Goal: Information Seeking & Learning: Learn about a topic

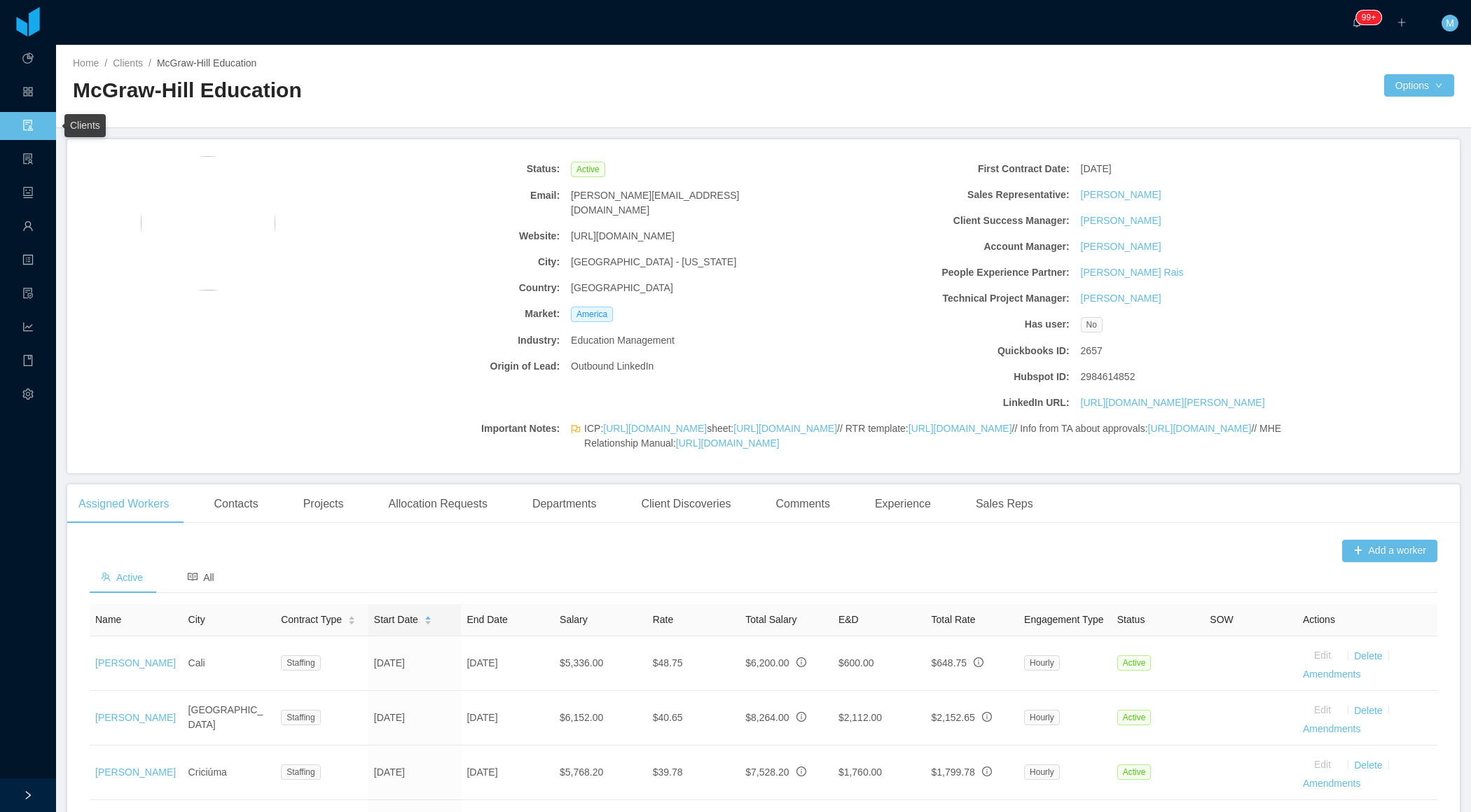
click at [28, 126] on link "Clients" at bounding box center [28, 127] width 11 height 29
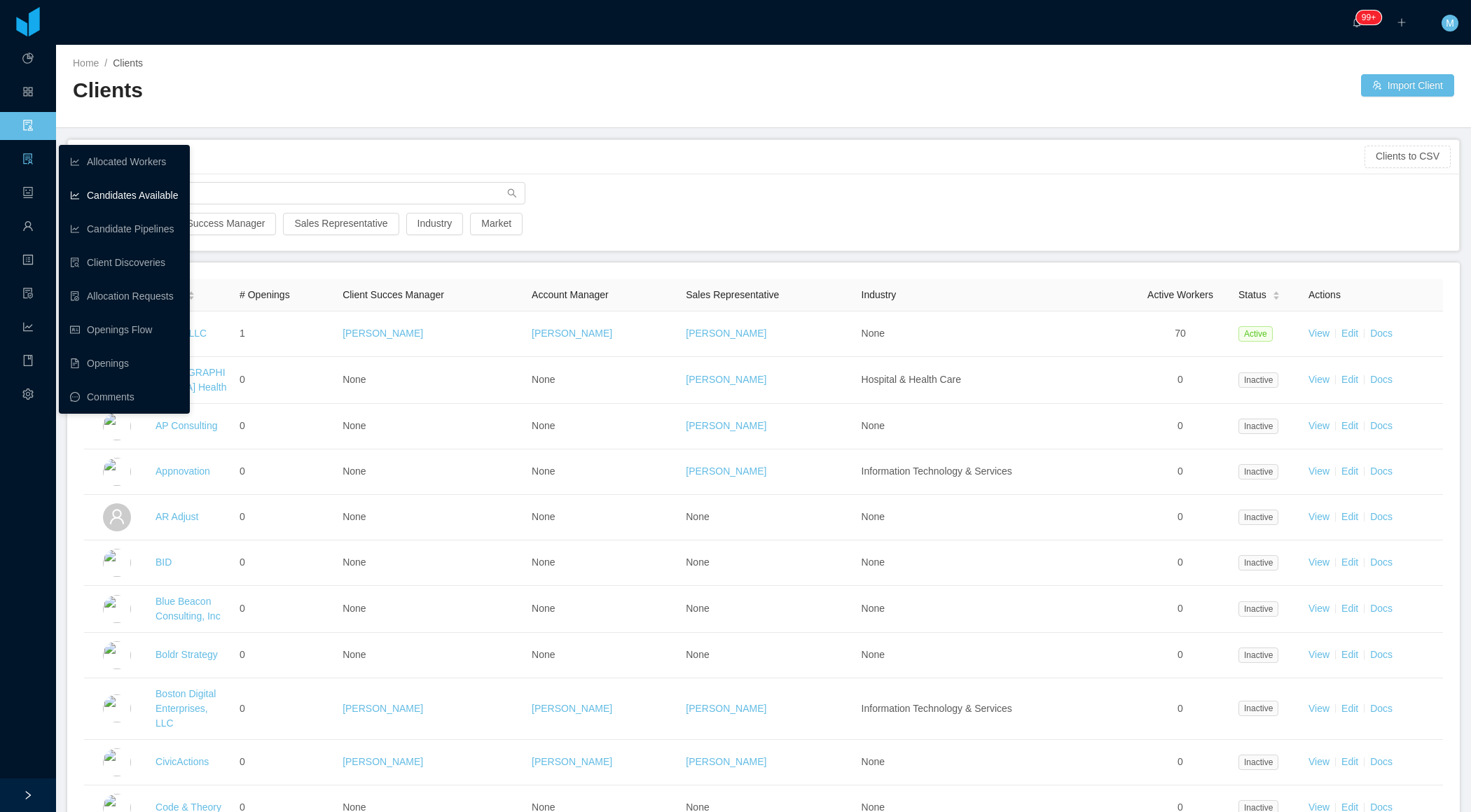
click at [92, 200] on link "Candidates Available" at bounding box center [124, 195] width 109 height 28
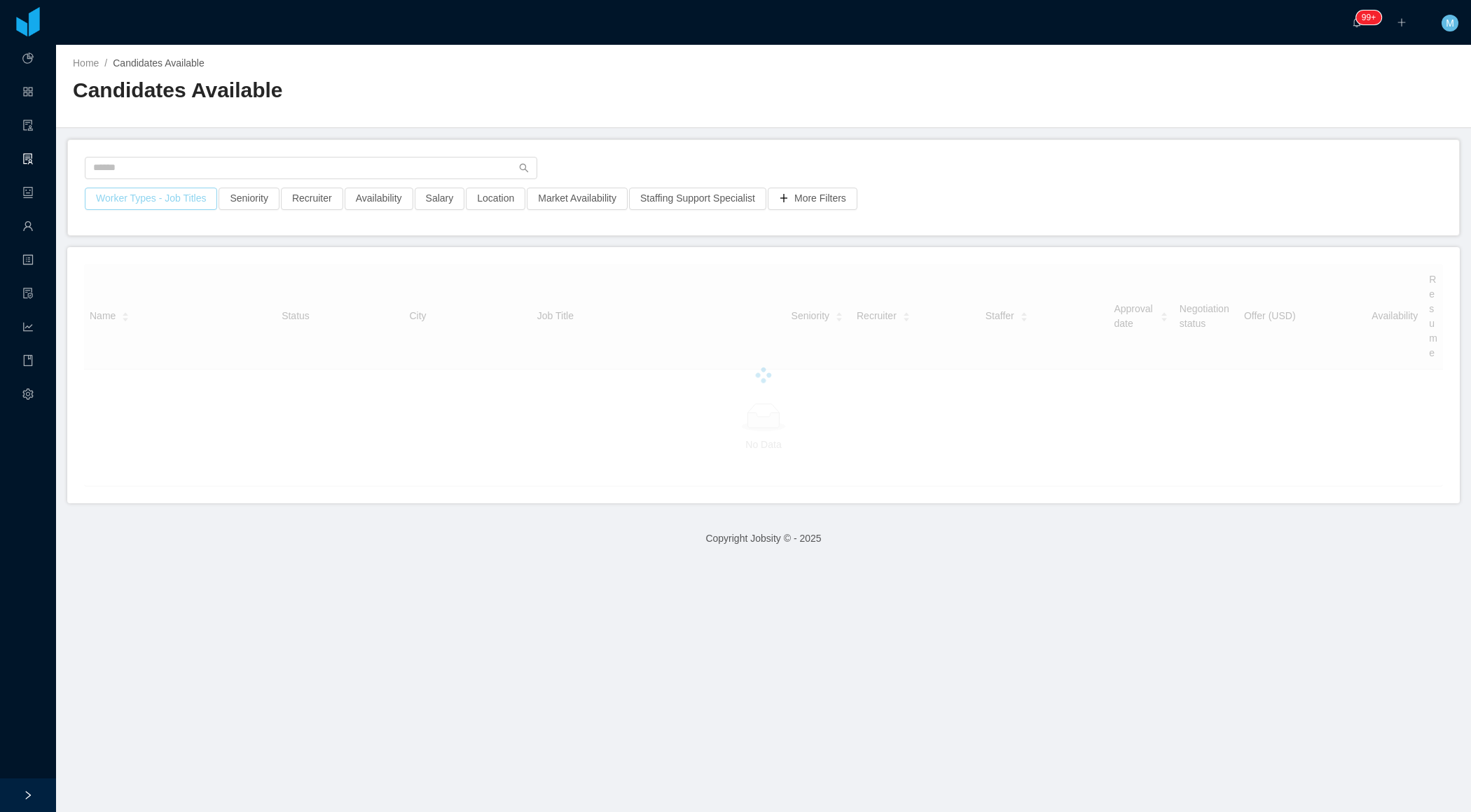
click at [156, 204] on button "Worker Types - Job Titles" at bounding box center [150, 199] width 132 height 23
click at [149, 311] on div "Job Titles" at bounding box center [150, 316] width 187 height 14
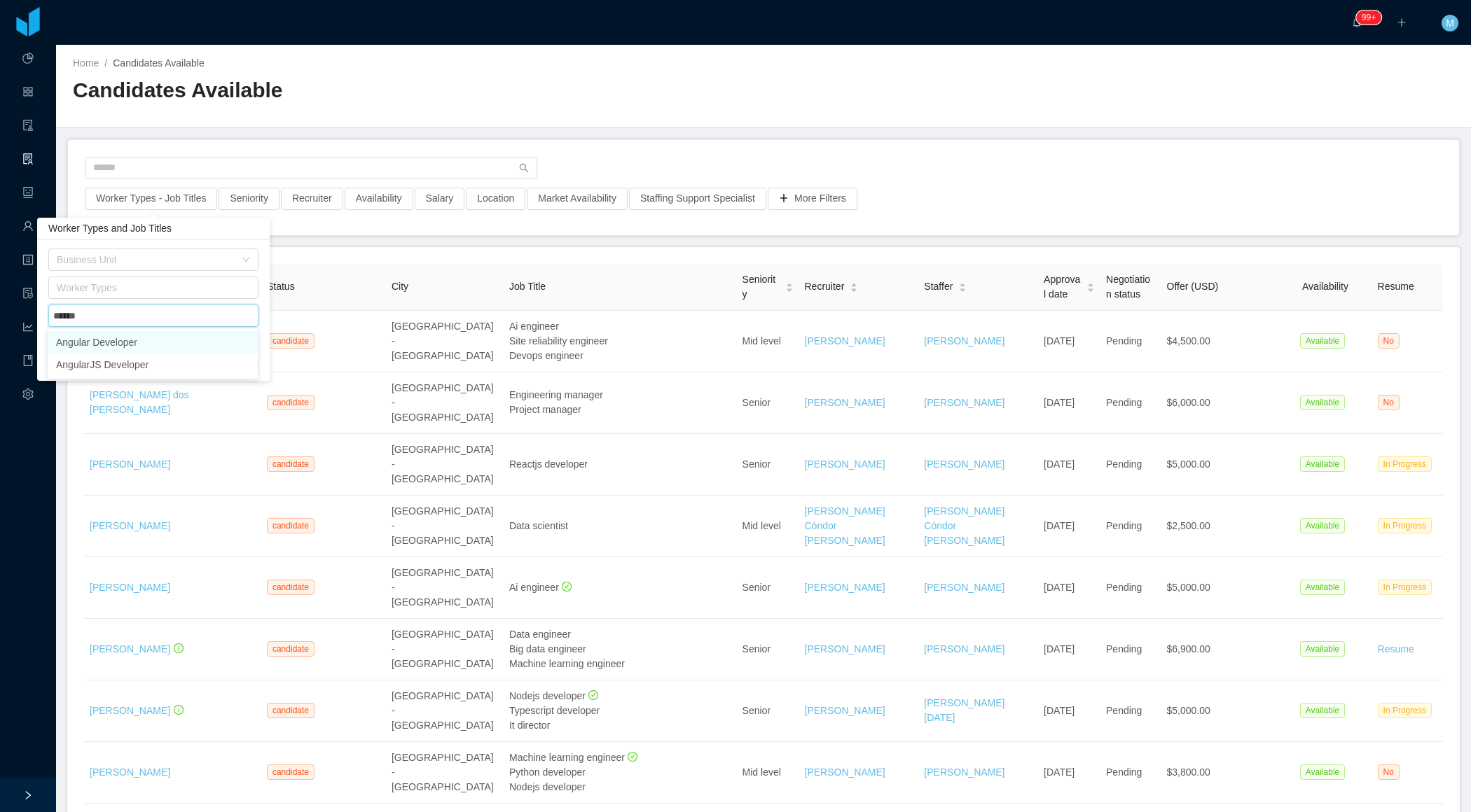
type input "*******"
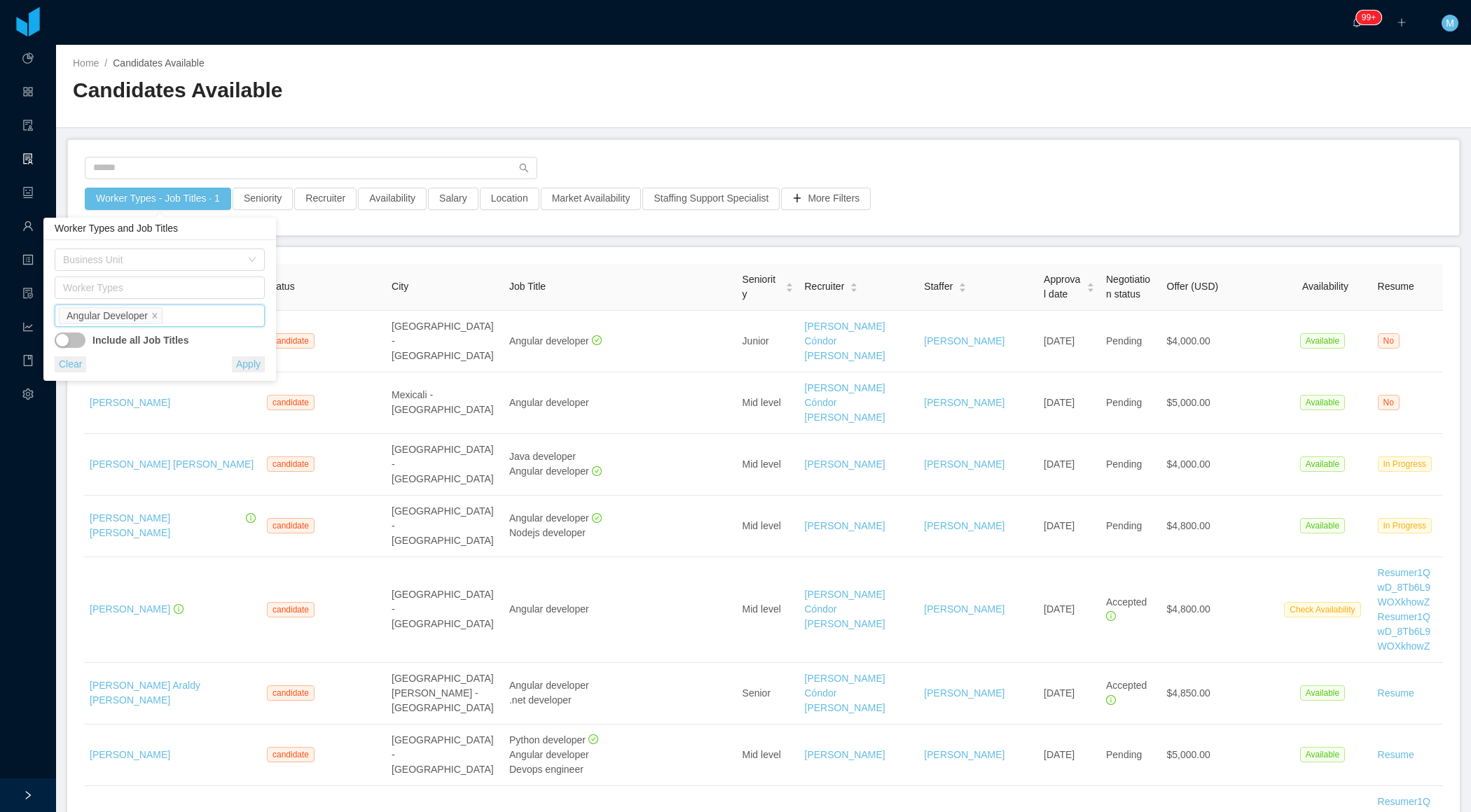
click at [325, 105] on div "Candidates Available" at bounding box center [418, 96] width 690 height 39
click at [29, 230] on link "Workers" at bounding box center [28, 227] width 11 height 29
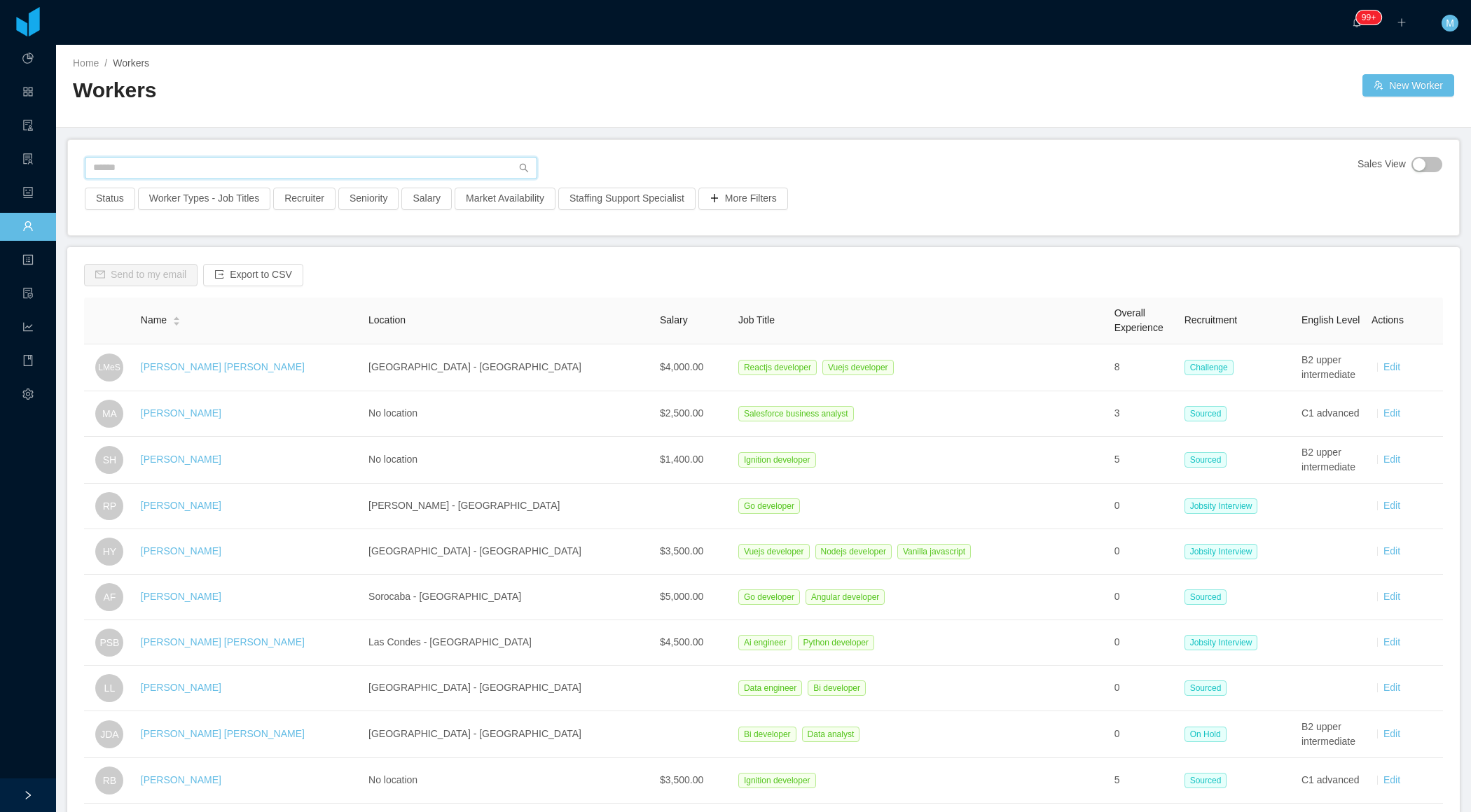
click at [243, 171] on input "text" at bounding box center [311, 168] width 453 height 23
paste input "**********"
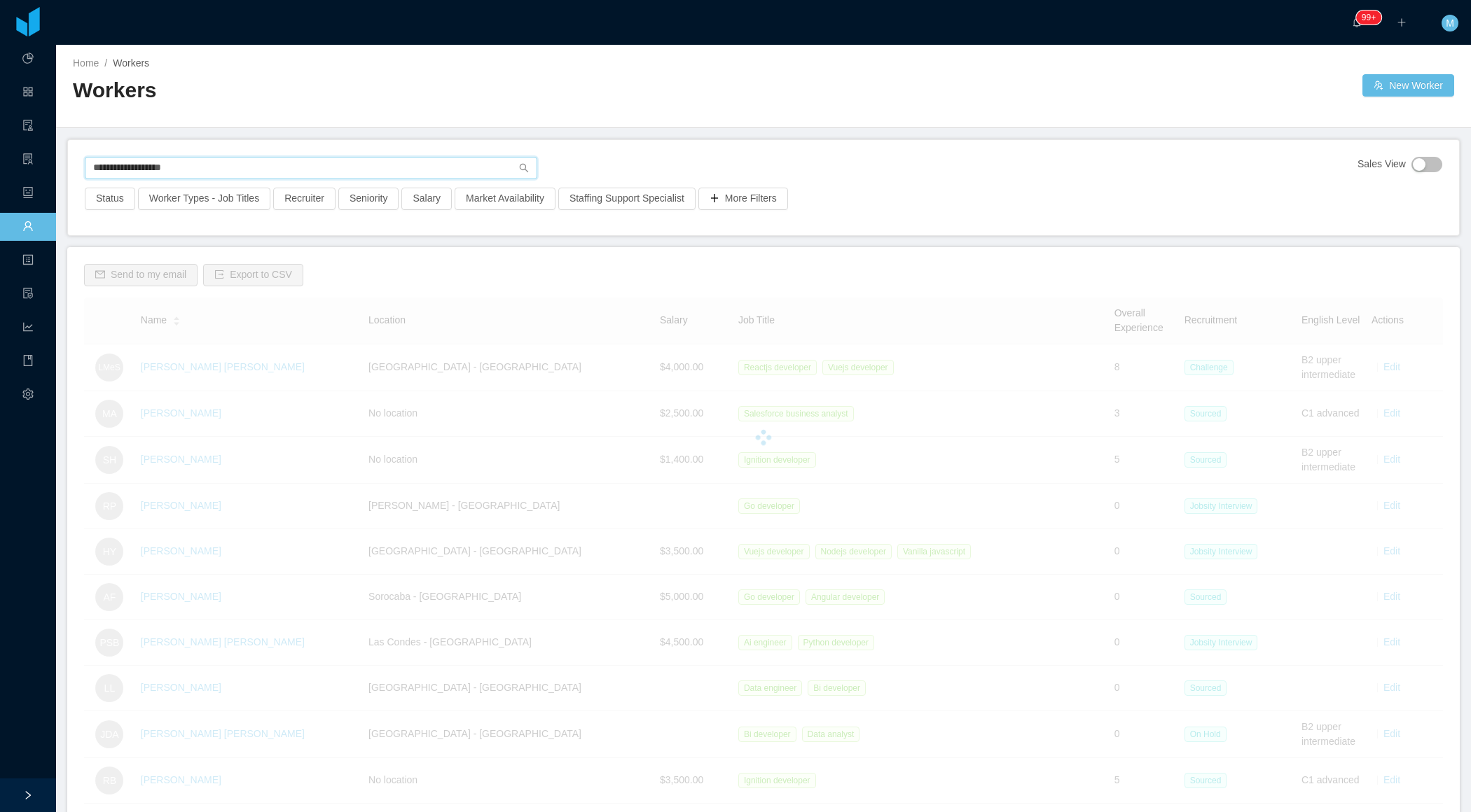
type input "**********"
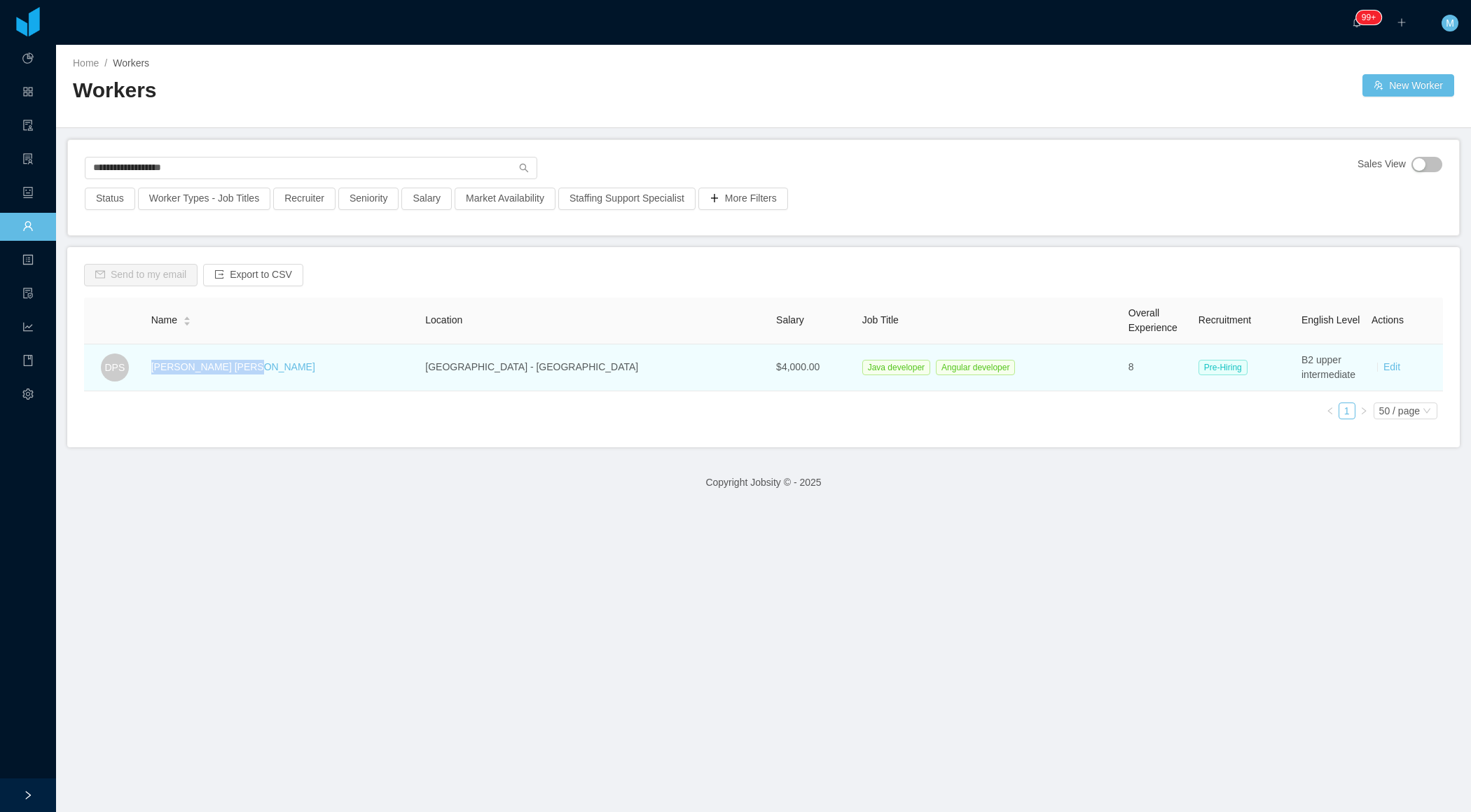
drag, startPoint x: 286, startPoint y: 371, endPoint x: 165, endPoint y: 367, distance: 121.1
click at [165, 367] on td "[PERSON_NAME] [PERSON_NAME]" at bounding box center [283, 368] width 274 height 47
copy link "[PERSON_NAME] [PERSON_NAME]"
click at [222, 367] on link "[PERSON_NAME] [PERSON_NAME]" at bounding box center [233, 367] width 164 height 11
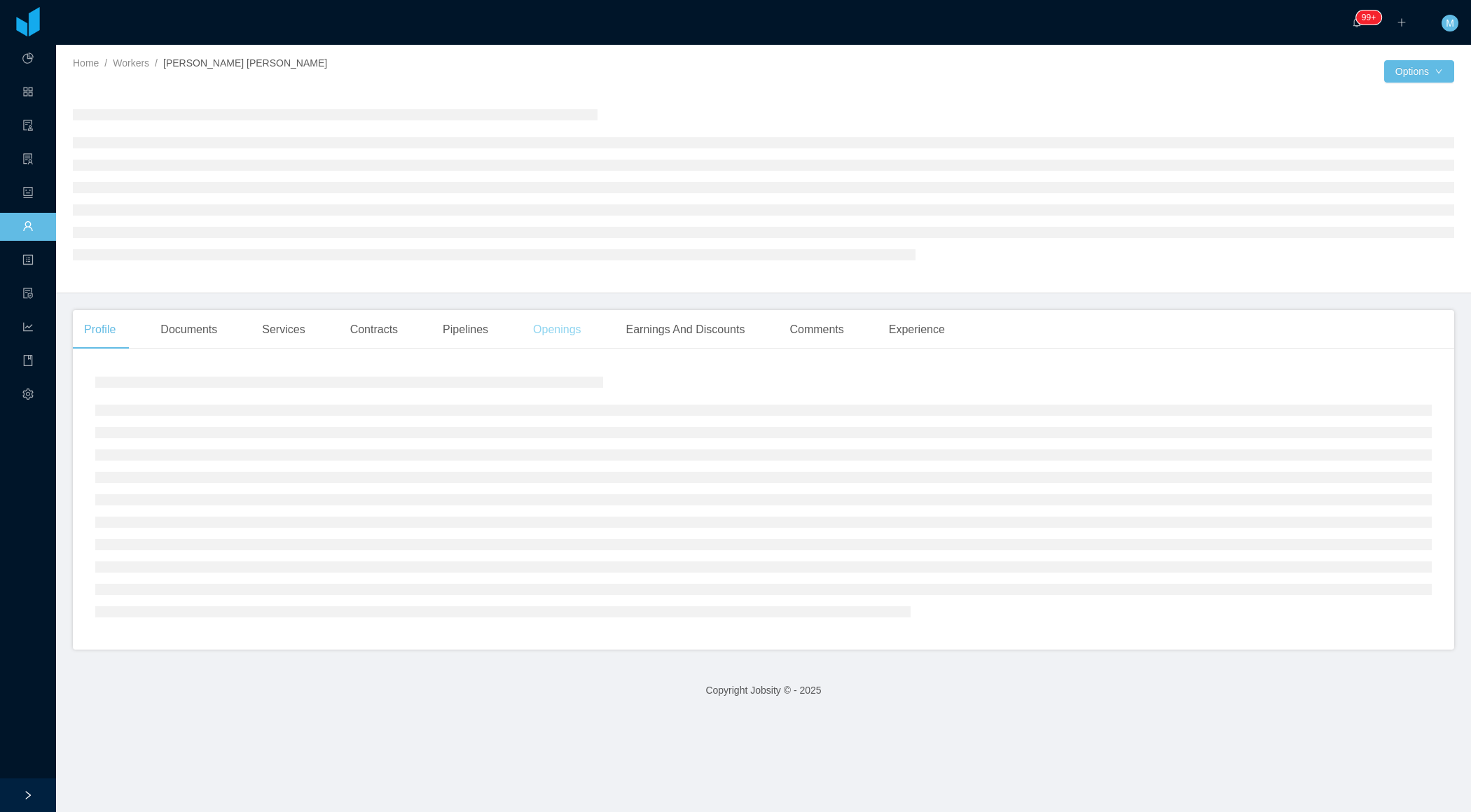
click at [532, 322] on div "Openings" at bounding box center [557, 329] width 71 height 39
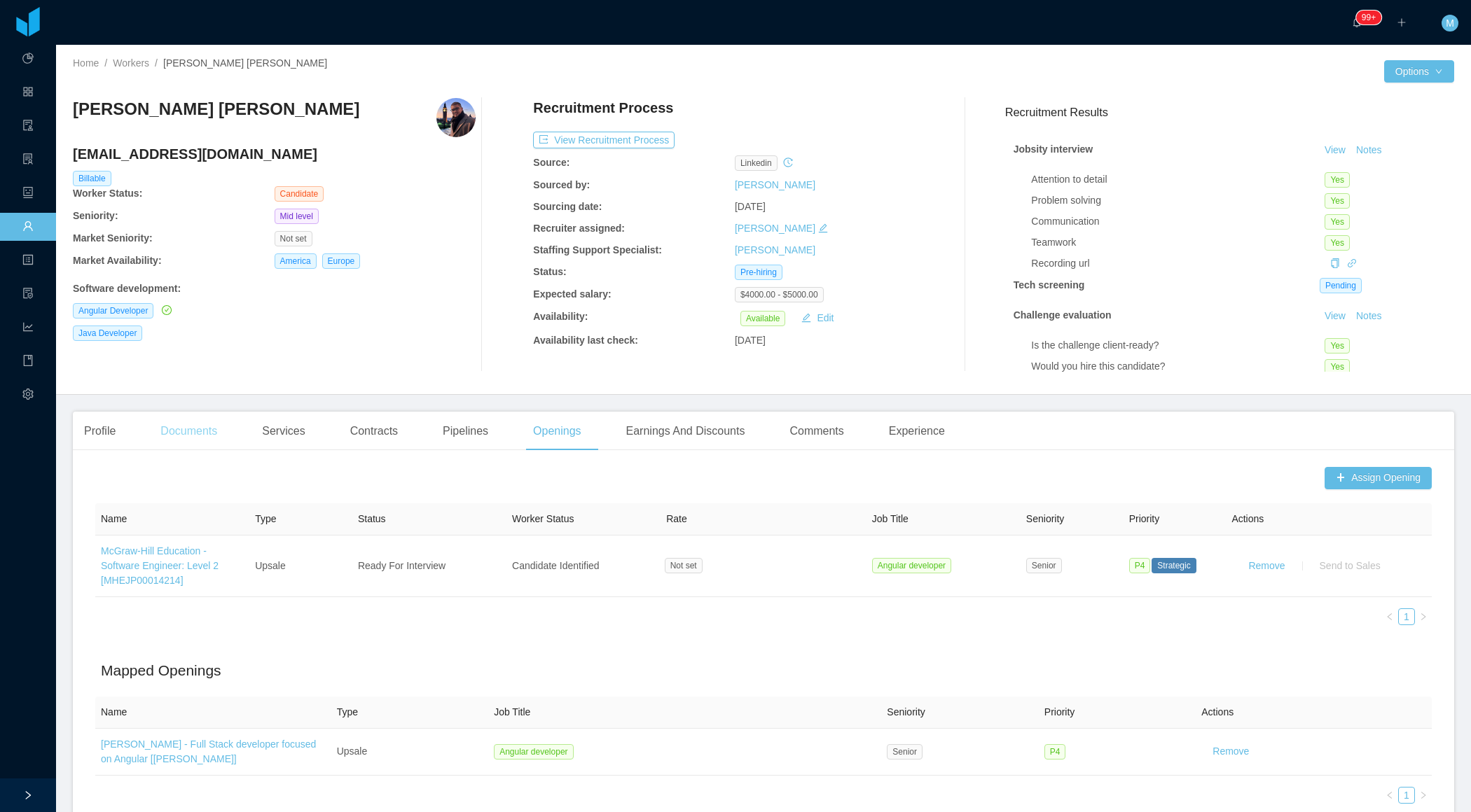
click at [204, 443] on div "Documents" at bounding box center [189, 432] width 80 height 39
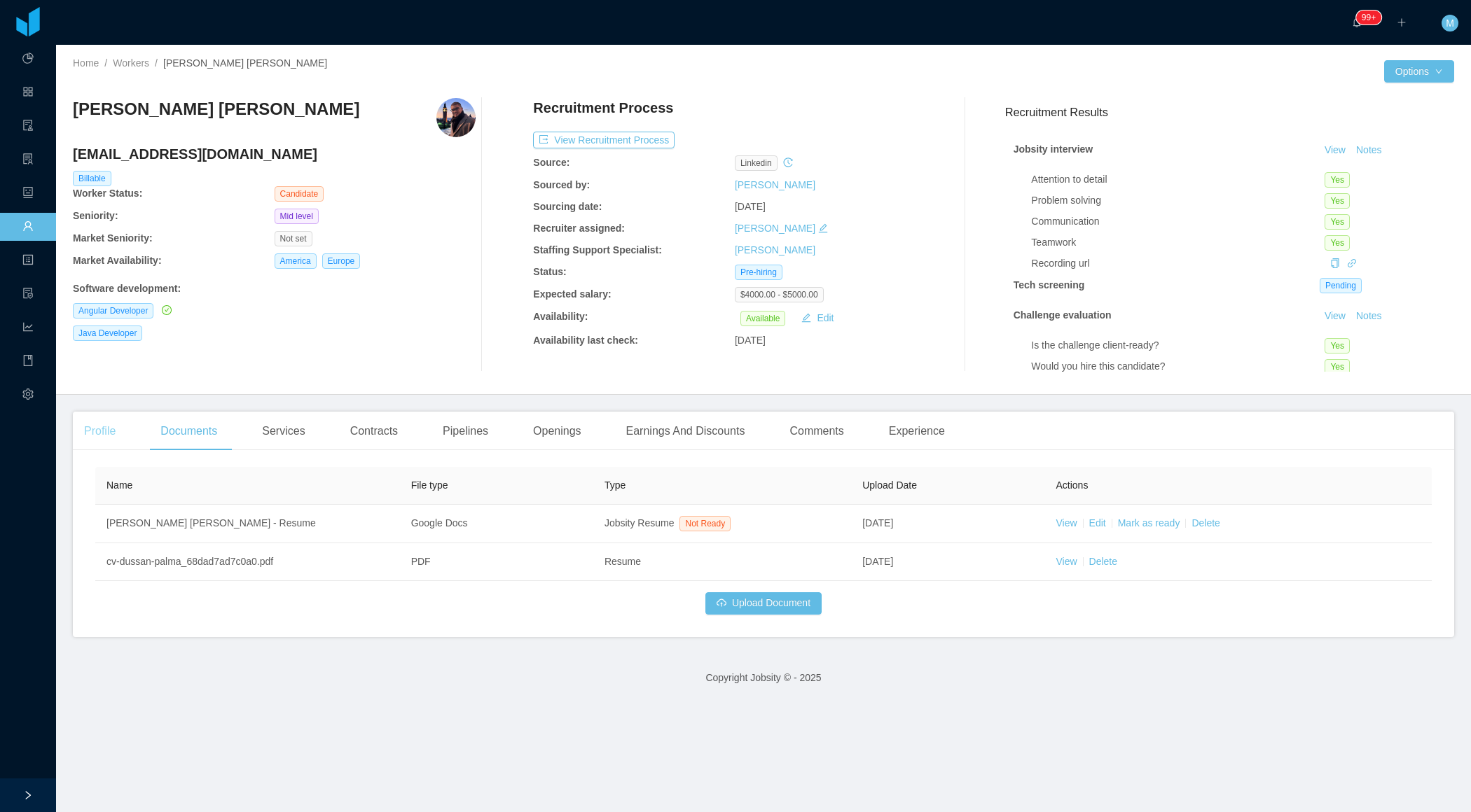
click at [85, 430] on div "Profile" at bounding box center [100, 432] width 54 height 39
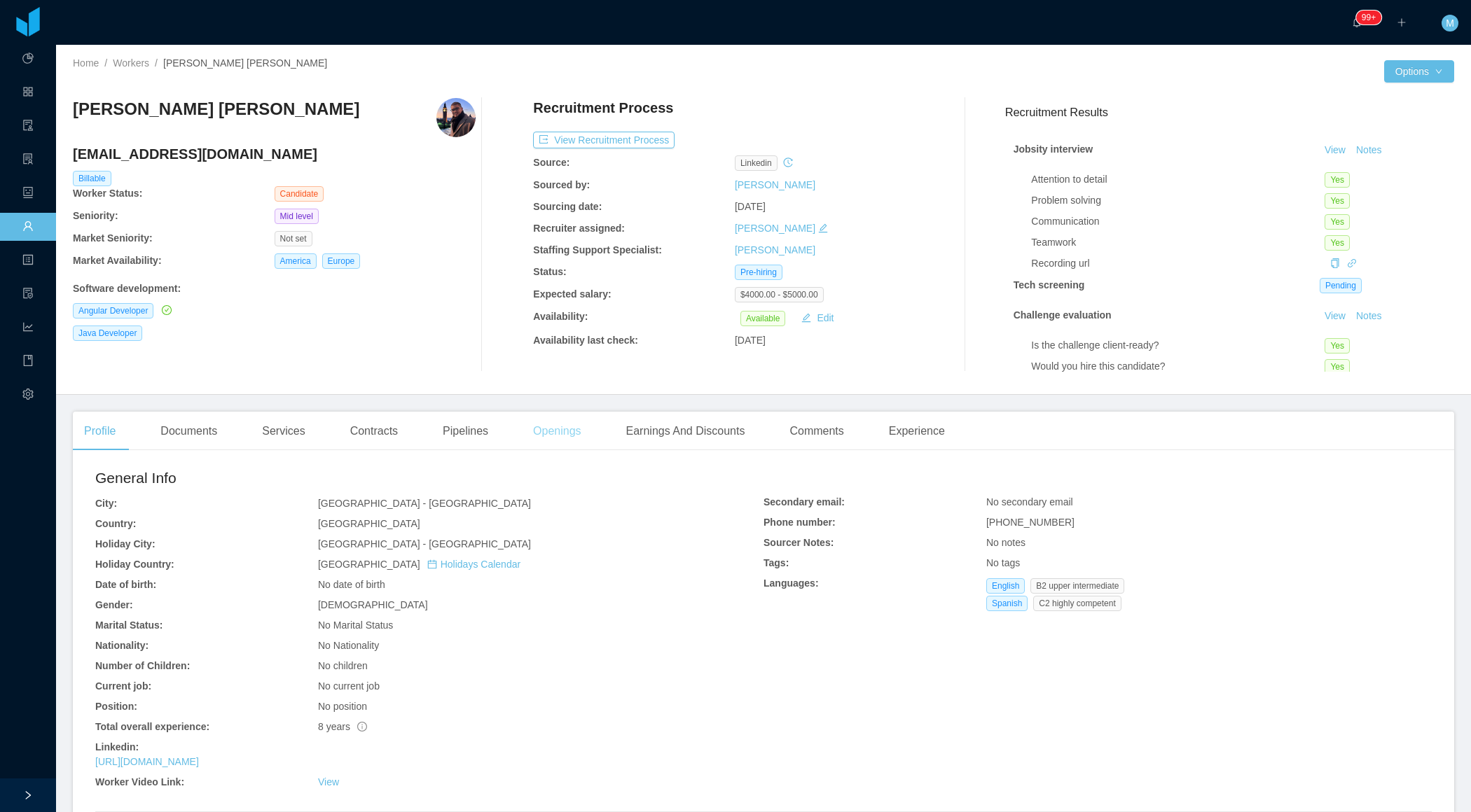
click at [590, 436] on div "Openings" at bounding box center [557, 432] width 71 height 39
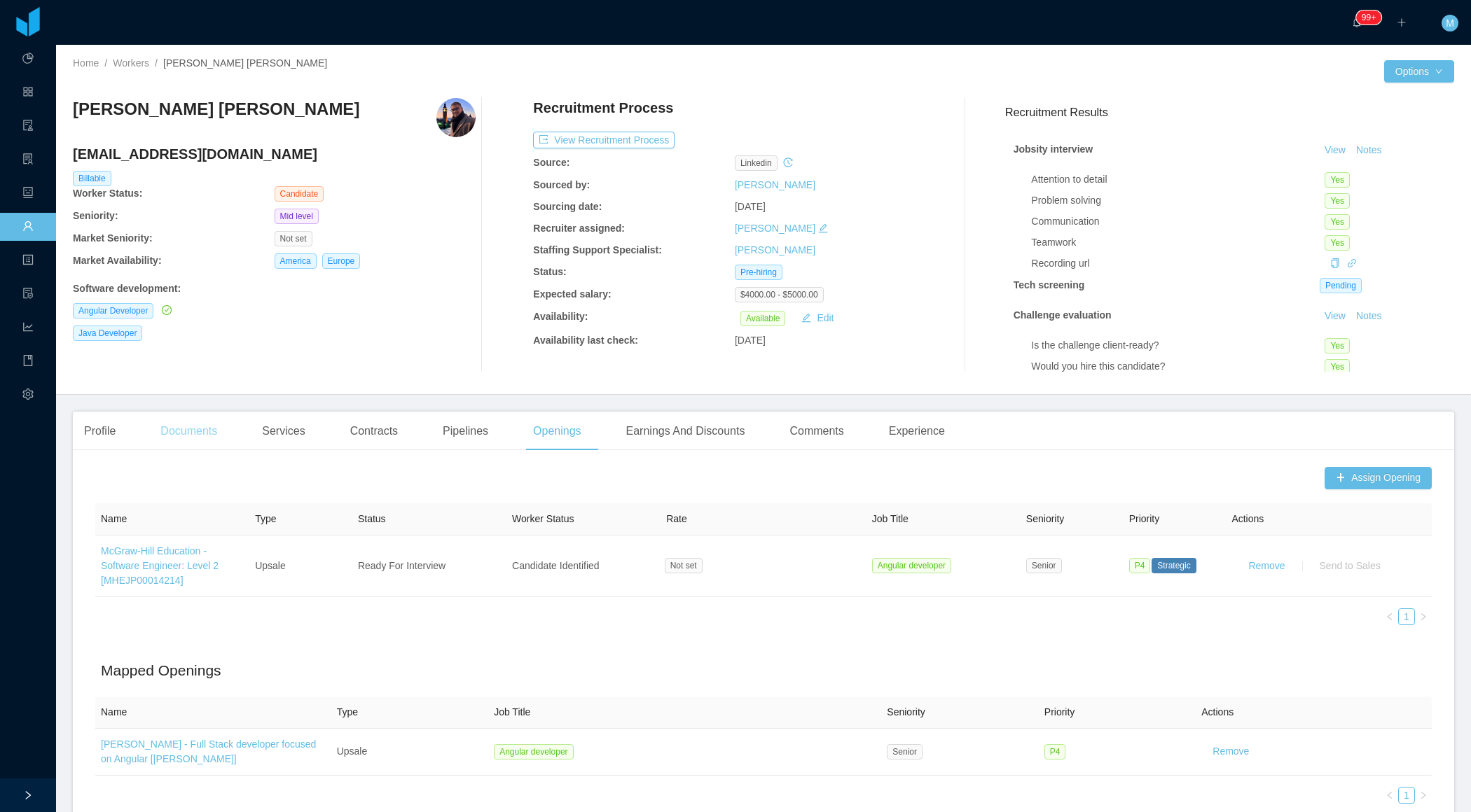
click at [176, 443] on div "Documents" at bounding box center [189, 432] width 80 height 39
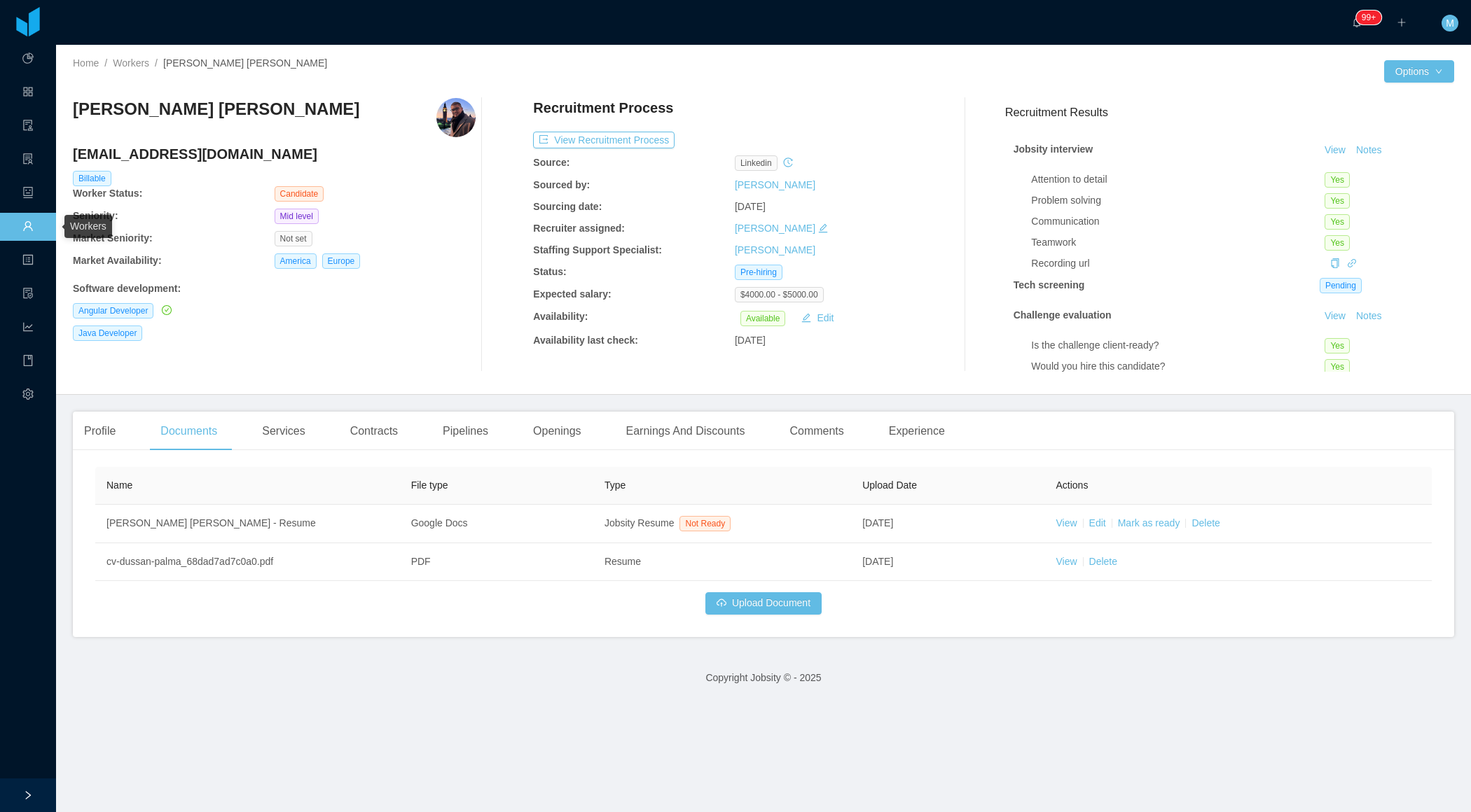
click at [33, 225] on span "Workers" at bounding box center [33, 226] width 0 height 28
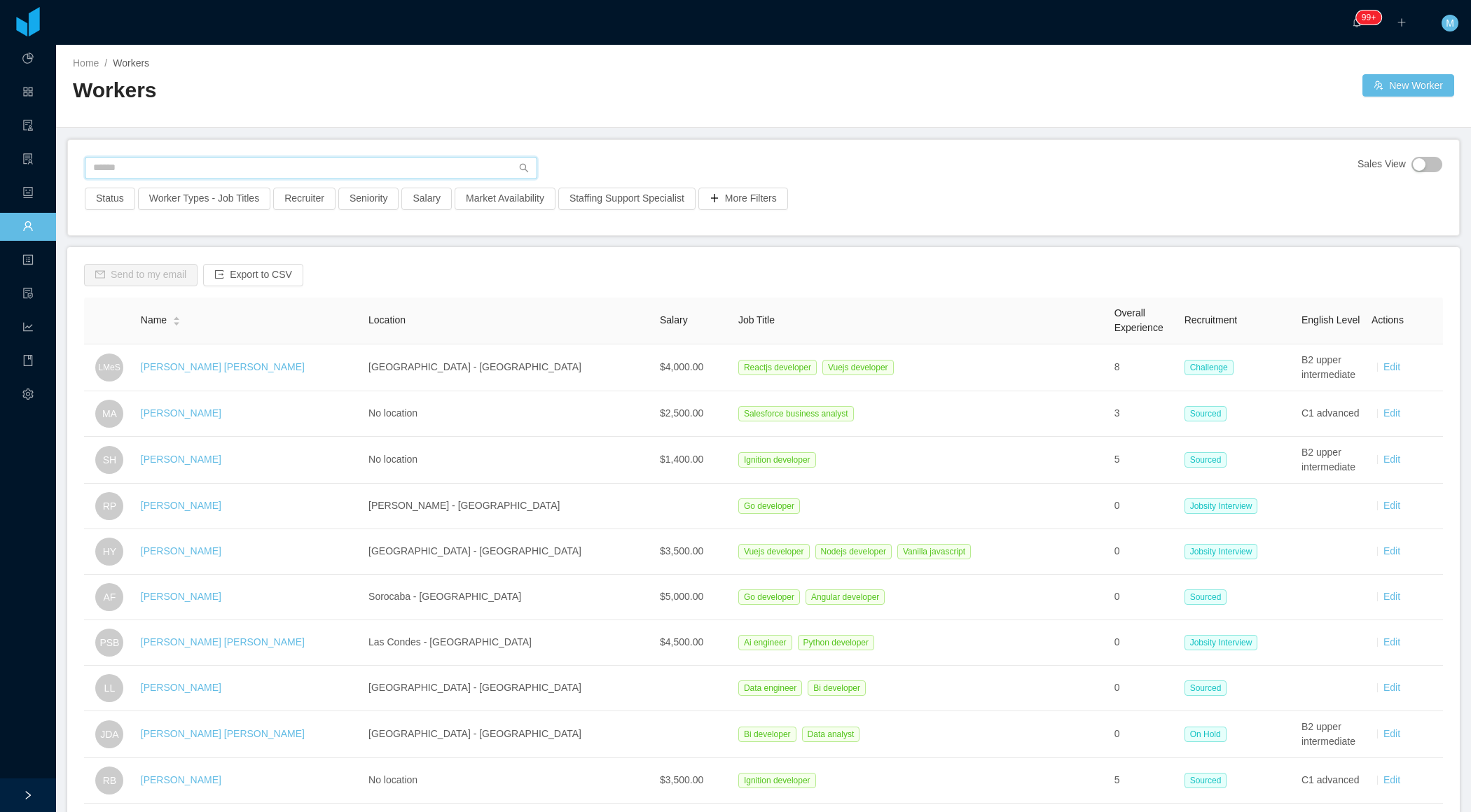
click at [196, 168] on input "text" at bounding box center [311, 168] width 453 height 23
paste input "**********"
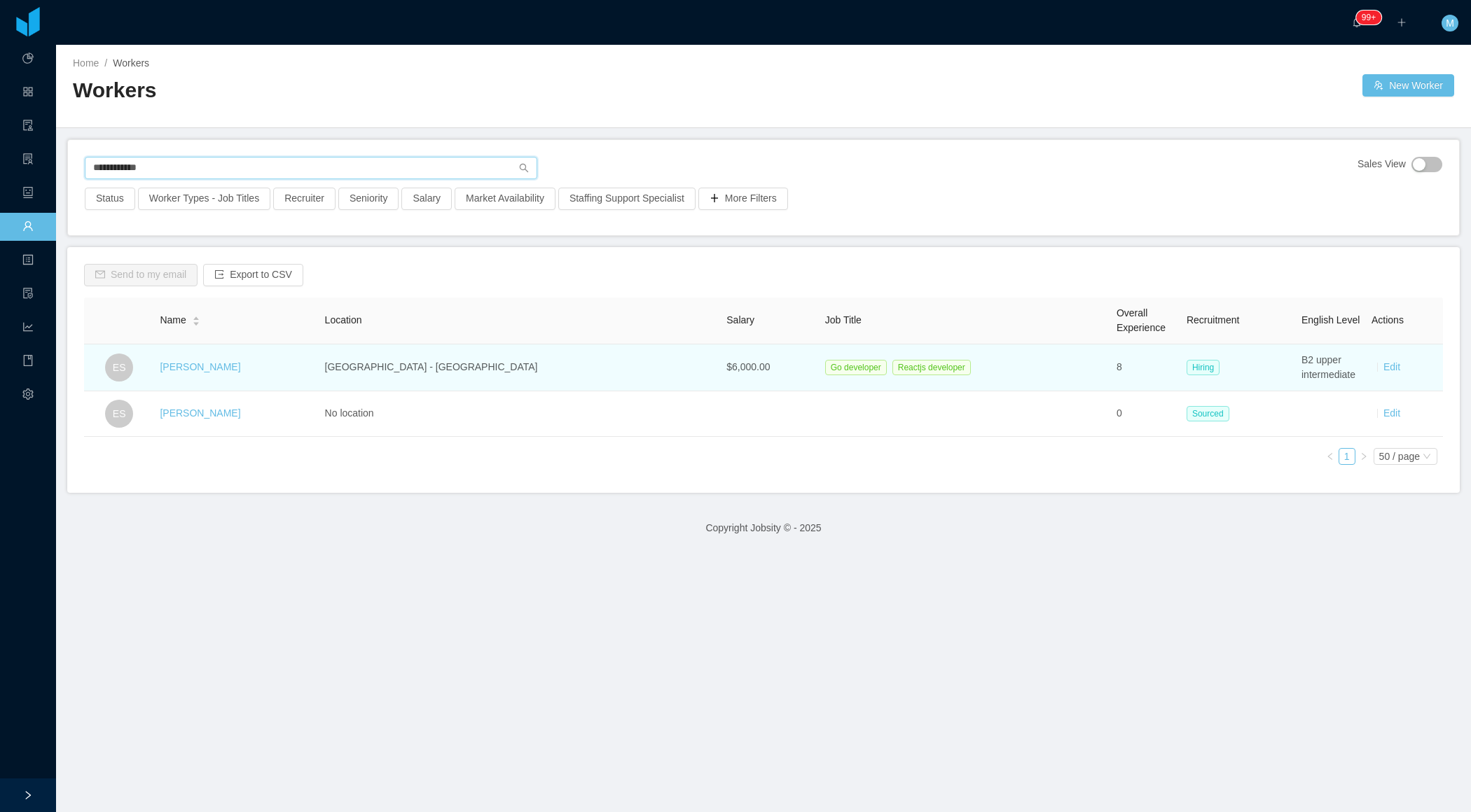
type input "**********"
drag, startPoint x: 258, startPoint y: 367, endPoint x: 177, endPoint y: 367, distance: 81.0
click at [177, 367] on td "[PERSON_NAME]" at bounding box center [236, 368] width 165 height 47
copy link "[PERSON_NAME]"
click at [198, 370] on link "[PERSON_NAME]" at bounding box center [200, 367] width 80 height 11
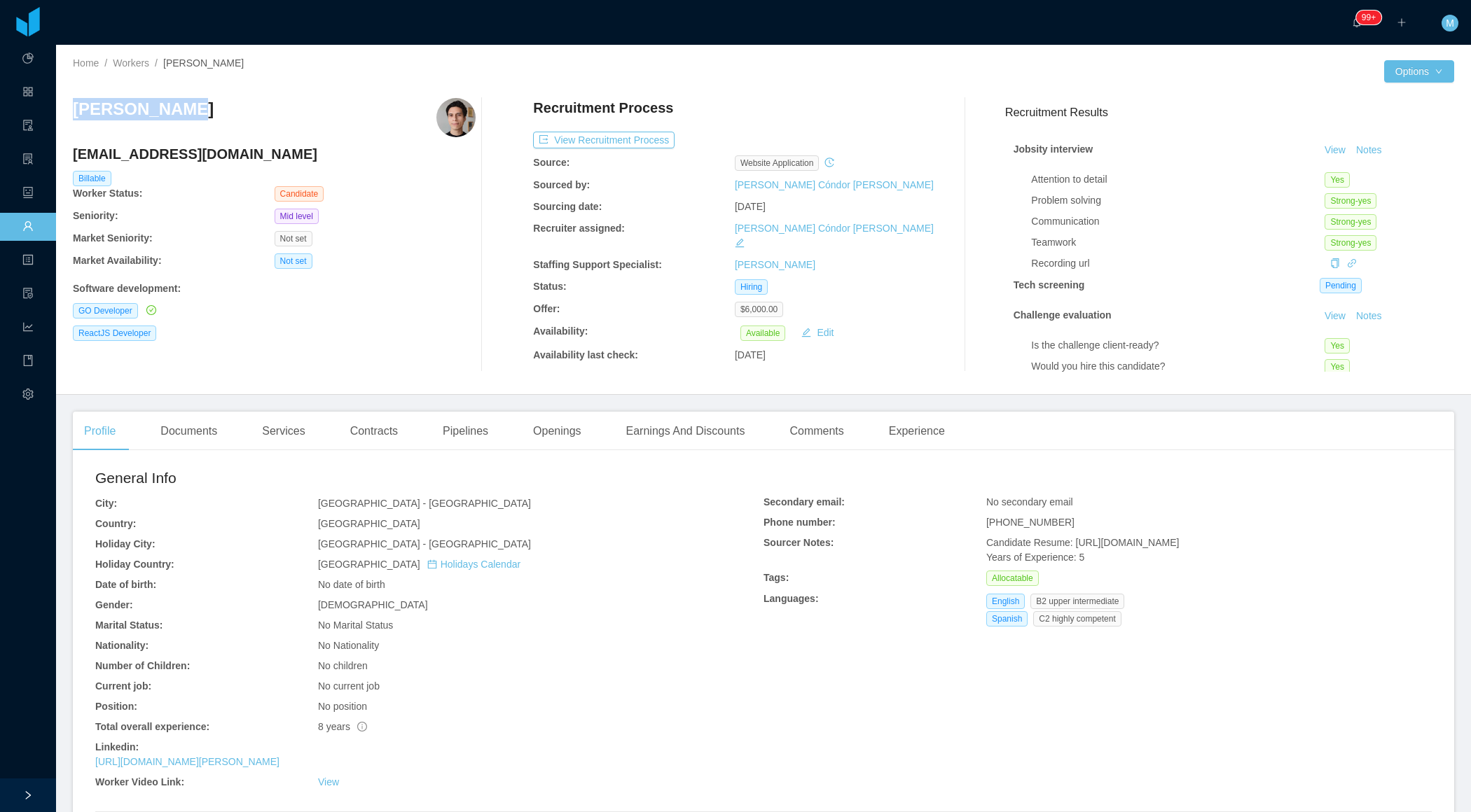
drag, startPoint x: 187, startPoint y: 112, endPoint x: 72, endPoint y: 113, distance: 115.0
click at [73, 114] on div "[PERSON_NAME]" at bounding box center [274, 118] width 402 height 39
copy h3 "[PERSON_NAME]"
click at [42, 241] on ul "Dashboard Apps Clients Allocation Users Workers Tasks Payroll Reports HR Config…" at bounding box center [28, 227] width 56 height 370
click at [33, 227] on span "Workers" at bounding box center [33, 226] width 0 height 28
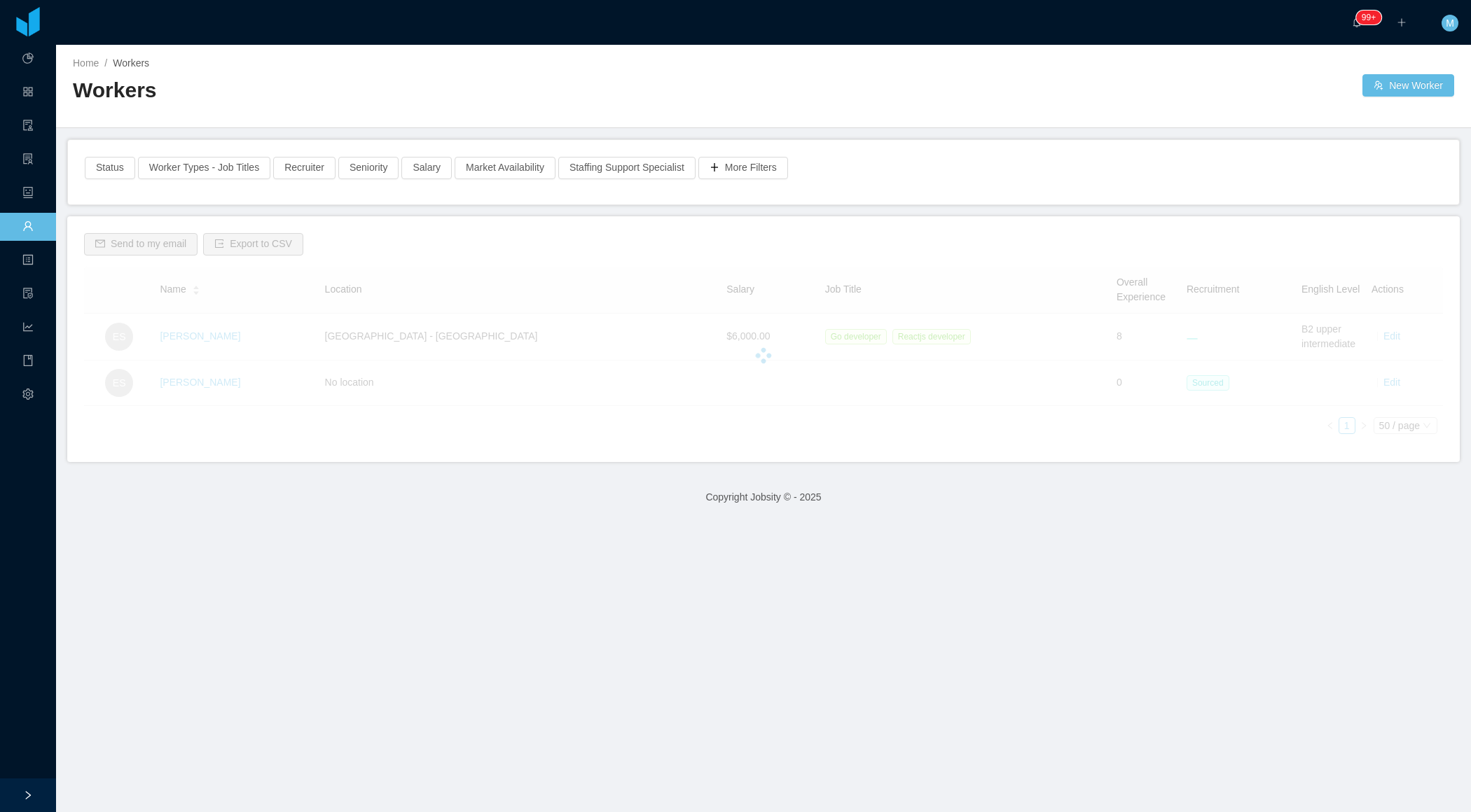
click at [342, 117] on div "Home / Workers / Workers New Worker" at bounding box center [763, 86] width 1415 height 84
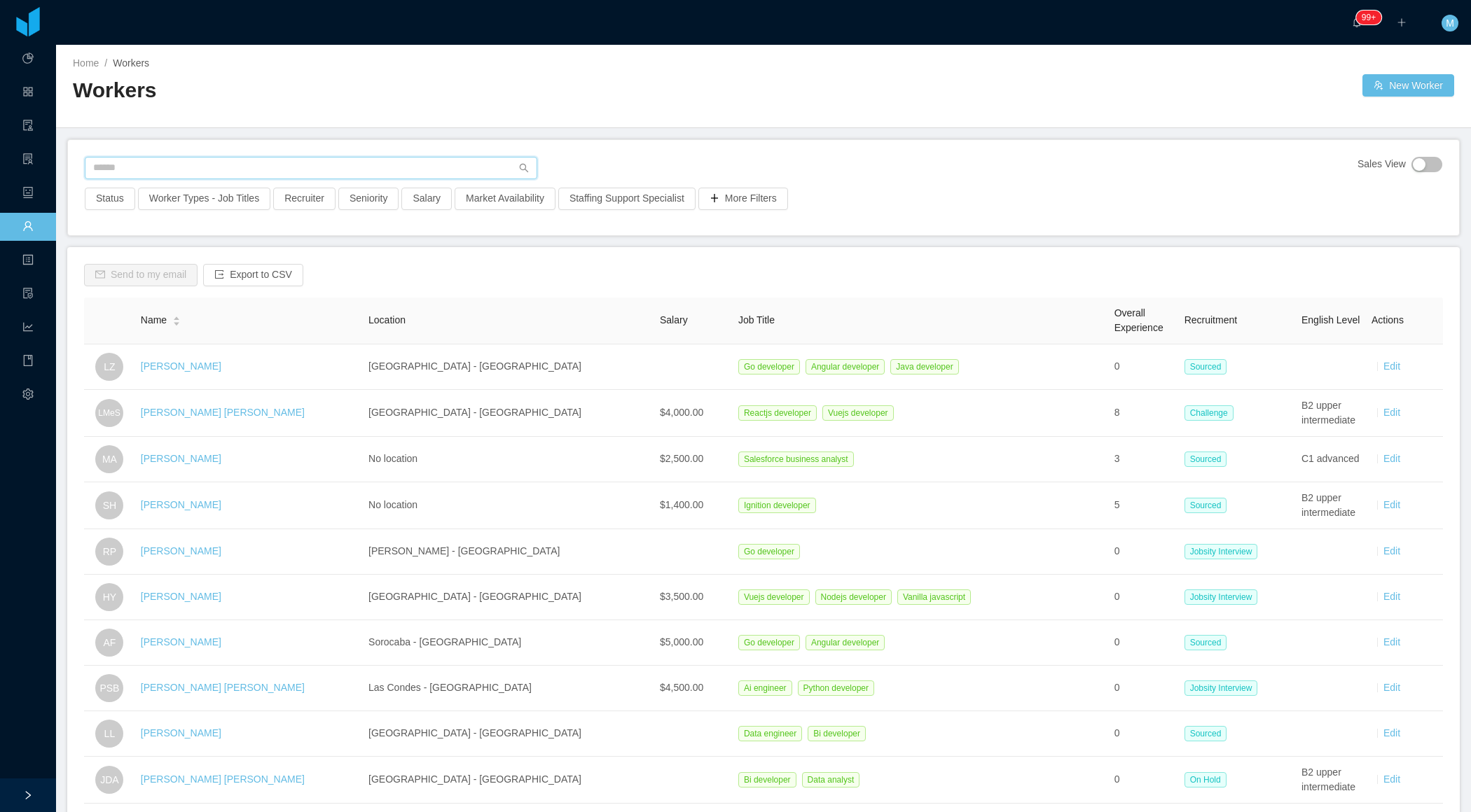
click at [209, 161] on input "text" at bounding box center [311, 168] width 453 height 23
paste input "**********"
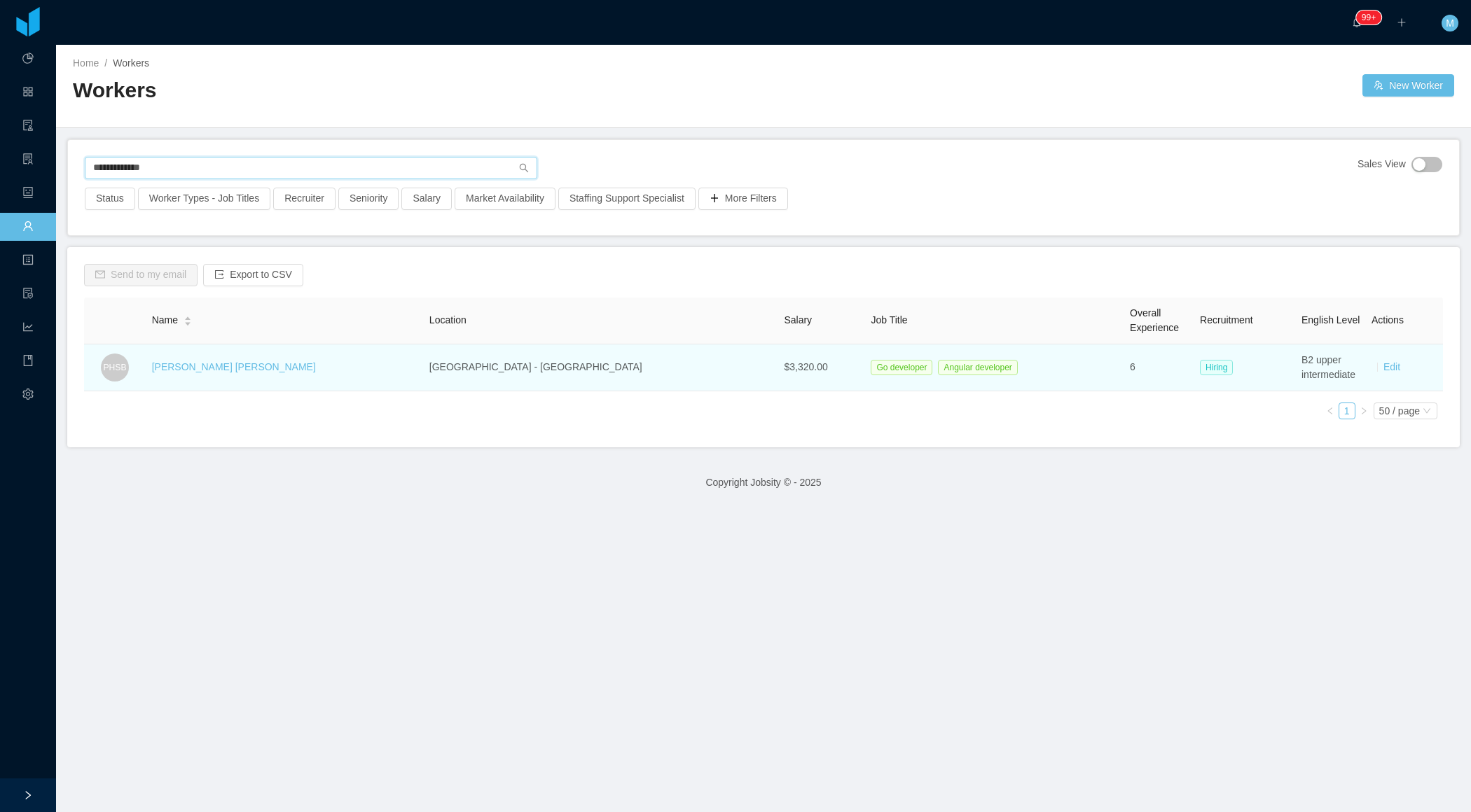
type input "**********"
drag, startPoint x: 329, startPoint y: 370, endPoint x: 163, endPoint y: 370, distance: 166.0
click at [163, 370] on tr "PHSB [PERSON_NAME] [PERSON_NAME] Recife - [GEOGRAPHIC_DATA] $3,320.00 Go develo…" at bounding box center [763, 368] width 1358 height 47
copy tr "[PERSON_NAME] [PERSON_NAME]"
click at [199, 368] on link "[PERSON_NAME] [PERSON_NAME]" at bounding box center [234, 367] width 164 height 11
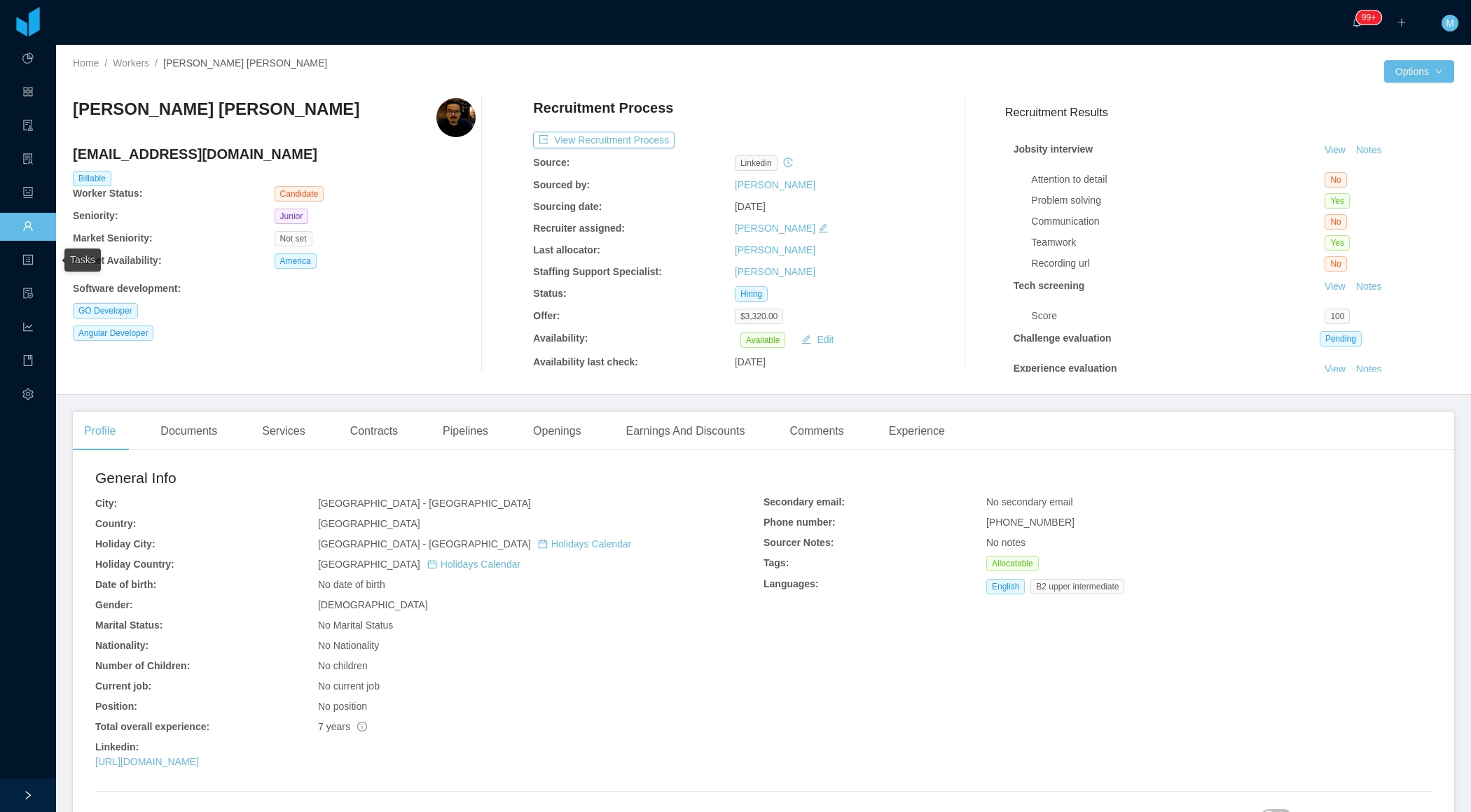
click at [33, 221] on span "Workers" at bounding box center [33, 226] width 0 height 28
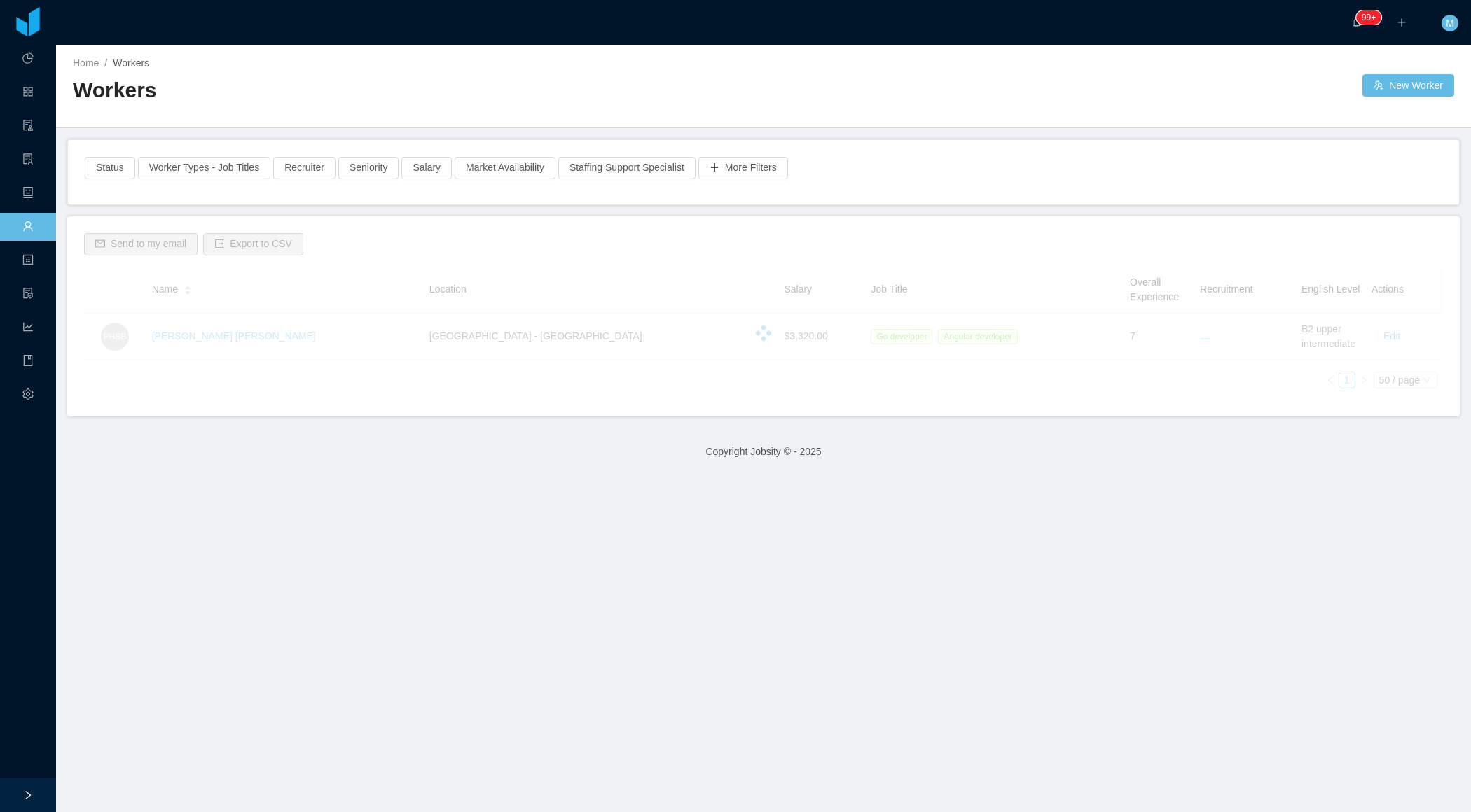
click at [549, 101] on h2 "Workers" at bounding box center [418, 90] width 690 height 28
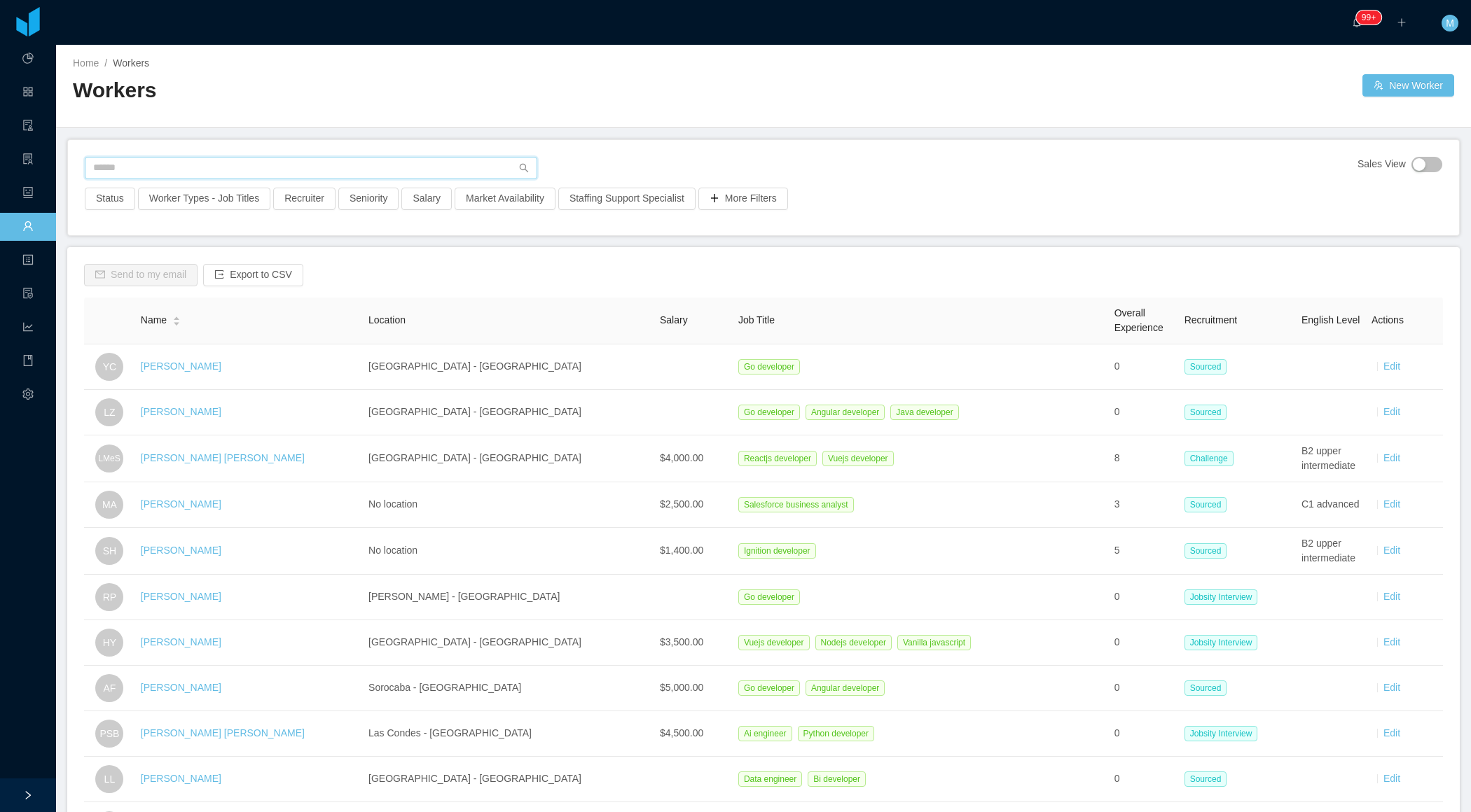
click at [248, 161] on input "text" at bounding box center [311, 168] width 453 height 23
paste input "**********"
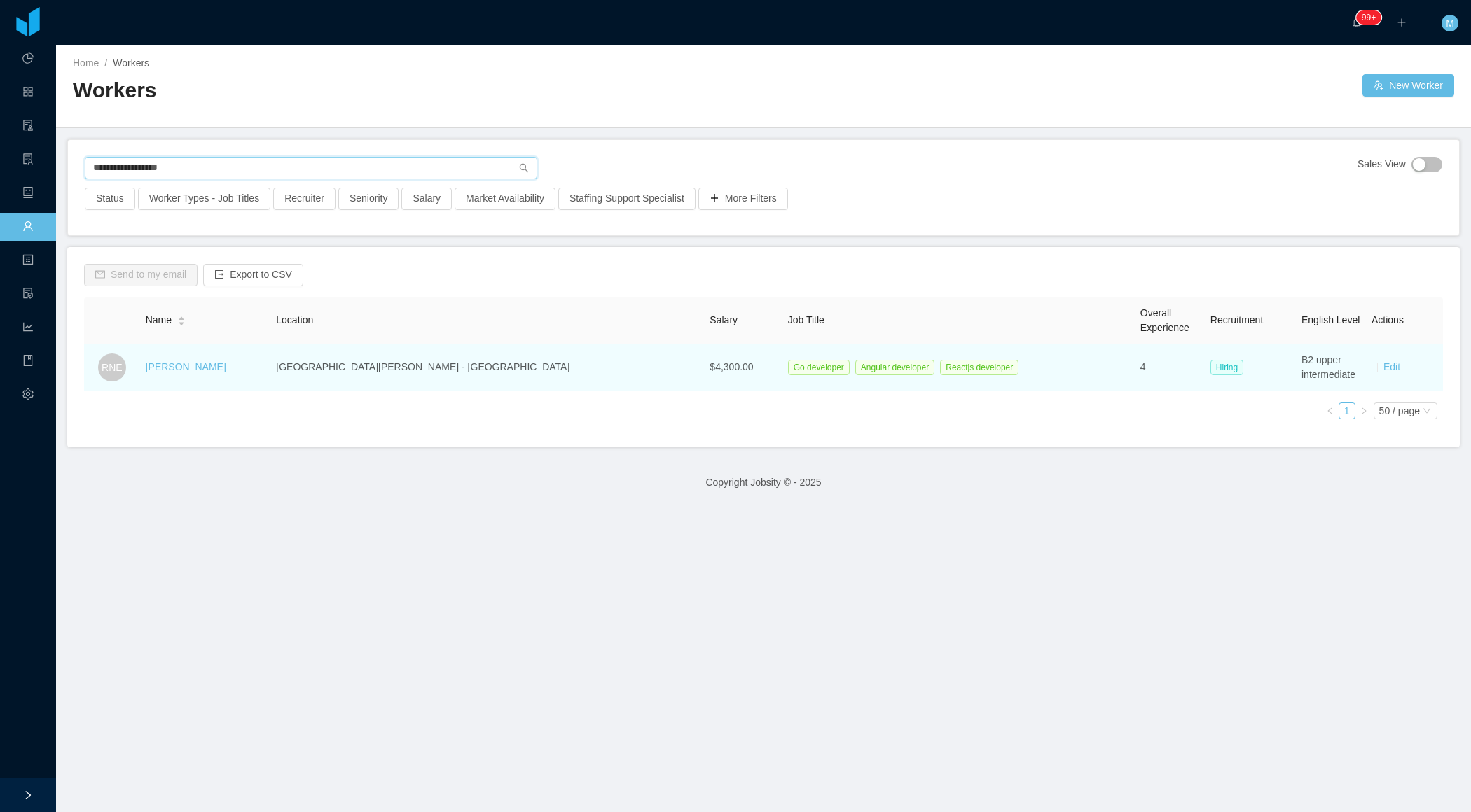
type input "**********"
drag, startPoint x: 256, startPoint y: 377, endPoint x: 147, endPoint y: 371, distance: 109.2
click at [146, 371] on tr "RNE [PERSON_NAME] [PERSON_NAME] [PERSON_NAME] - [GEOGRAPHIC_DATA] $4,300.00 Go …" at bounding box center [763, 368] width 1358 height 47
copy tr "[PERSON_NAME]"
click at [192, 361] on link "[PERSON_NAME]" at bounding box center [186, 367] width 80 height 11
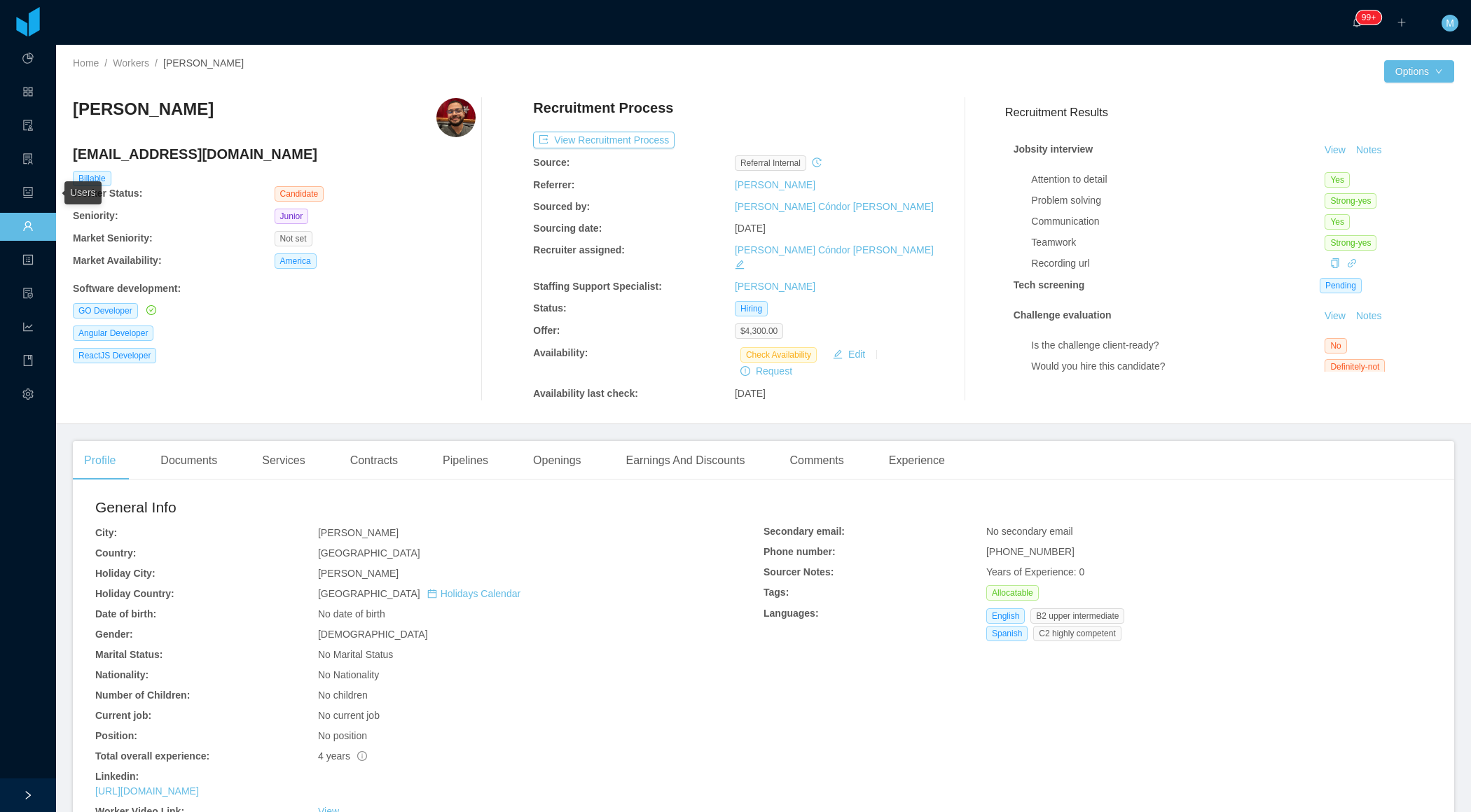
click at [32, 221] on link "Workers" at bounding box center [28, 227] width 11 height 29
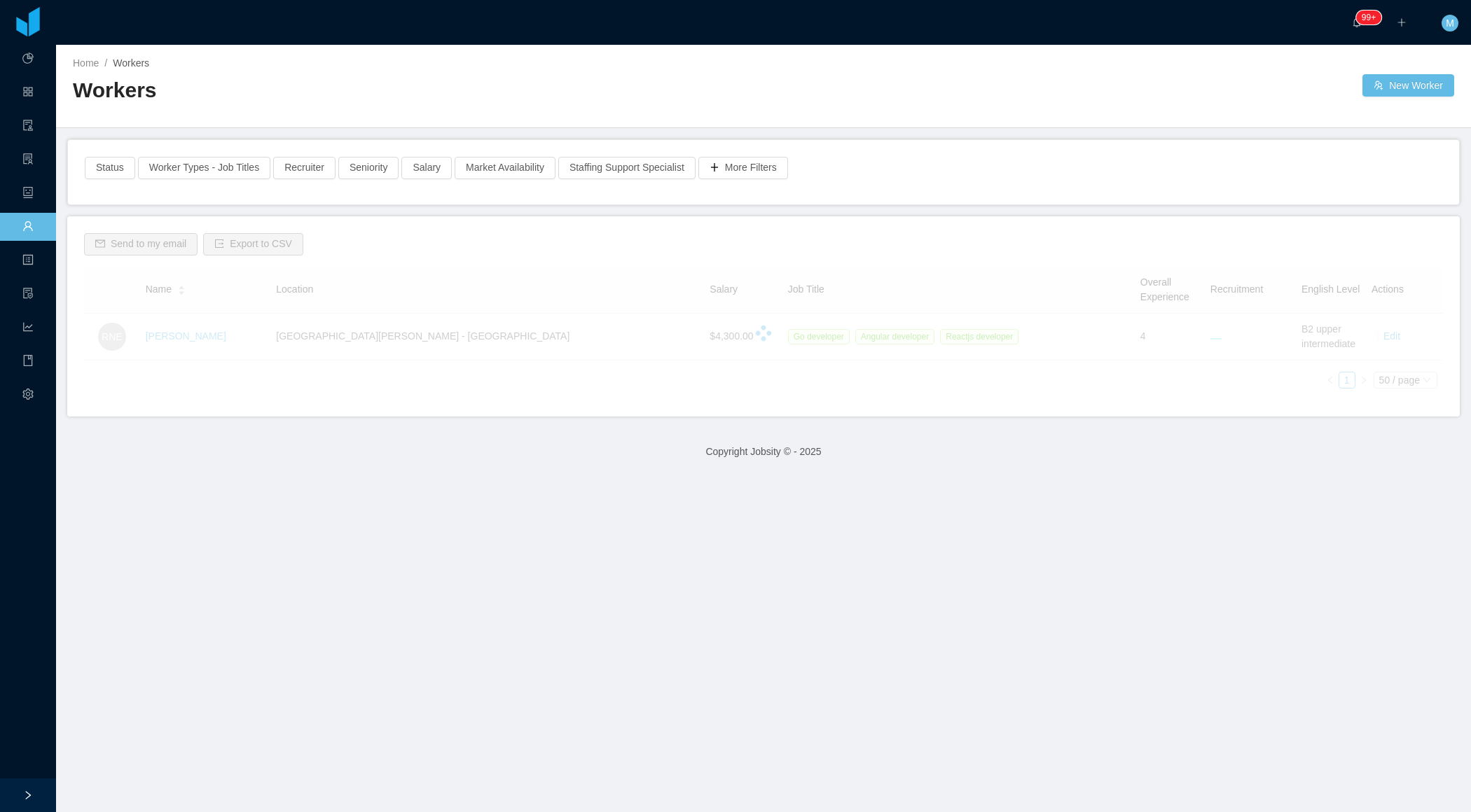
click at [397, 115] on div at bounding box center [763, 115] width 1381 height 1
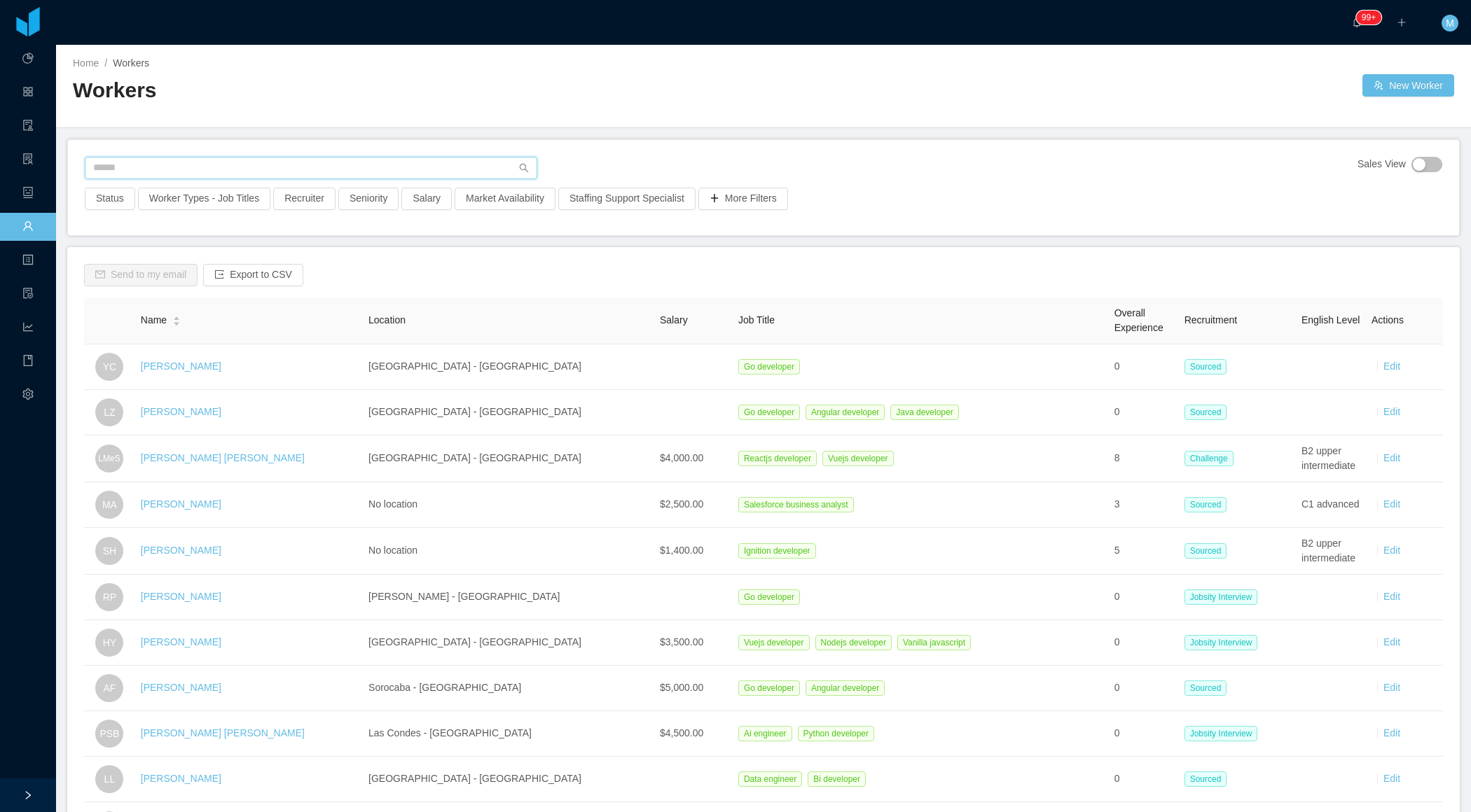
click at [269, 167] on input "text" at bounding box center [311, 168] width 453 height 23
paste input "**********"
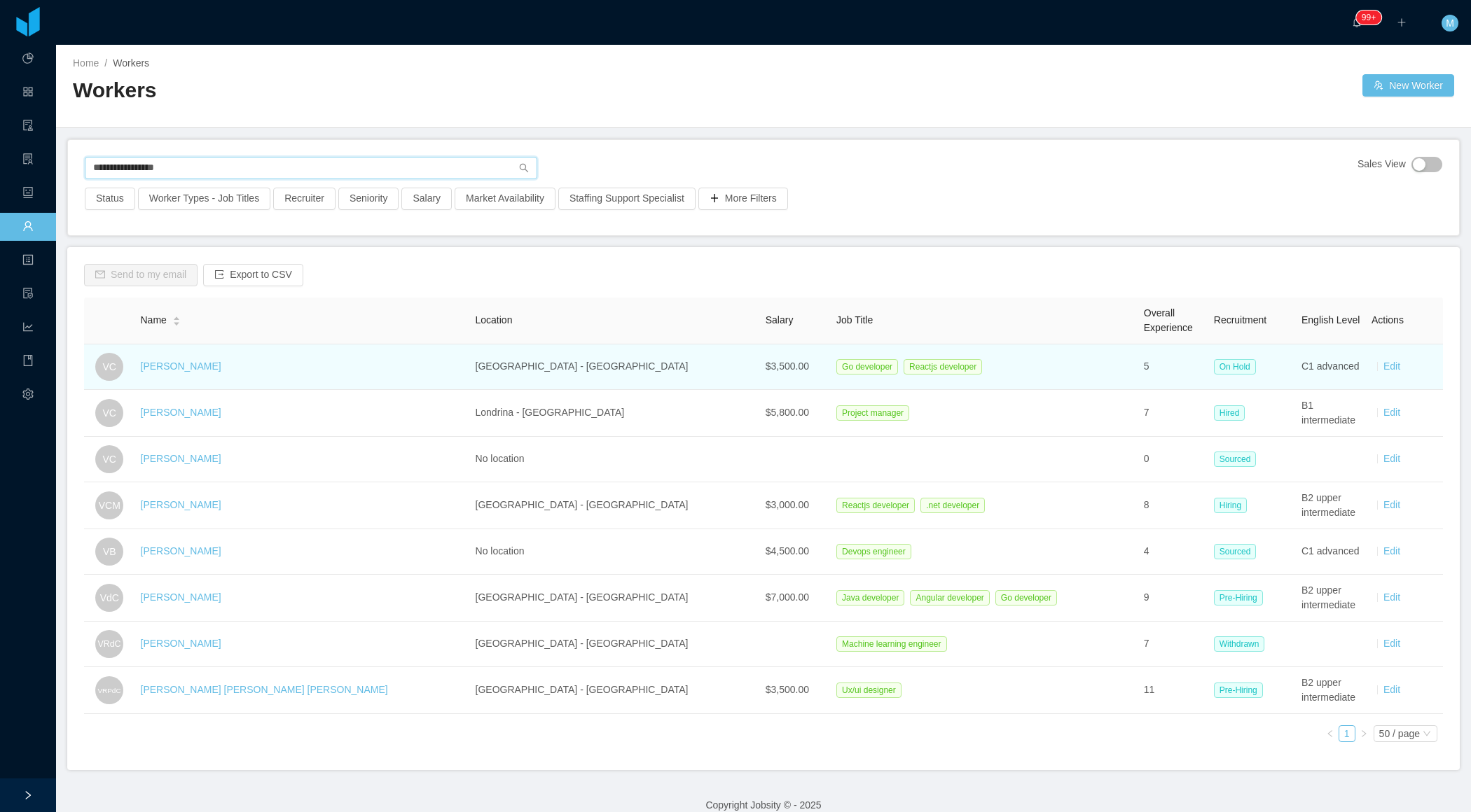
type input "**********"
drag, startPoint x: 247, startPoint y: 366, endPoint x: 146, endPoint y: 372, distance: 101.2
click at [146, 372] on tr "VC [PERSON_NAME] [GEOGRAPHIC_DATA] - [GEOGRAPHIC_DATA] $3,500.00 Go developer R…" at bounding box center [763, 367] width 1358 height 45
copy tr "[PERSON_NAME]"
click at [222, 367] on link "[PERSON_NAME]" at bounding box center [180, 367] width 80 height 11
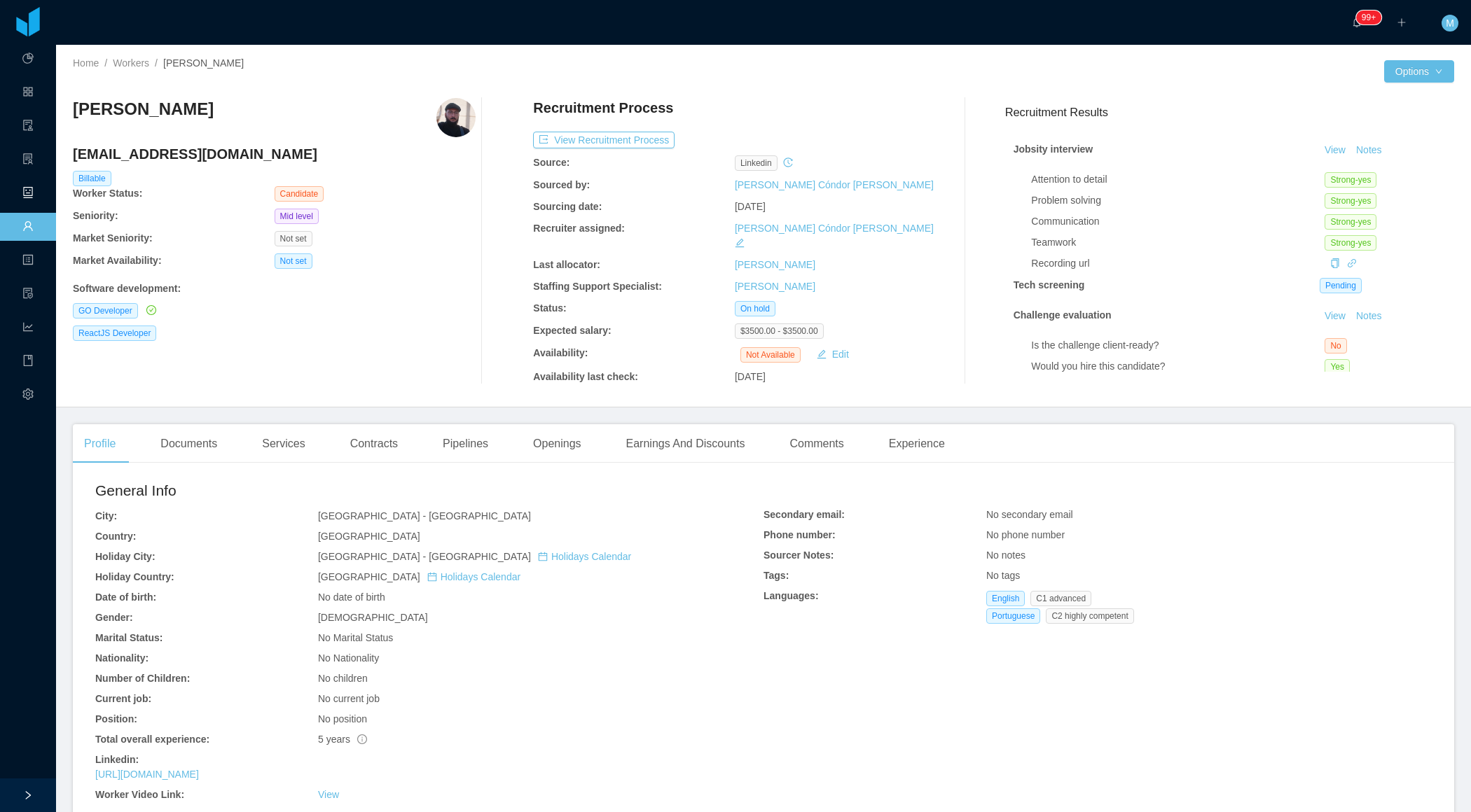
click at [23, 227] on link "Workers" at bounding box center [28, 227] width 11 height 29
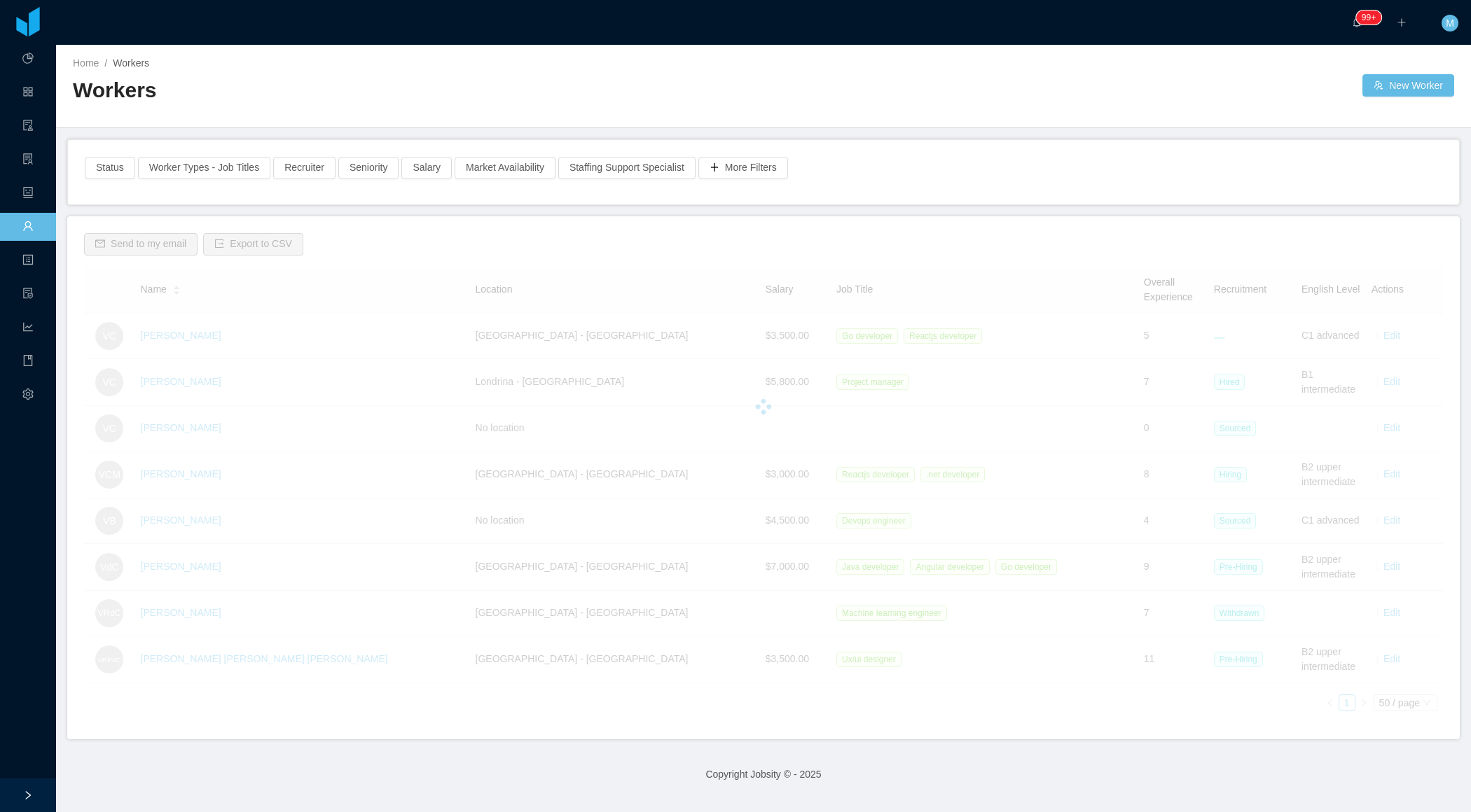
click at [411, 108] on div "Workers" at bounding box center [418, 96] width 690 height 39
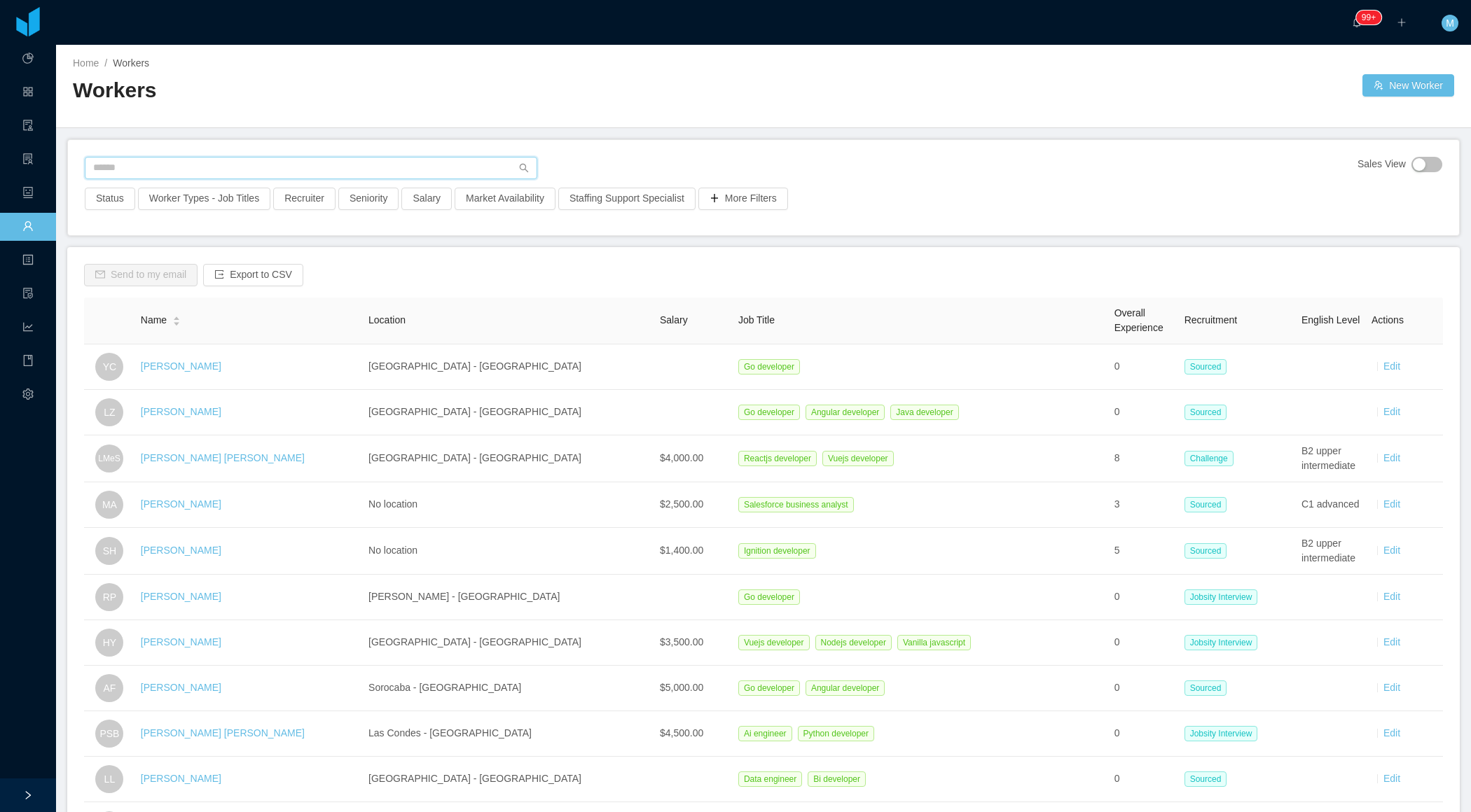
click at [157, 165] on input "text" at bounding box center [311, 168] width 453 height 23
paste input "**********"
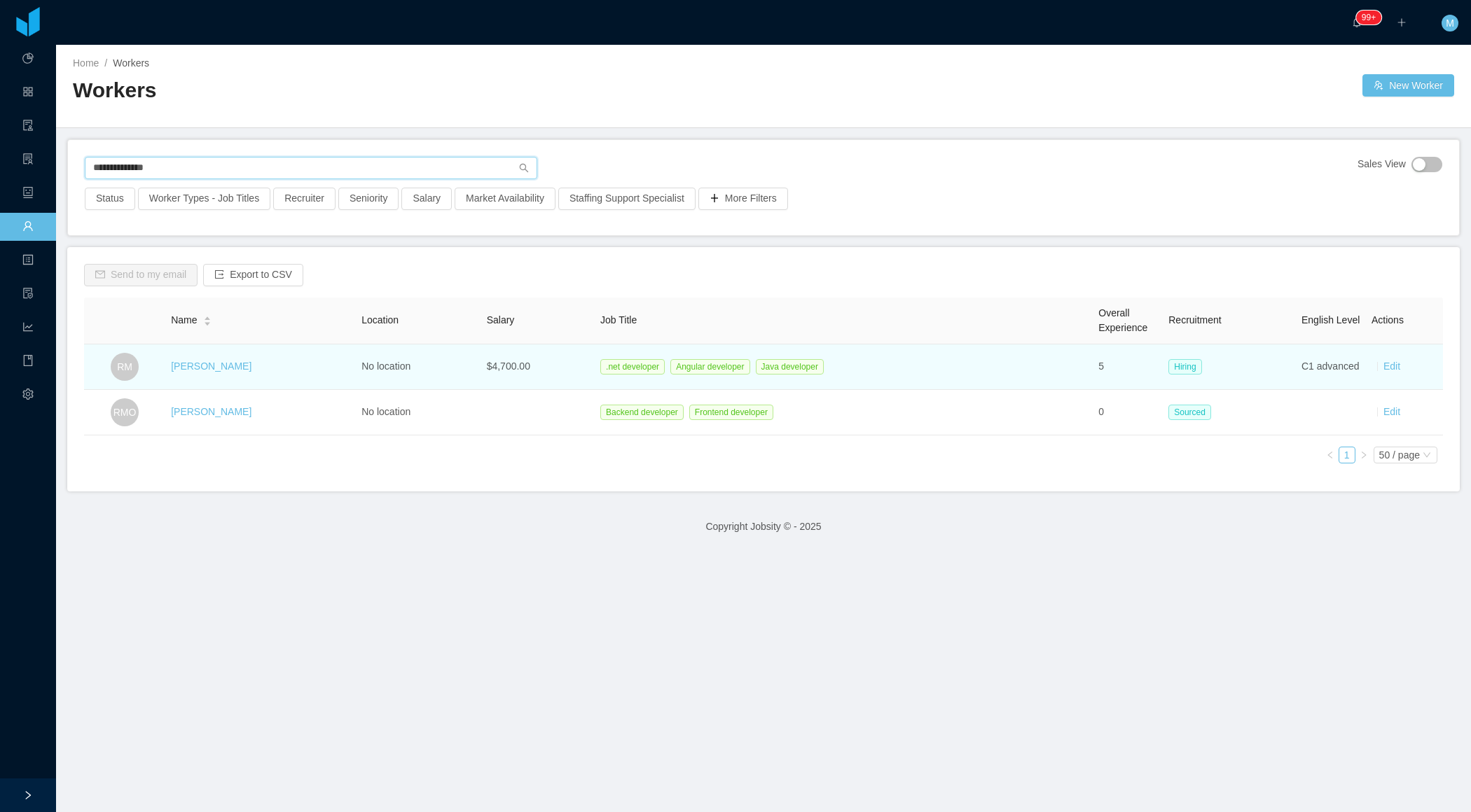
type input "**********"
drag, startPoint x: 256, startPoint y: 371, endPoint x: 161, endPoint y: 366, distance: 95.1
click at [166, 366] on td "[PERSON_NAME]" at bounding box center [260, 367] width 191 height 45
copy link "[PERSON_NAME]"
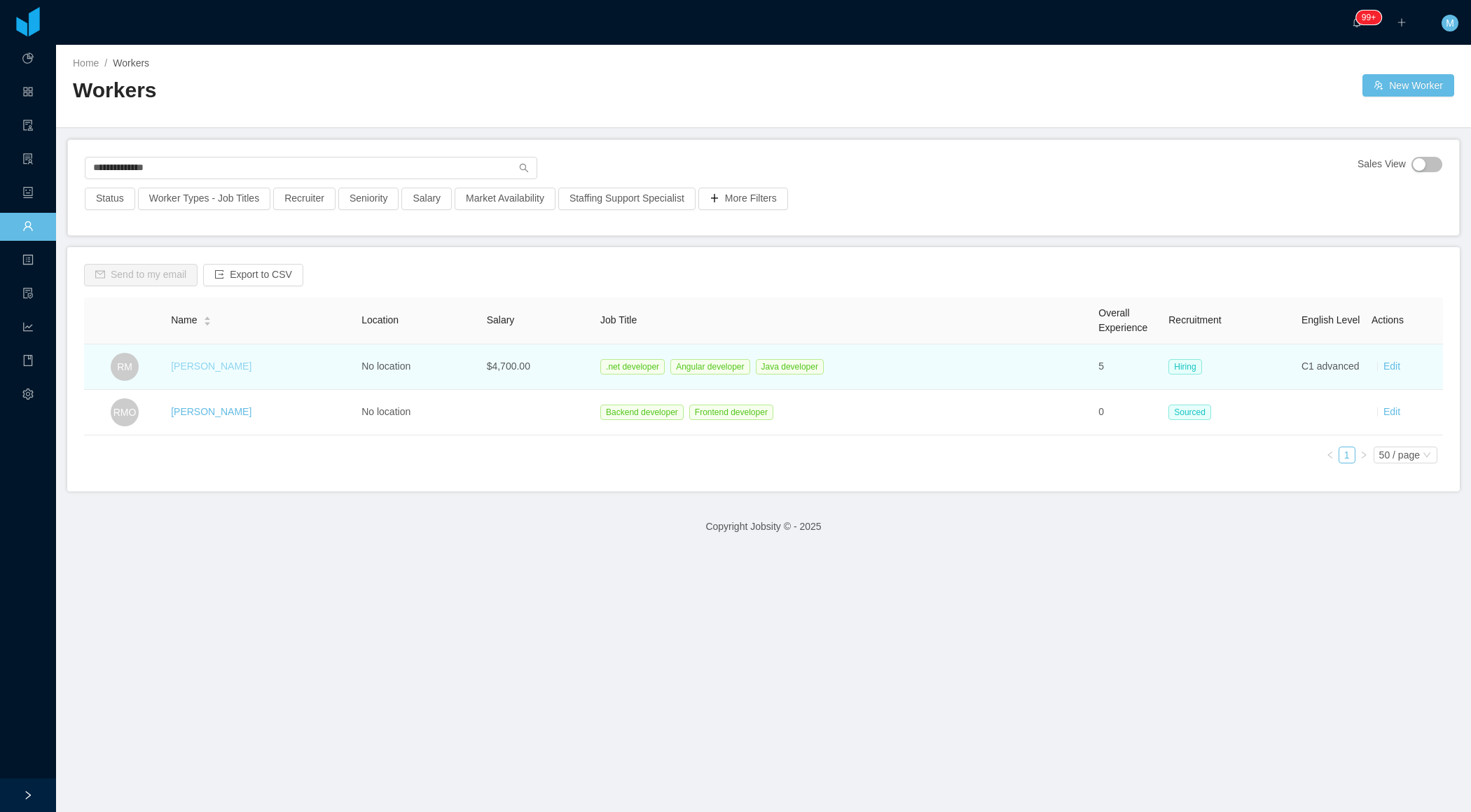
click at [222, 365] on link "[PERSON_NAME]" at bounding box center [211, 367] width 80 height 11
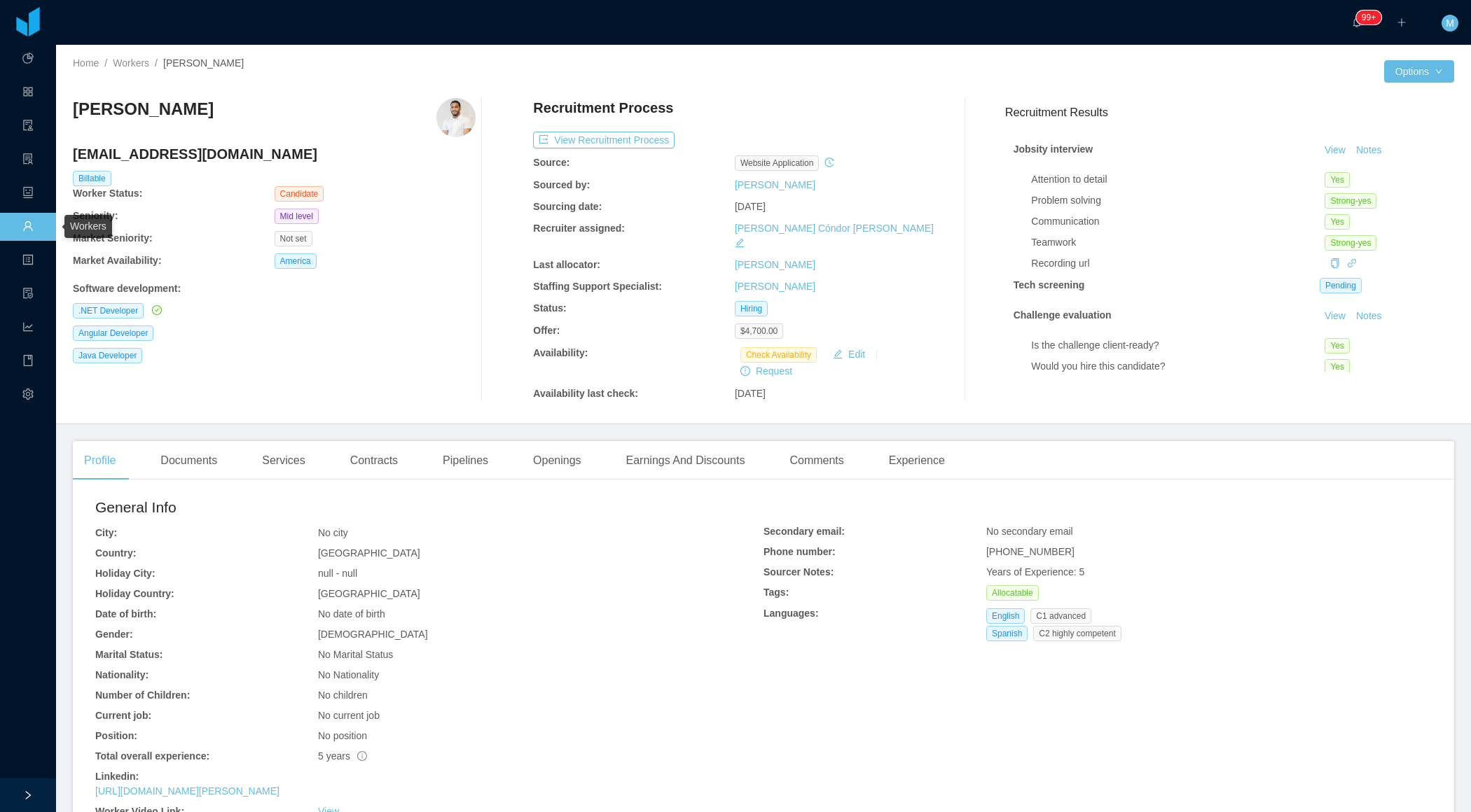
click at [23, 228] on link "Workers" at bounding box center [28, 227] width 11 height 29
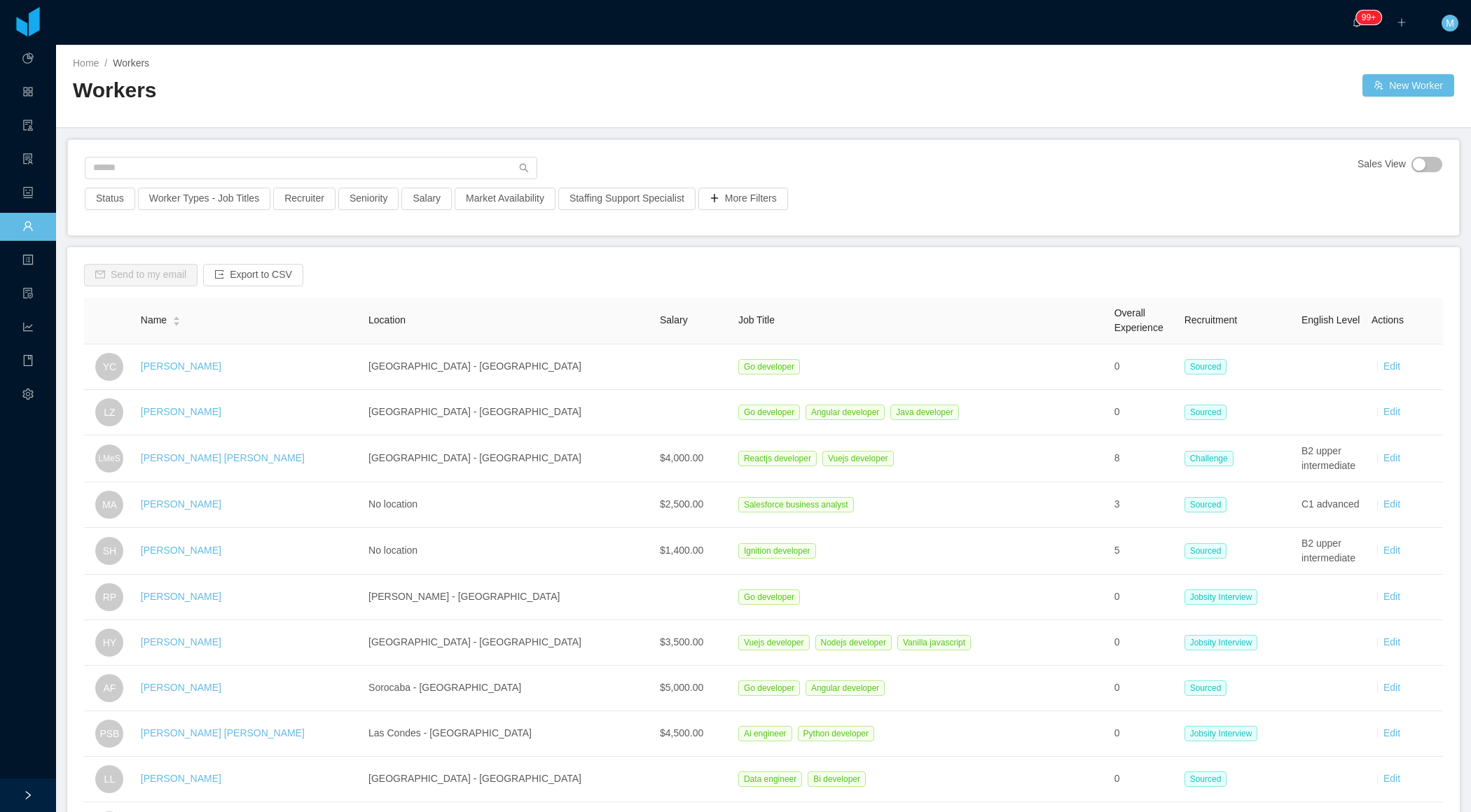
click at [247, 140] on div "Sales View Status Worker Types - Job Titles Recruiter Seniority Salary Market A…" at bounding box center [763, 187] width 1391 height 95
click at [241, 153] on div "Sales View Status Worker Types - Job Titles Recruiter Seniority Salary Market A…" at bounding box center [763, 187] width 1391 height 95
click at [226, 163] on input "text" at bounding box center [311, 168] width 453 height 23
paste input "**********"
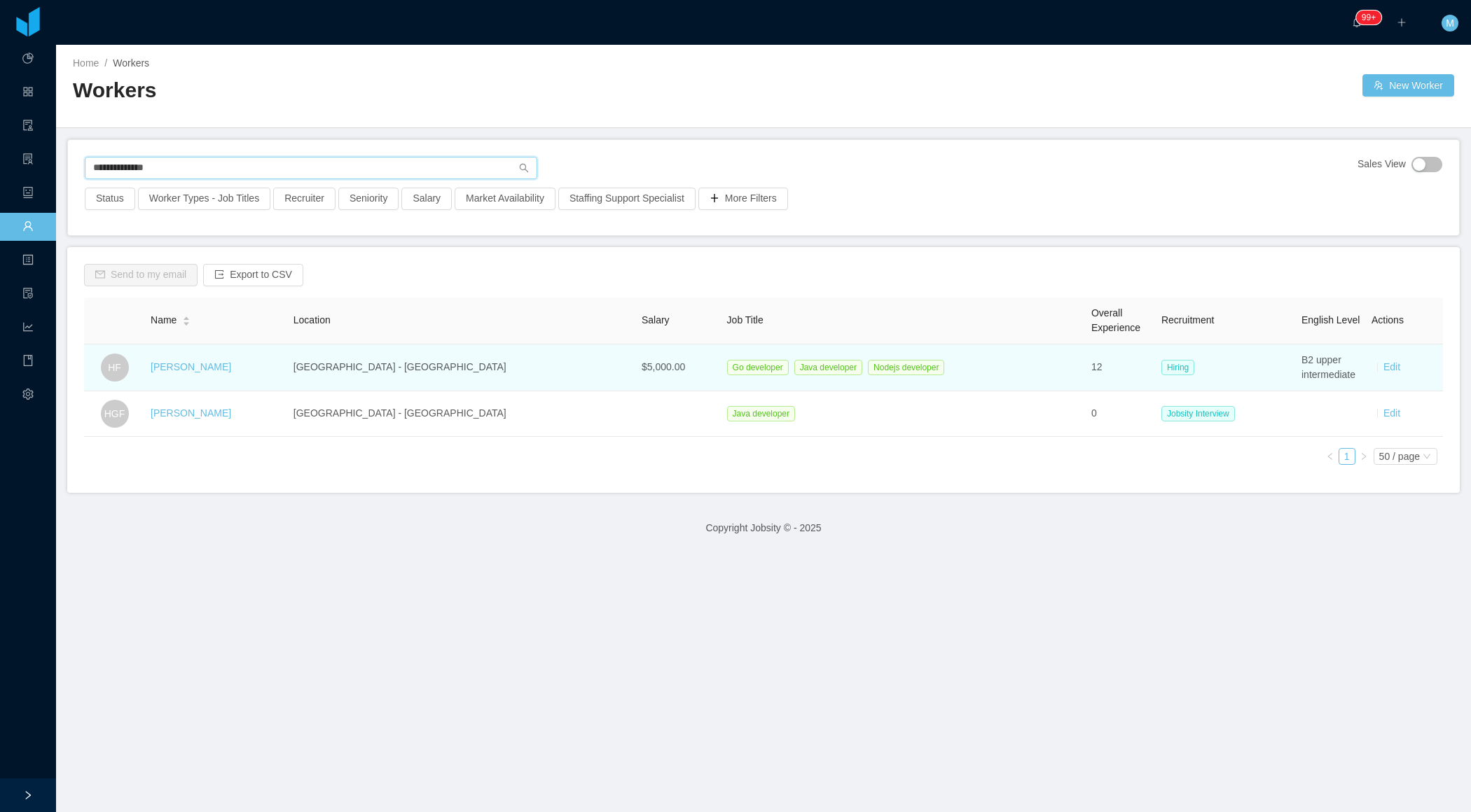
type input "**********"
drag, startPoint x: 253, startPoint y: 367, endPoint x: 150, endPoint y: 367, distance: 103.0
click at [150, 367] on tr "HF [PERSON_NAME] [GEOGRAPHIC_DATA] - [GEOGRAPHIC_DATA] $5,000.00 Go developer J…" at bounding box center [763, 368] width 1358 height 47
copy tr "[PERSON_NAME]"
click at [169, 368] on link "[PERSON_NAME]" at bounding box center [191, 367] width 80 height 11
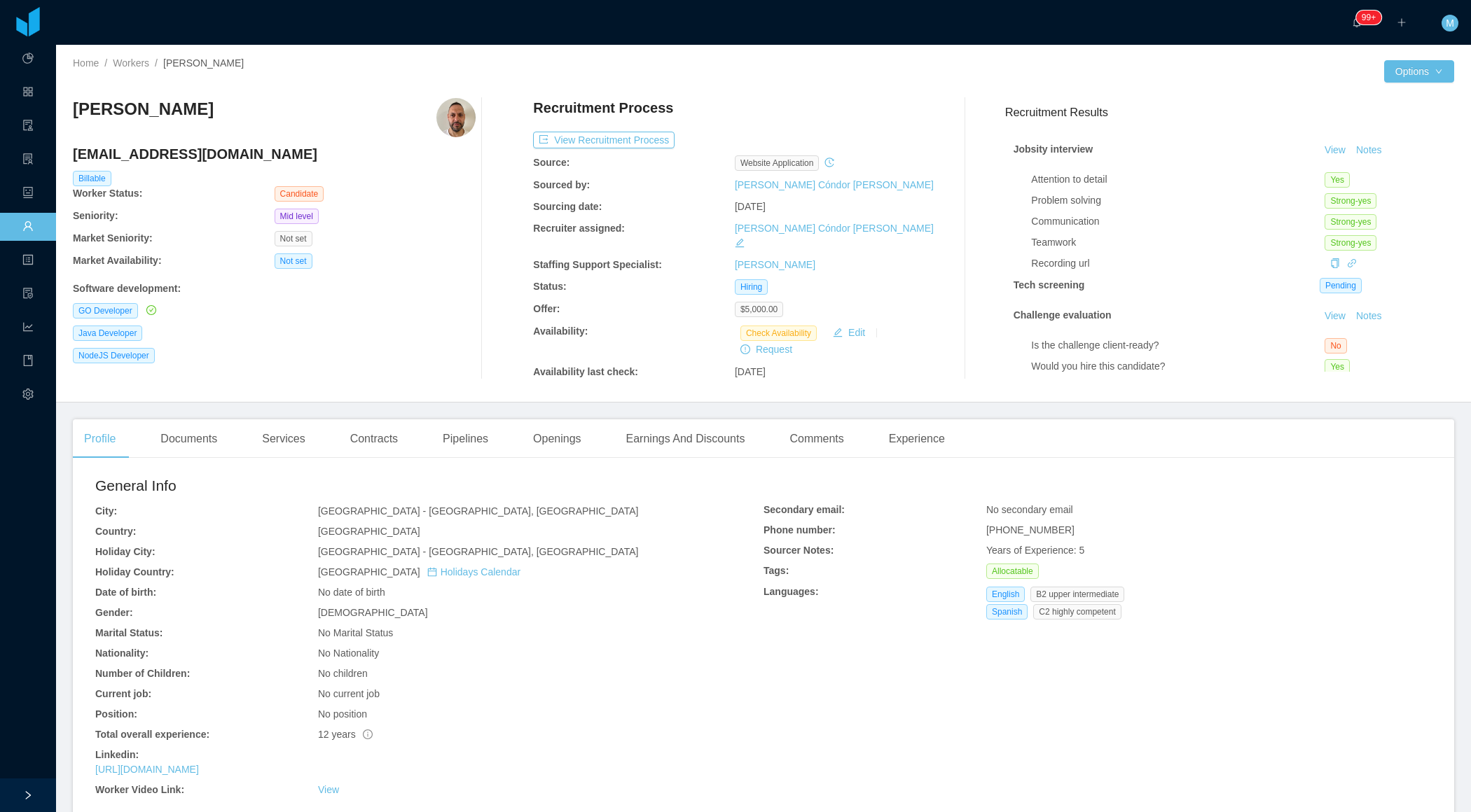
drag, startPoint x: 209, startPoint y: 125, endPoint x: 80, endPoint y: 111, distance: 129.8
click at [80, 110] on div "[PERSON_NAME]" at bounding box center [274, 118] width 402 height 39
copy h3 "[PERSON_NAME]"
click at [33, 235] on link "Workers" at bounding box center [28, 227] width 11 height 29
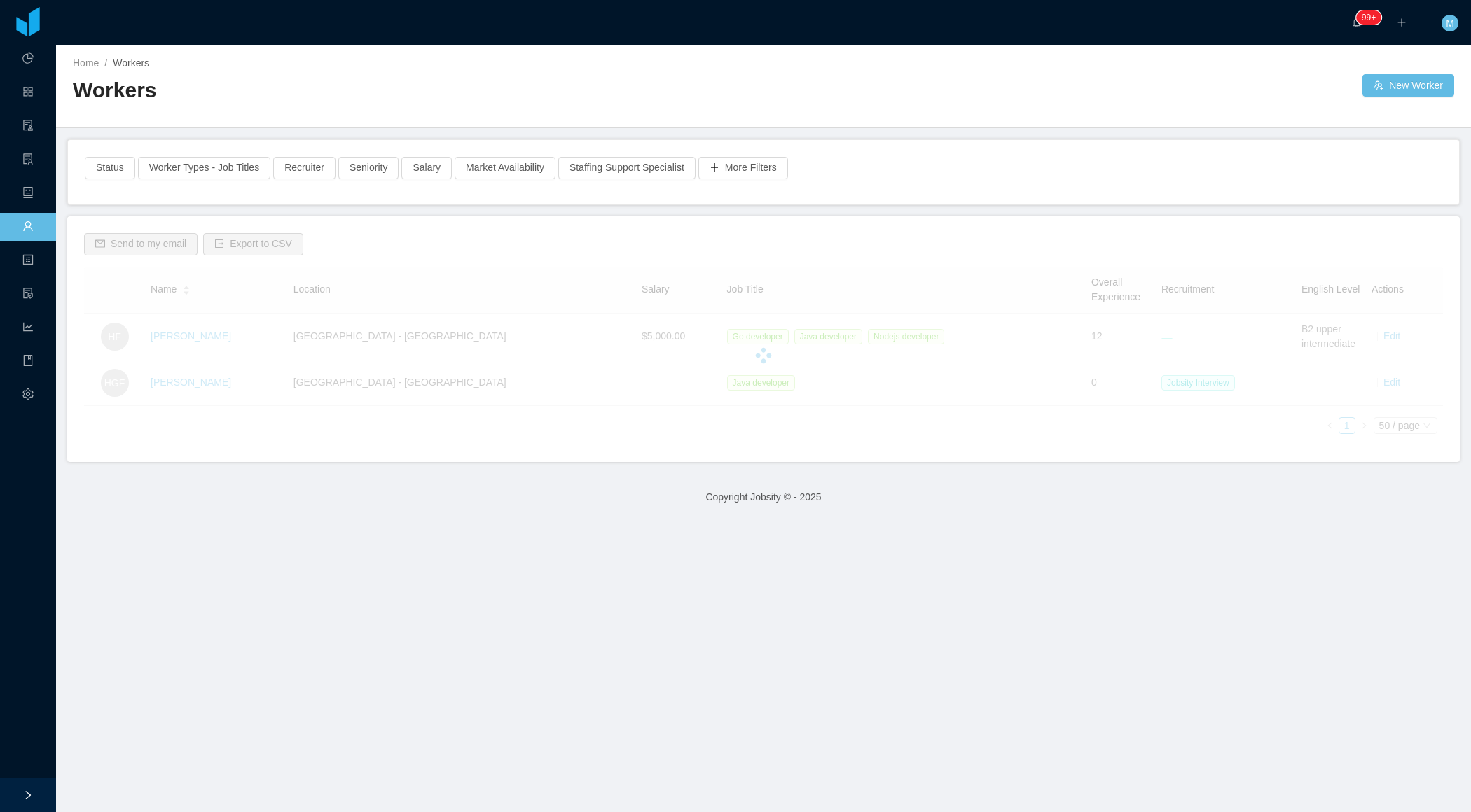
click at [366, 107] on div "Workers" at bounding box center [418, 96] width 690 height 39
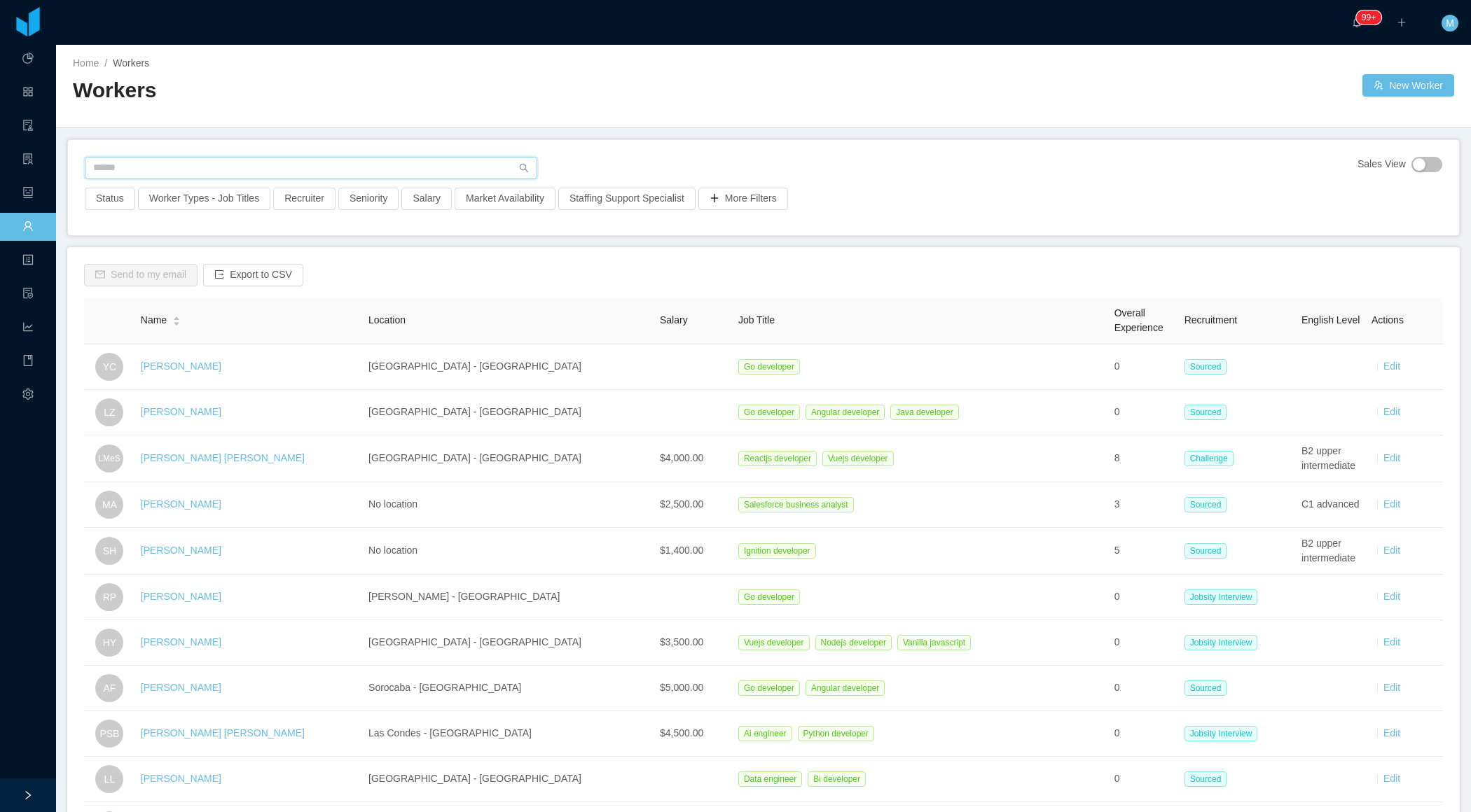
click at [250, 162] on input "text" at bounding box center [311, 168] width 453 height 23
paste input "**********"
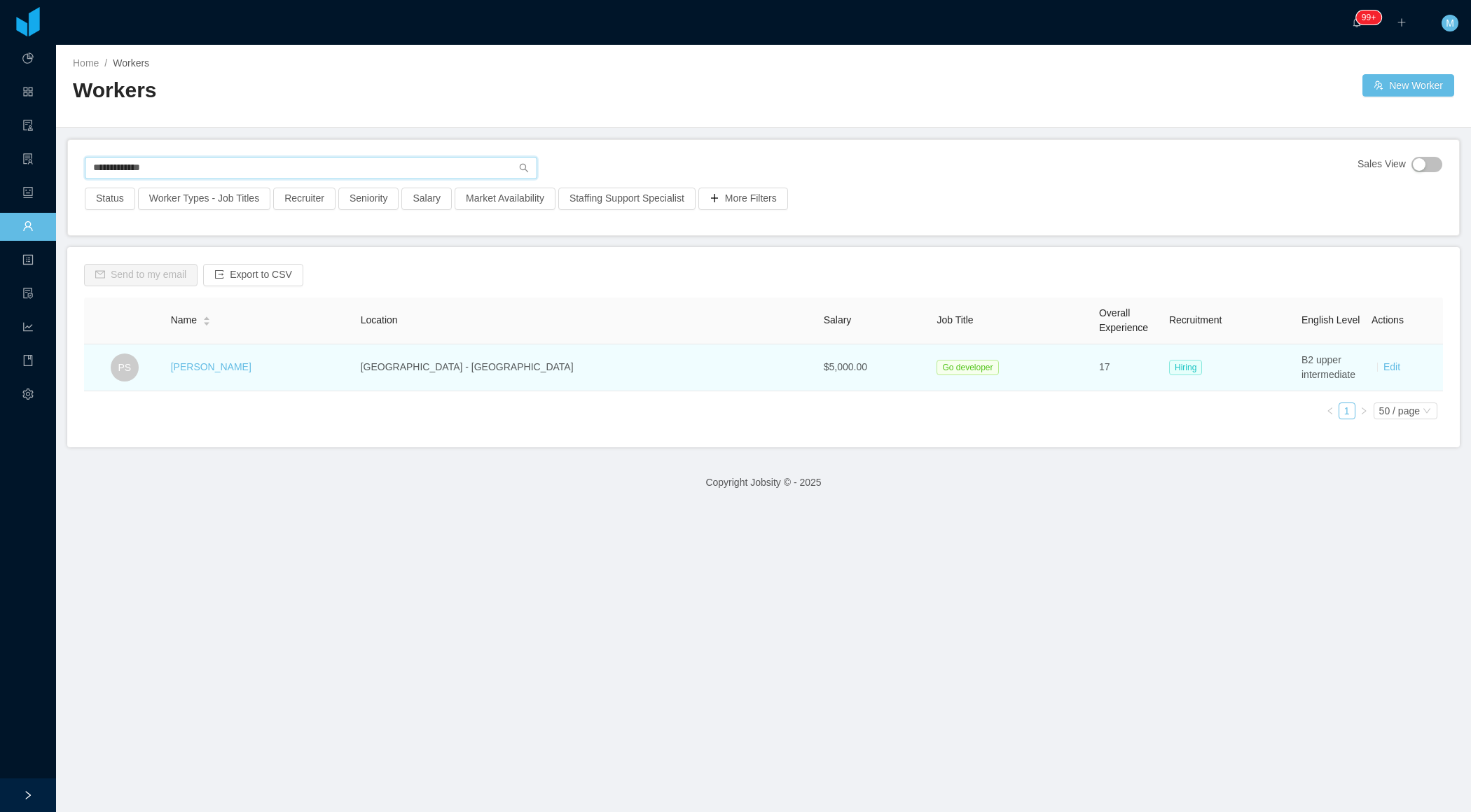
type input "**********"
drag, startPoint x: 295, startPoint y: 365, endPoint x: 192, endPoint y: 365, distance: 103.0
click at [192, 365] on tr "PS [PERSON_NAME] - [GEOGRAPHIC_DATA] $5,000.00 Go developer 17 Hiring B2 upper …" at bounding box center [763, 368] width 1358 height 47
click at [210, 367] on link "[PERSON_NAME]" at bounding box center [211, 367] width 80 height 11
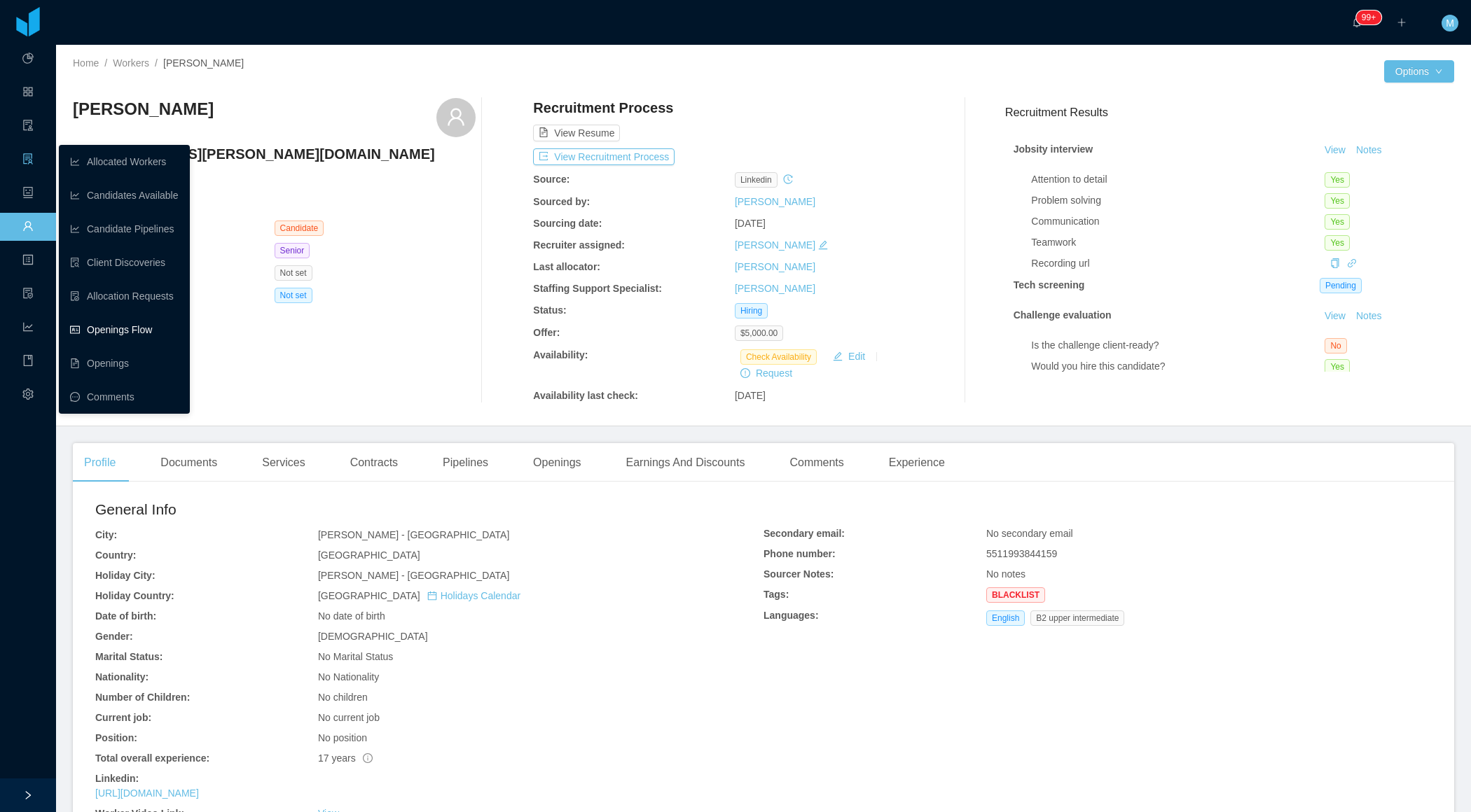
click at [99, 320] on link "Openings Flow" at bounding box center [124, 329] width 109 height 28
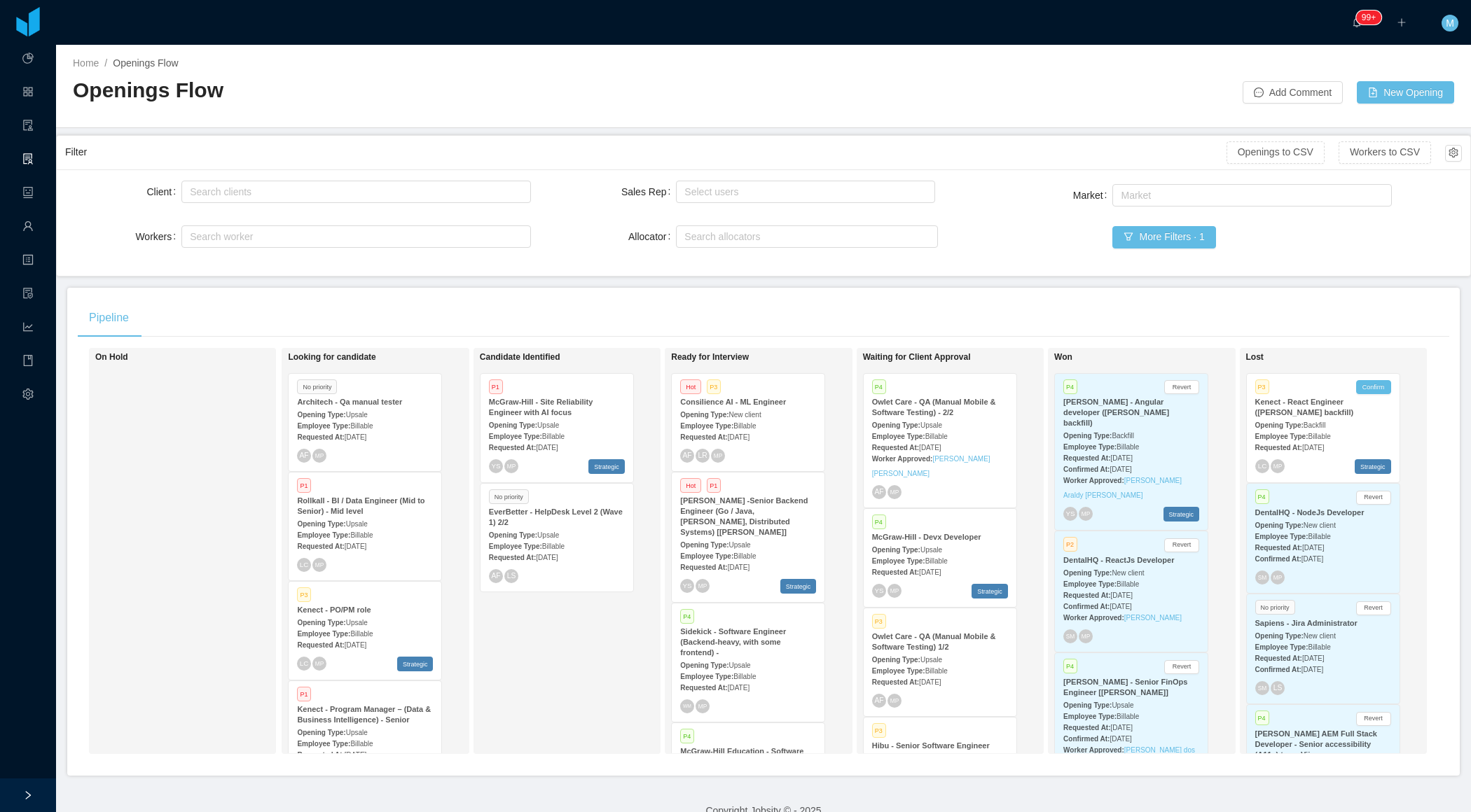
scroll to position [14665, 0]
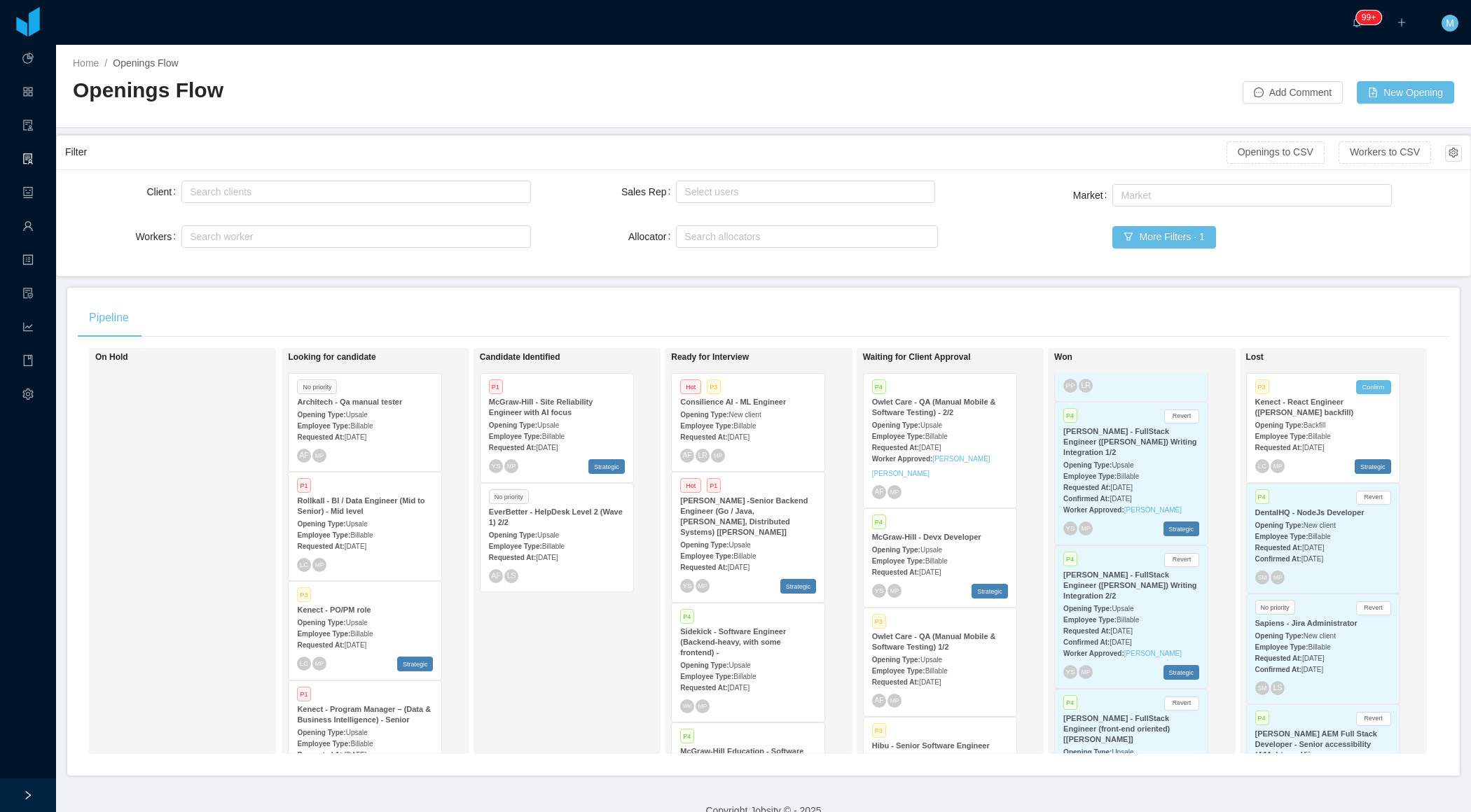
click at [1133, 494] on div "Requested At: [DATE]" at bounding box center [1130, 487] width 135 height 15
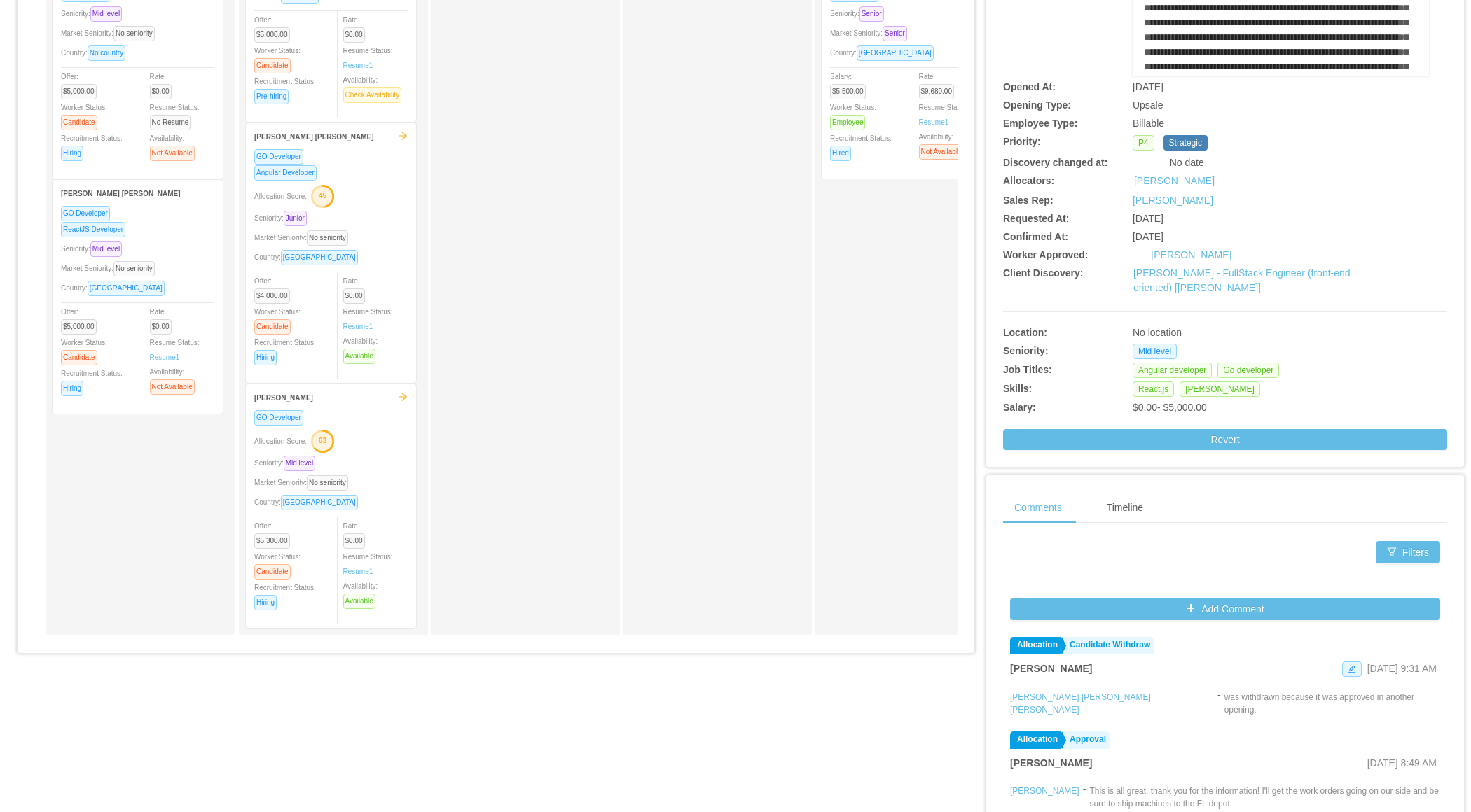
scroll to position [218, 0]
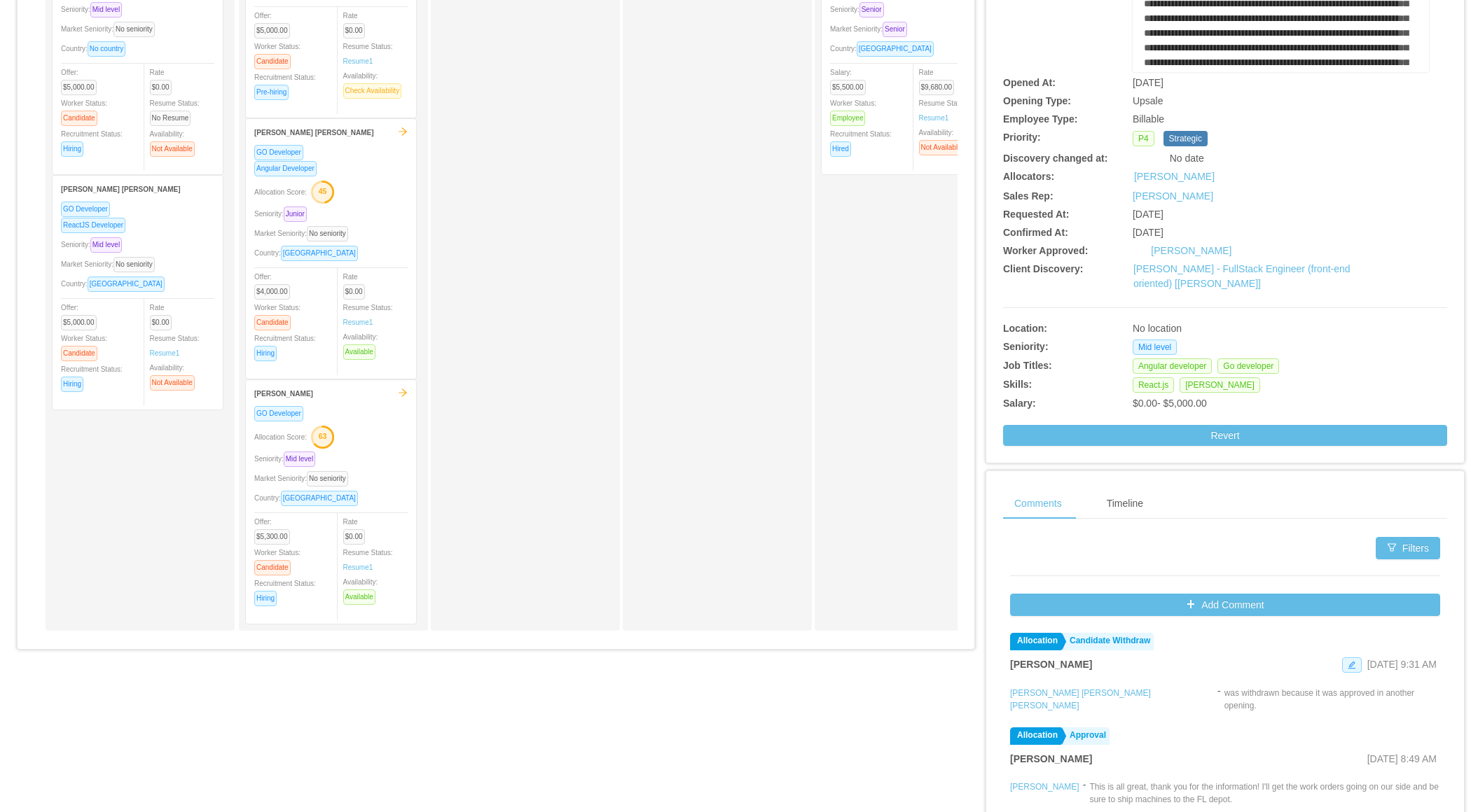
click at [372, 451] on div "Seniority: Mid level" at bounding box center [330, 459] width 153 height 16
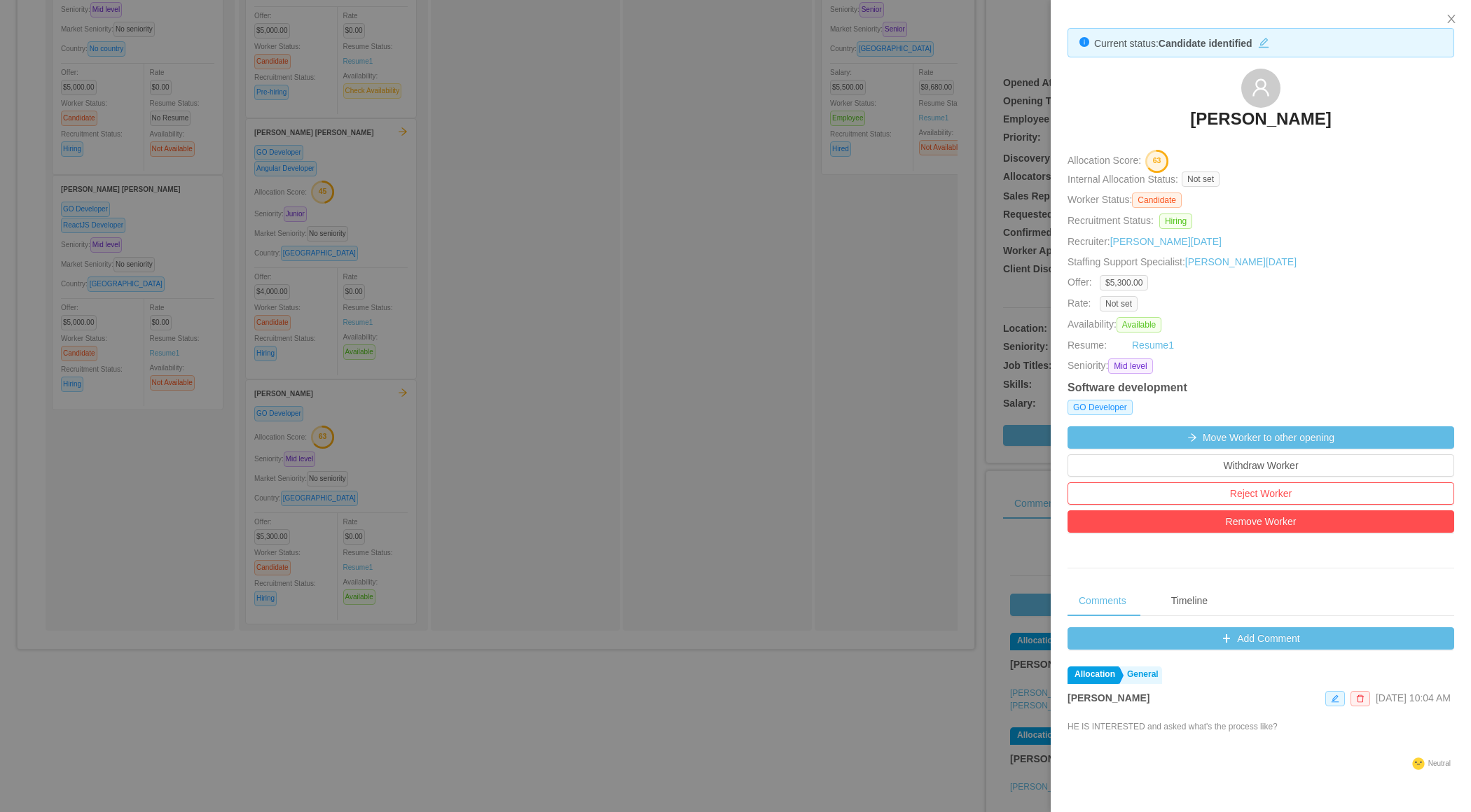
drag, startPoint x: 1136, startPoint y: 115, endPoint x: 1374, endPoint y: 118, distance: 238.0
click at [1376, 119] on div "[PERSON_NAME]" at bounding box center [1260, 104] width 386 height 70
click at [525, 189] on div at bounding box center [735, 406] width 1471 height 812
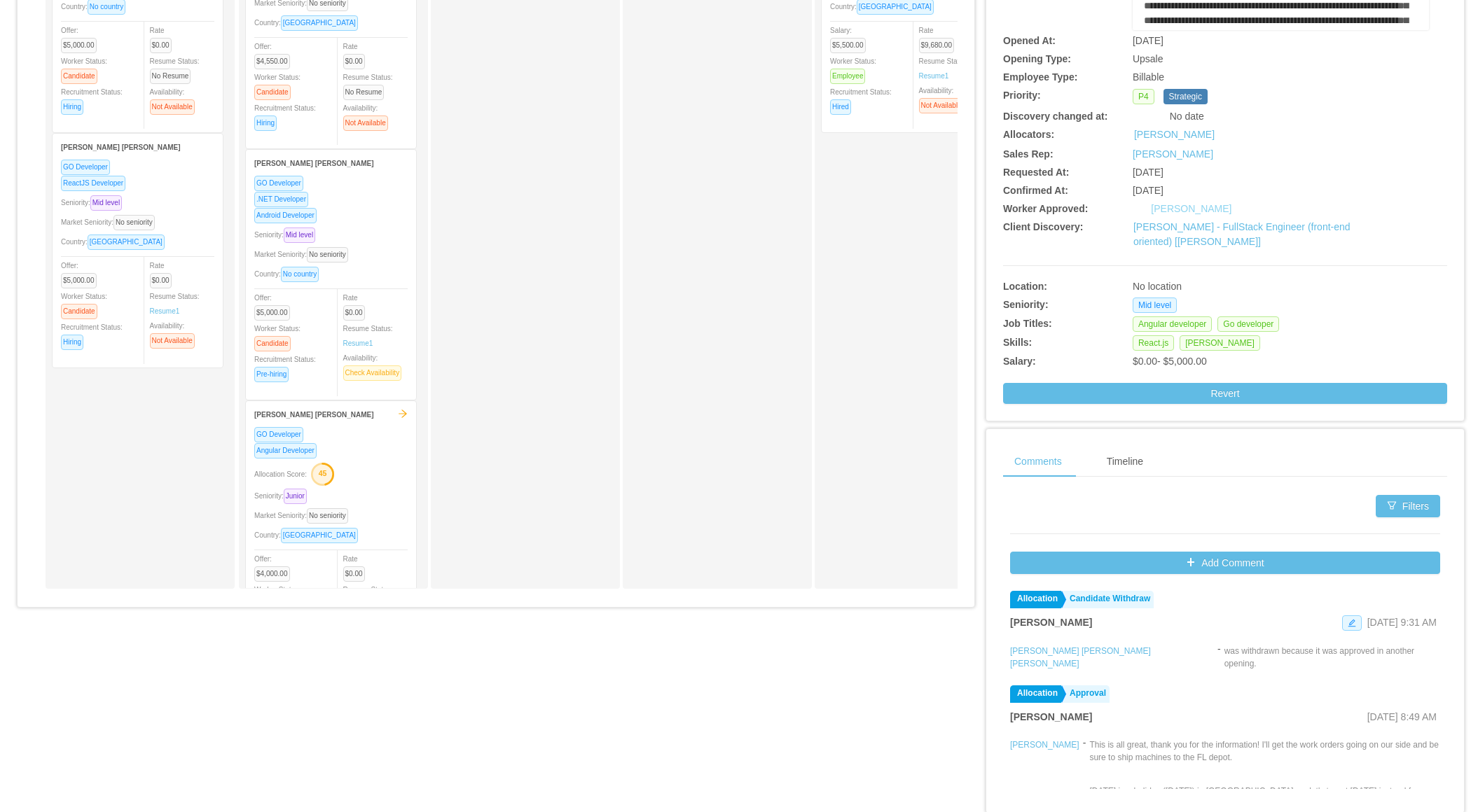
scroll to position [0, 0]
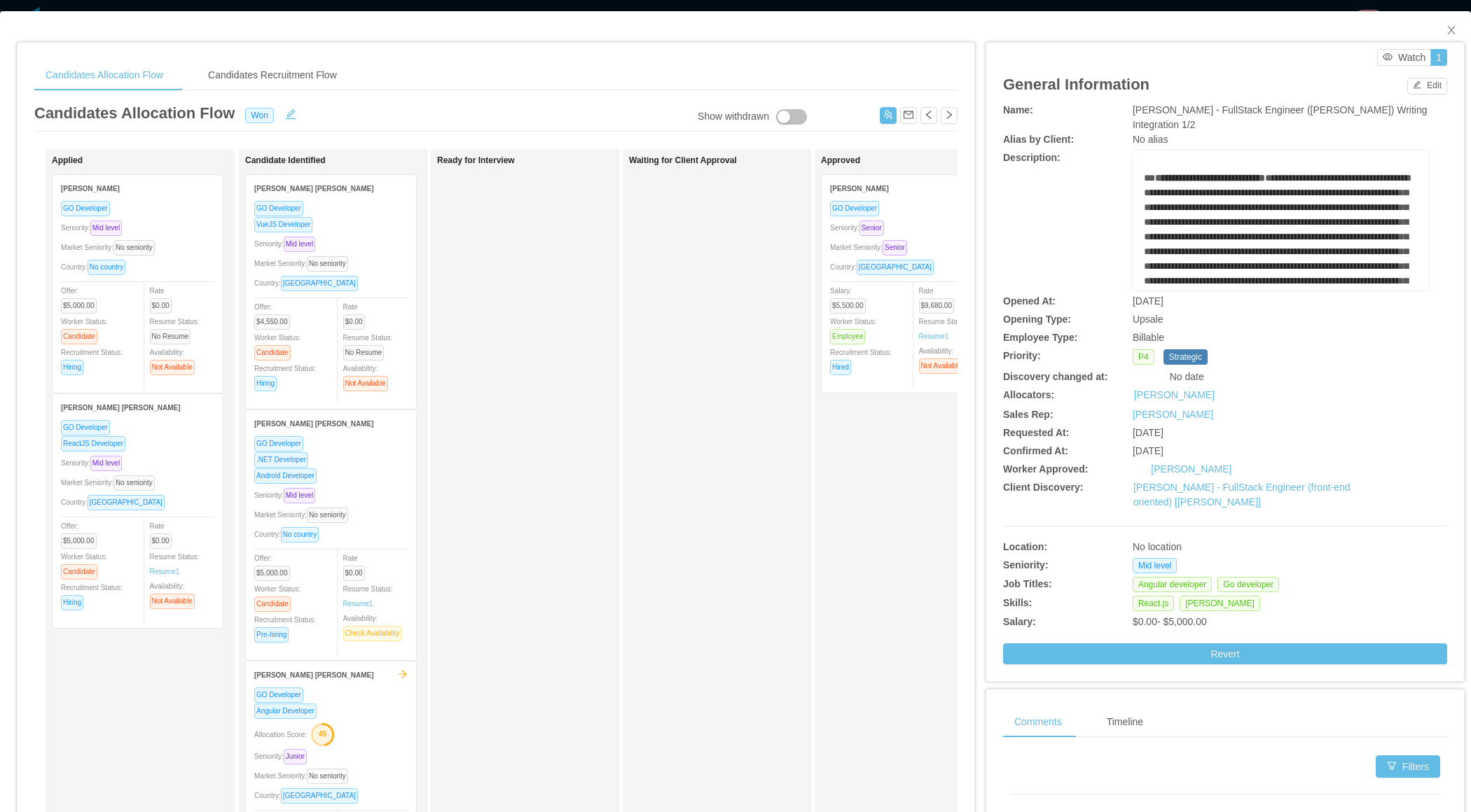
click at [376, 723] on div "Allocation Score: 45" at bounding box center [330, 734] width 153 height 23
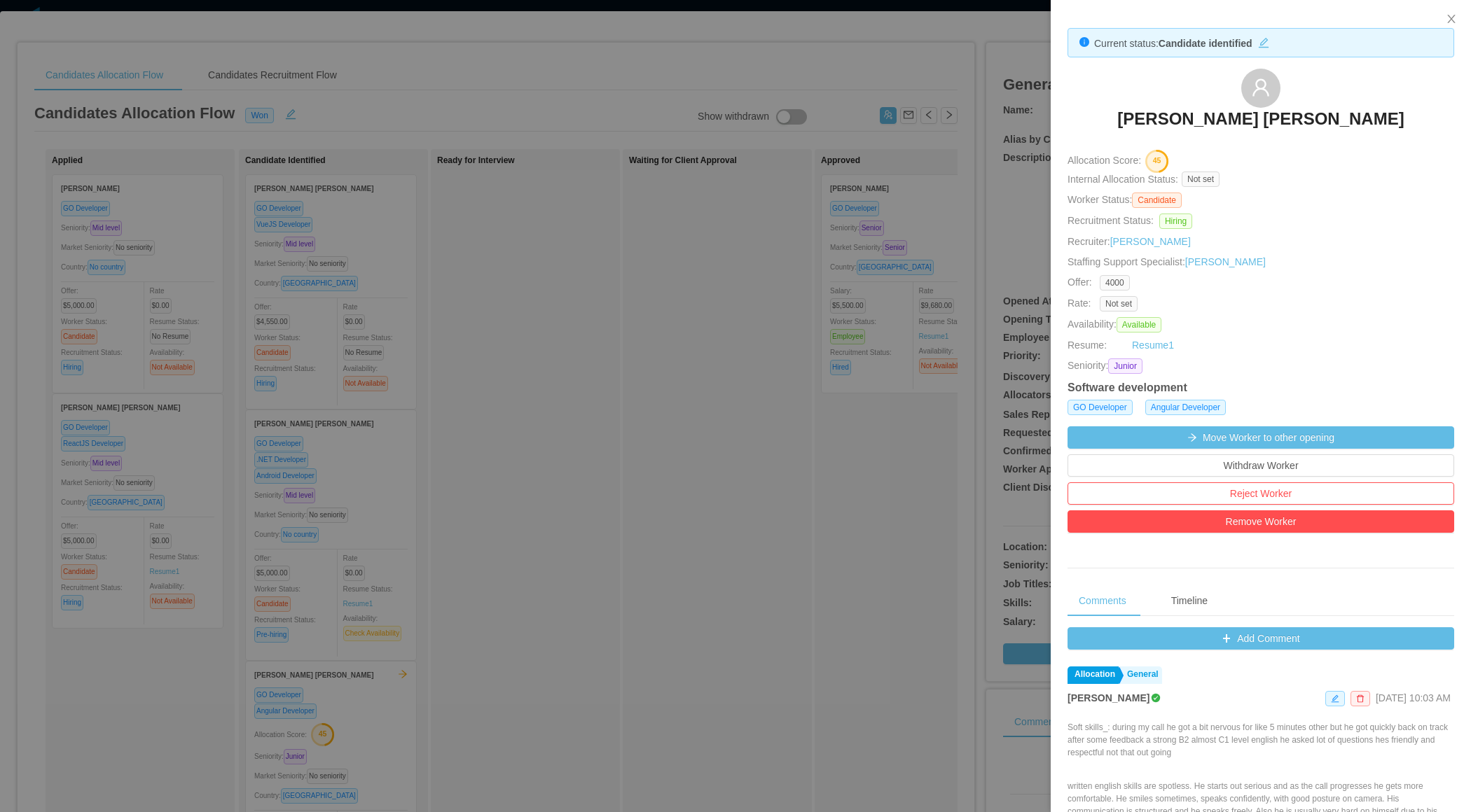
drag, startPoint x: 1125, startPoint y: 115, endPoint x: 1380, endPoint y: 124, distance: 255.2
click at [1383, 124] on div "[PERSON_NAME] [PERSON_NAME]" at bounding box center [1260, 104] width 386 height 70
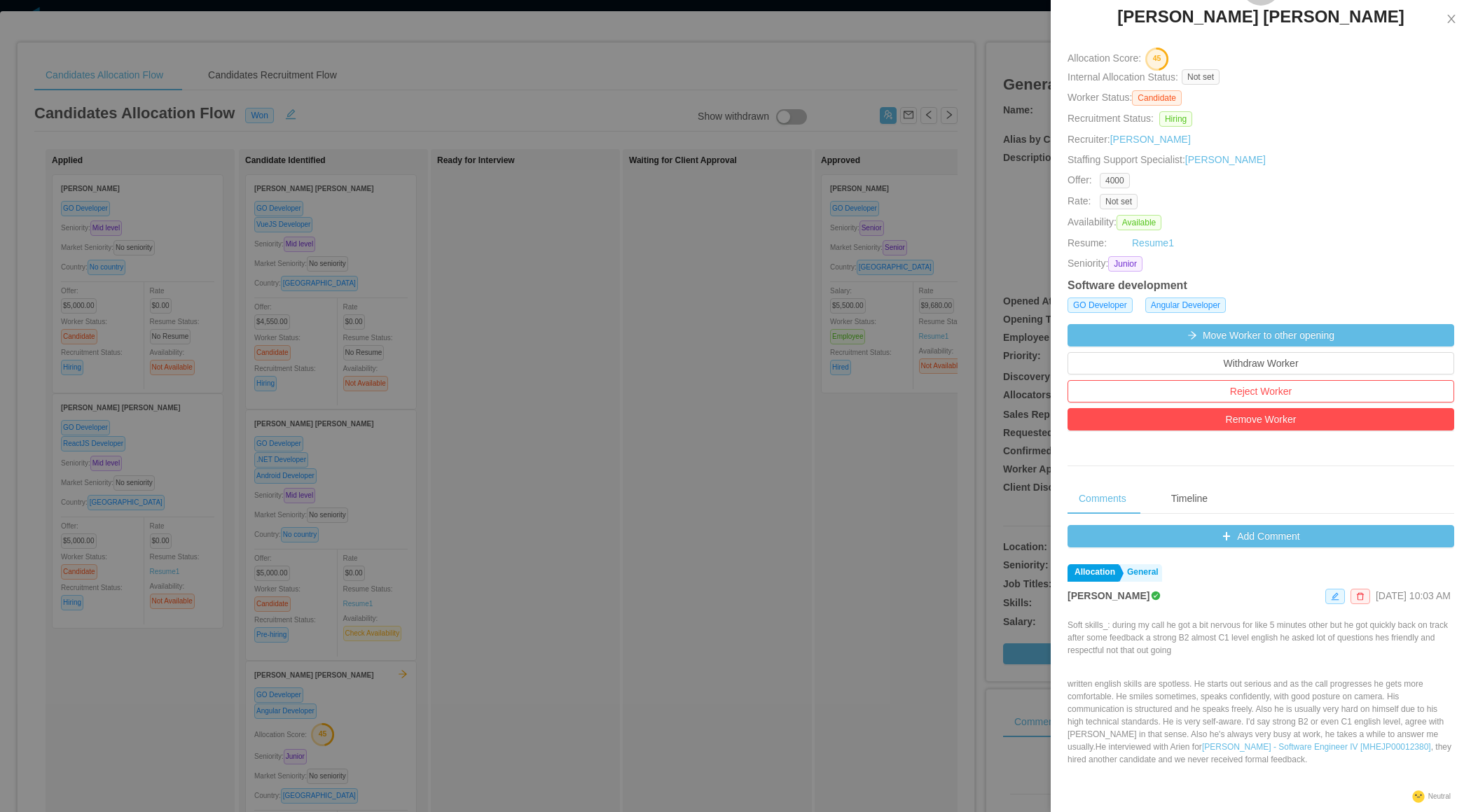
click at [815, 539] on div at bounding box center [735, 406] width 1471 height 812
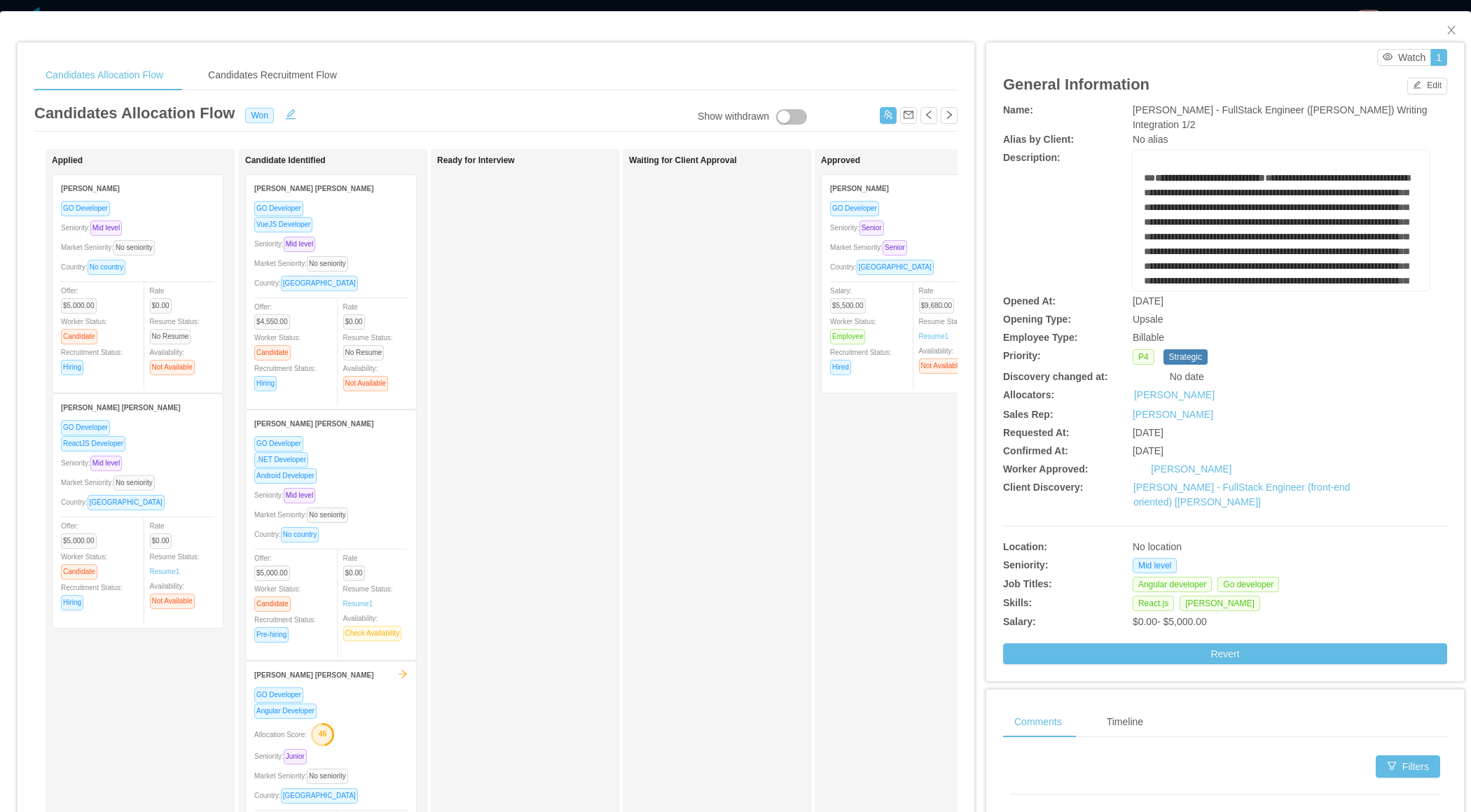
click at [592, 483] on div "Ready for Interview" at bounding box center [535, 500] width 196 height 688
click at [1452, 28] on icon "icon: close" at bounding box center [1452, 30] width 11 height 11
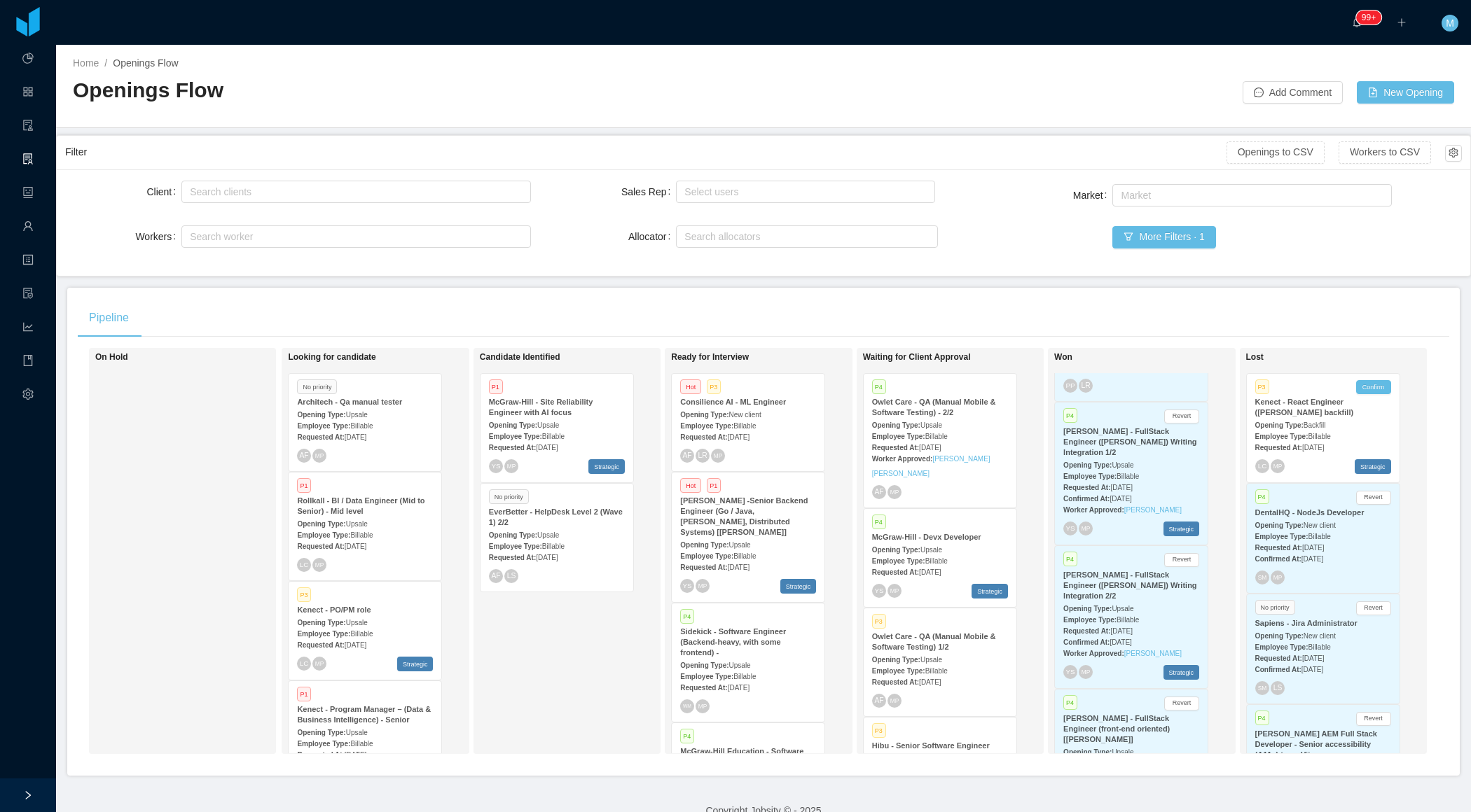
click at [1109, 600] on strong "[PERSON_NAME] - FullStack Engineer ([PERSON_NAME]) Writing Integration 2/2" at bounding box center [1129, 585] width 133 height 29
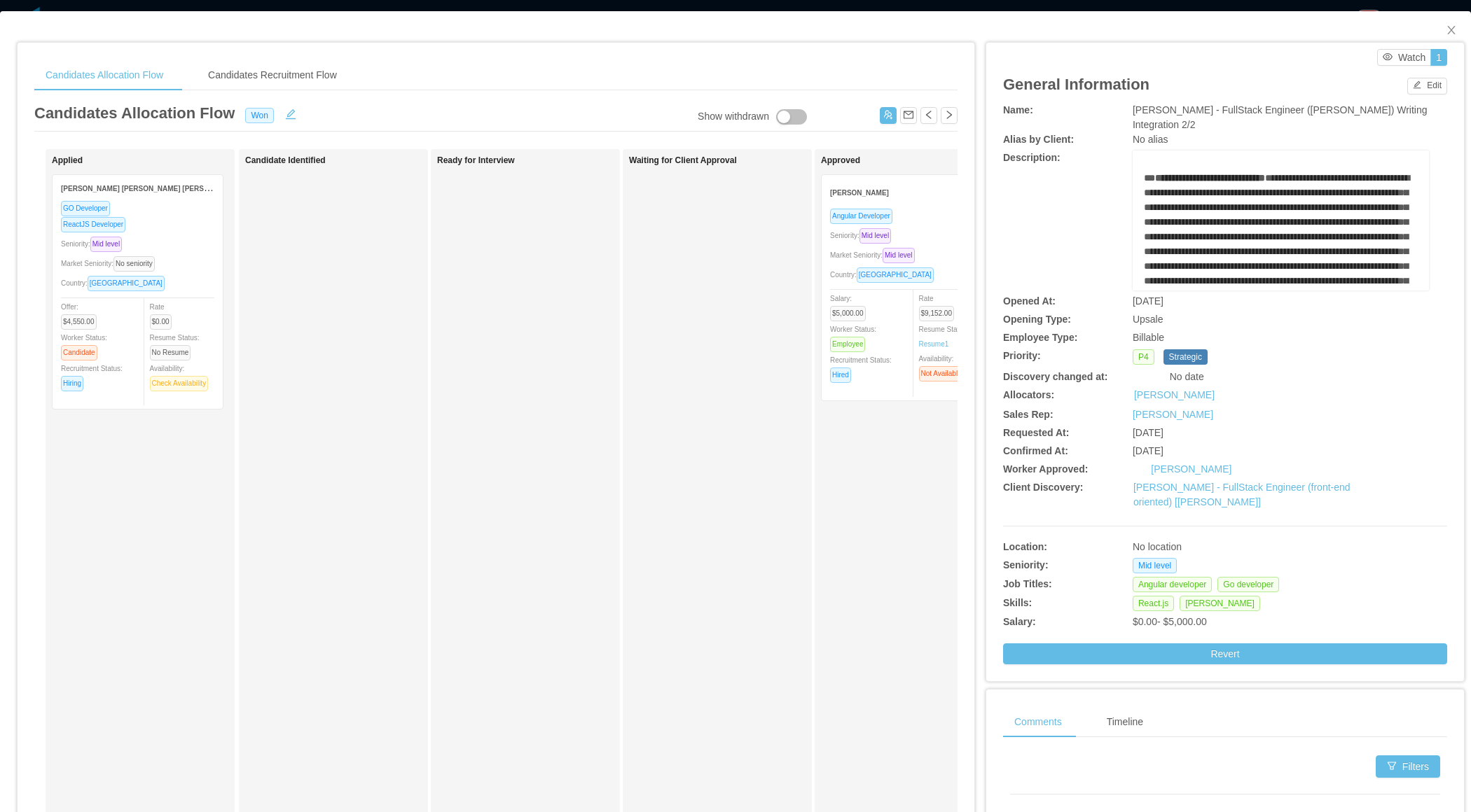
click at [185, 246] on div "Seniority: Mid level" at bounding box center [137, 244] width 153 height 16
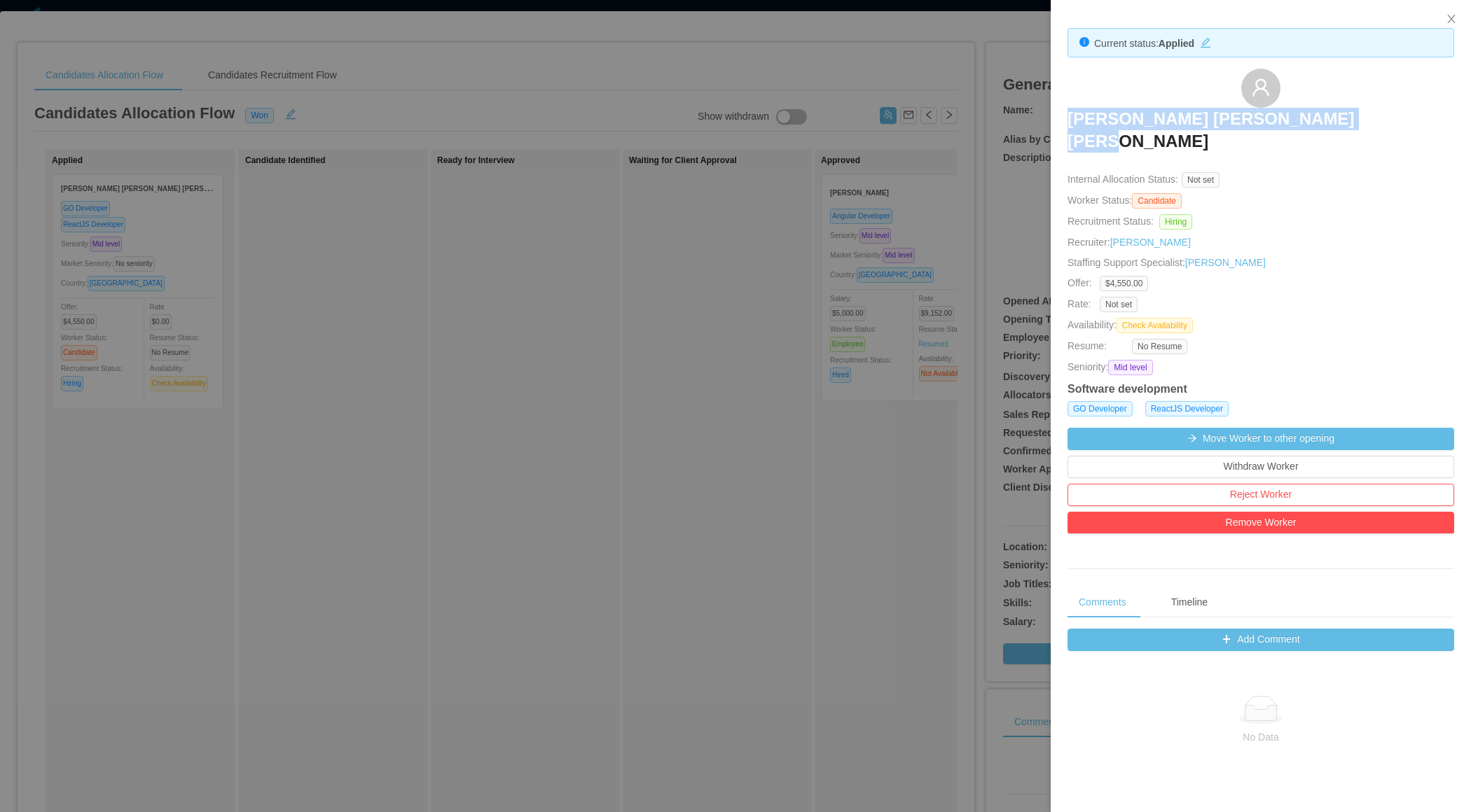
drag, startPoint x: 1110, startPoint y: 119, endPoint x: 1422, endPoint y: 111, distance: 312.1
click at [1422, 114] on div "[PERSON_NAME] [PERSON_NAME] [PERSON_NAME]" at bounding box center [1260, 115] width 386 height 93
click at [457, 561] on div at bounding box center [735, 406] width 1471 height 812
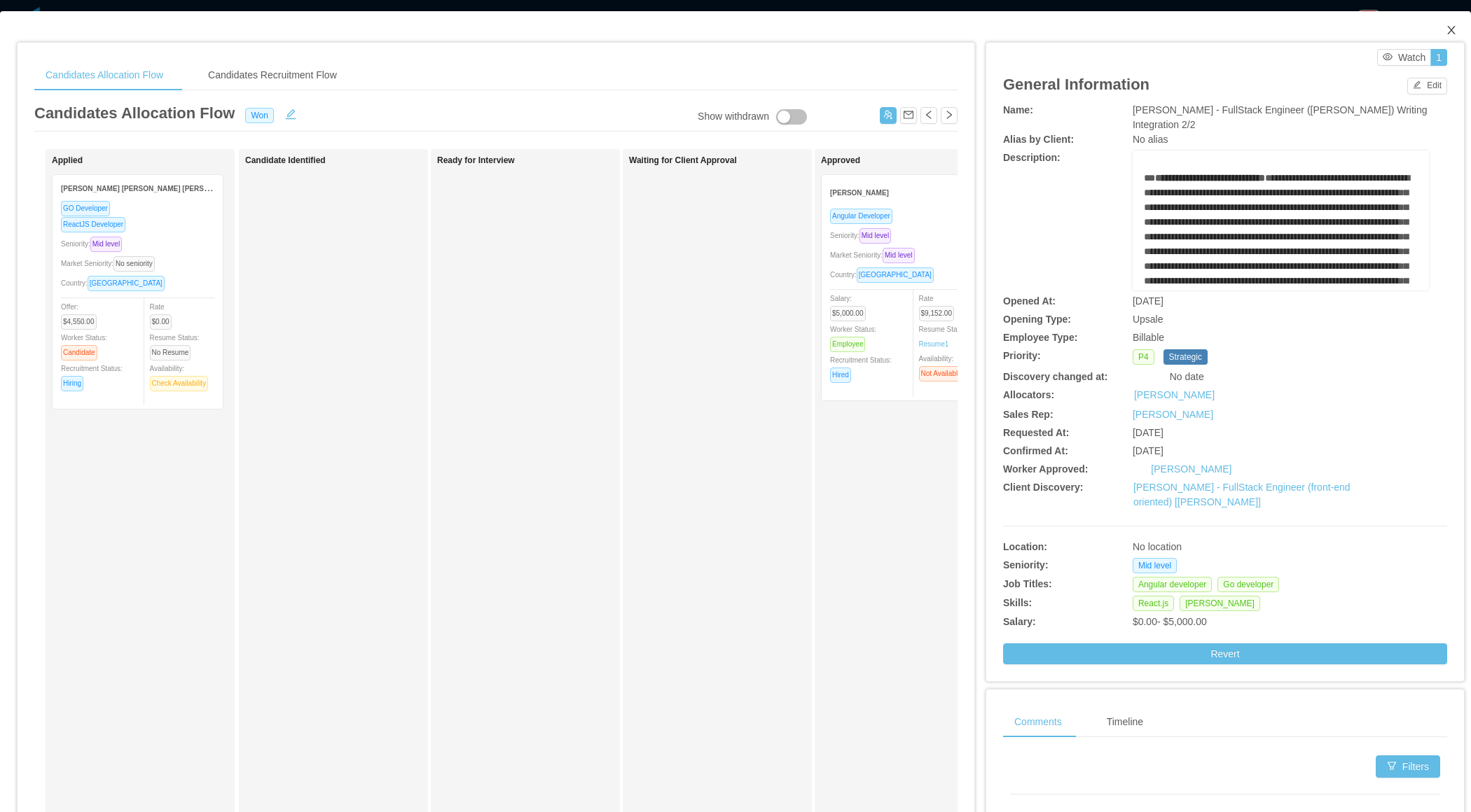
click at [1455, 34] on icon "icon: close" at bounding box center [1452, 30] width 11 height 11
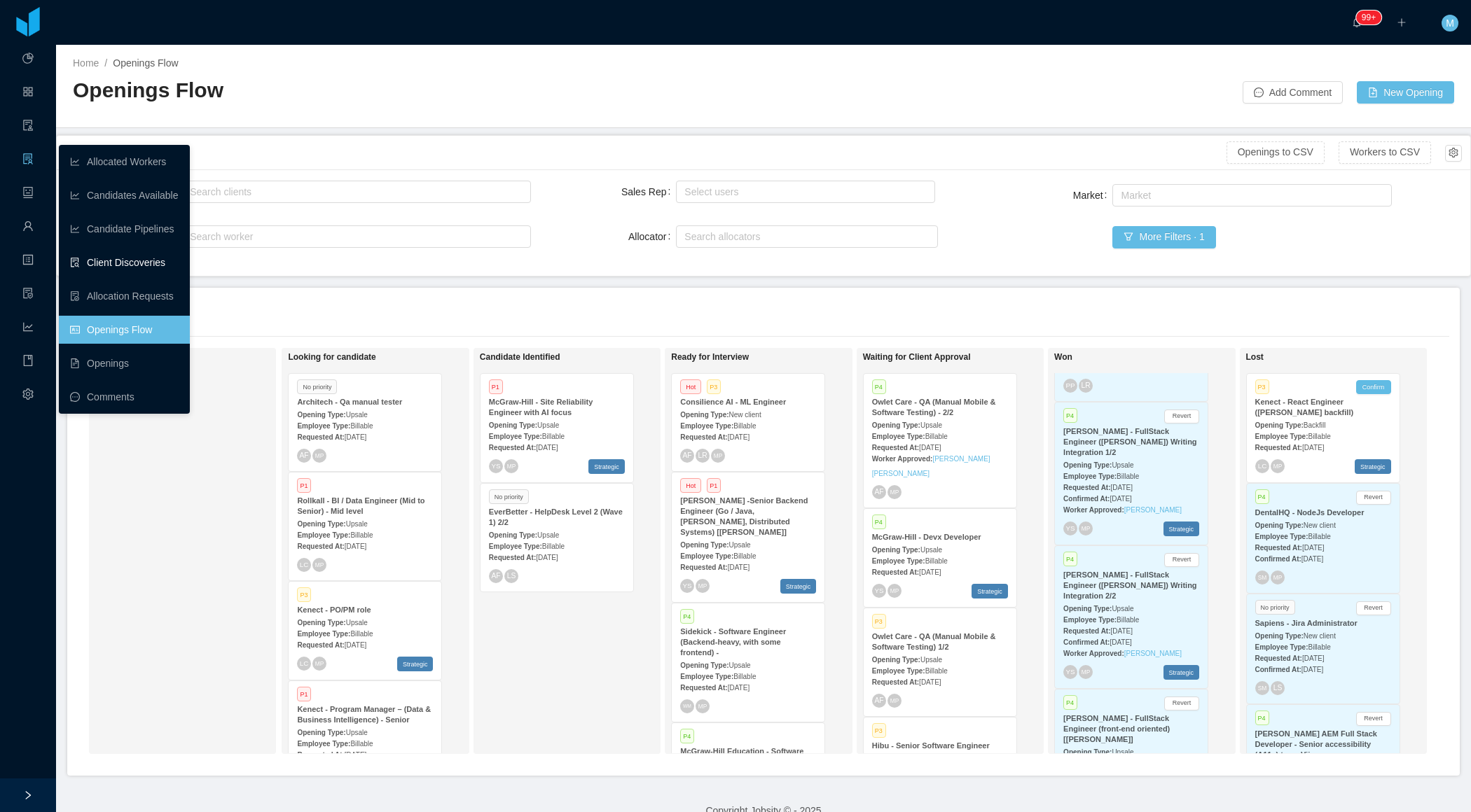
click at [124, 260] on link "Client Discoveries" at bounding box center [124, 262] width 109 height 28
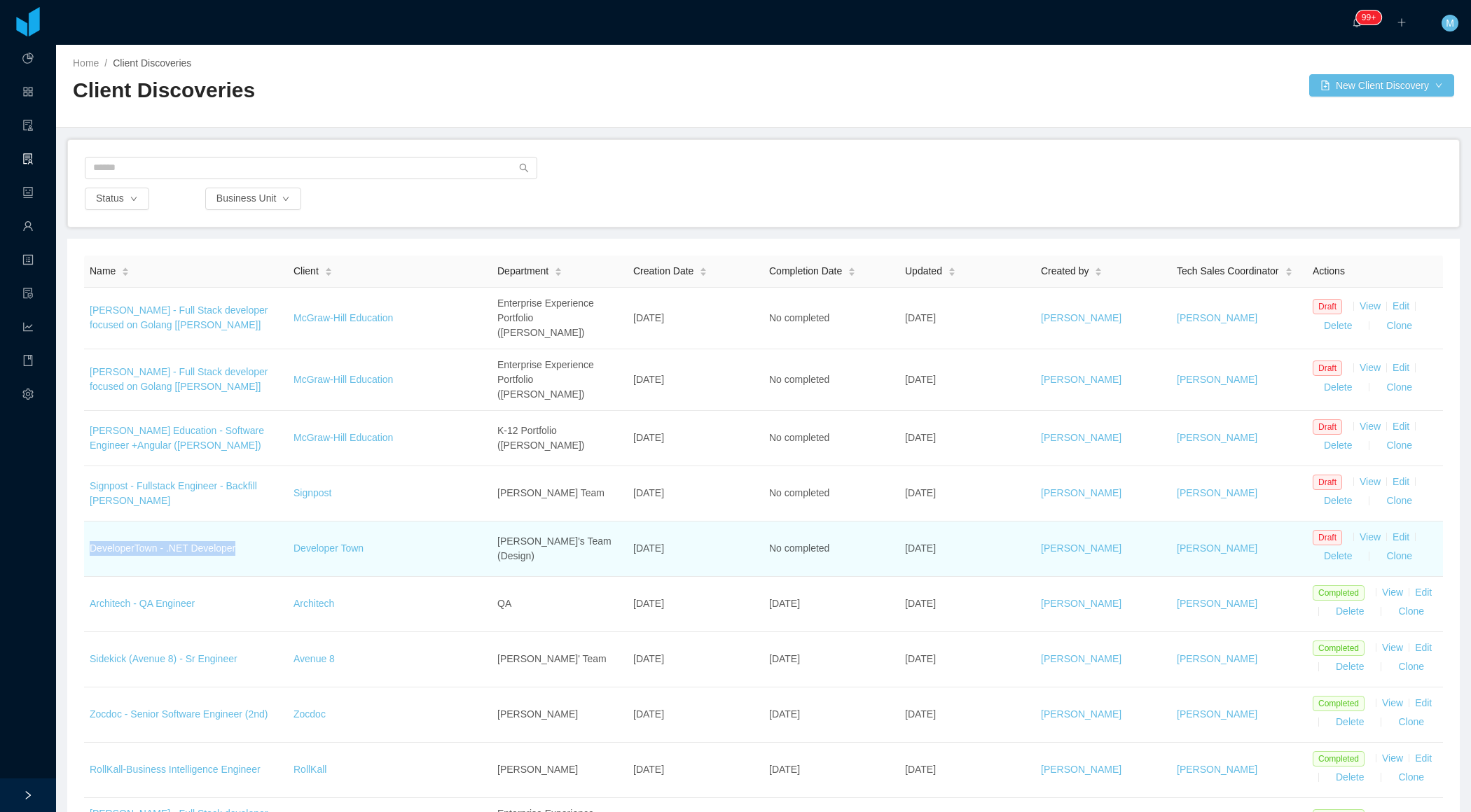
drag, startPoint x: 249, startPoint y: 539, endPoint x: 85, endPoint y: 538, distance: 164.0
click at [84, 538] on td "DeveloperTown - .NET Developer" at bounding box center [186, 549] width 204 height 55
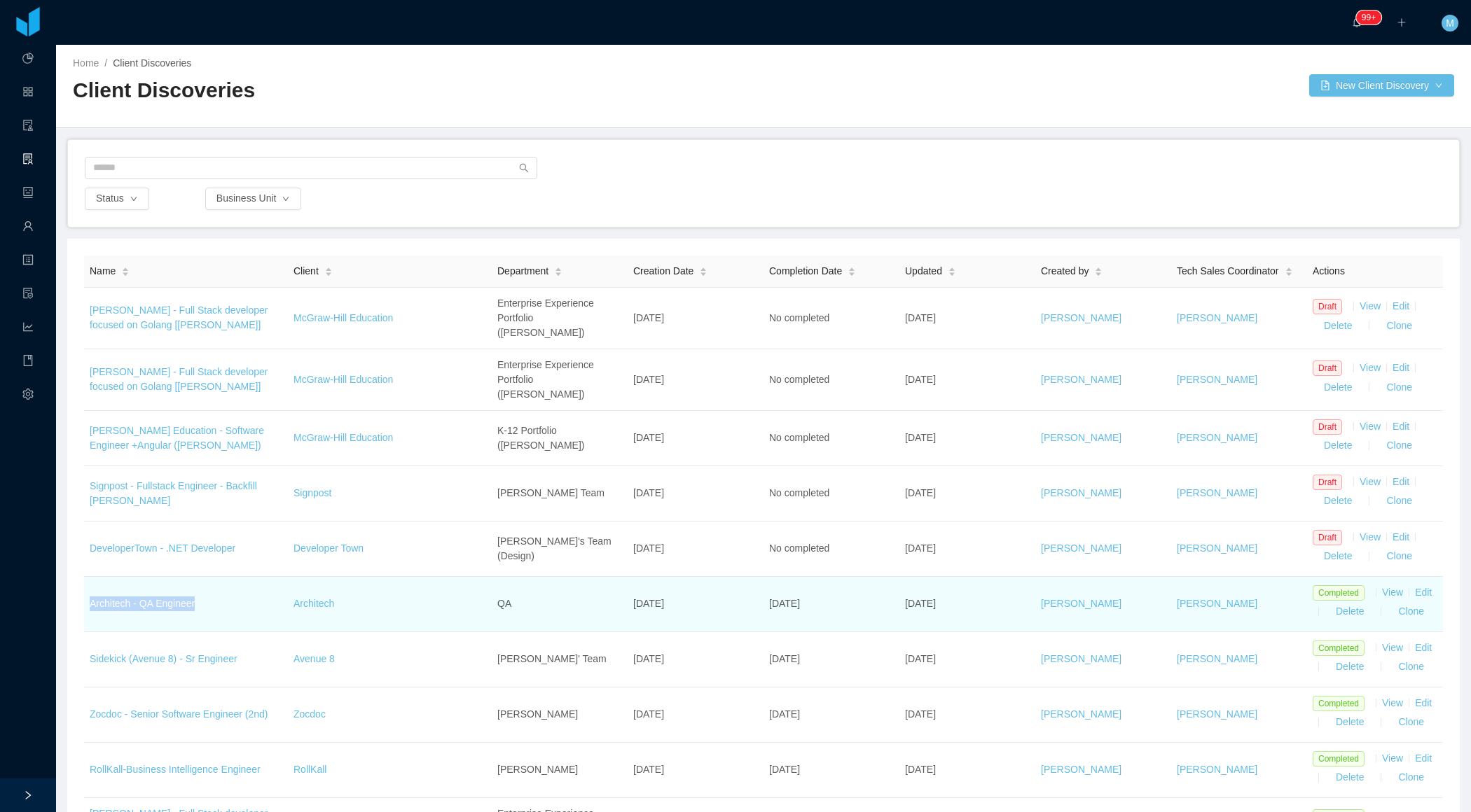
drag, startPoint x: 213, startPoint y: 584, endPoint x: 93, endPoint y: 591, distance: 120.2
click at [92, 591] on td "Architech - QA Engineer" at bounding box center [186, 604] width 204 height 55
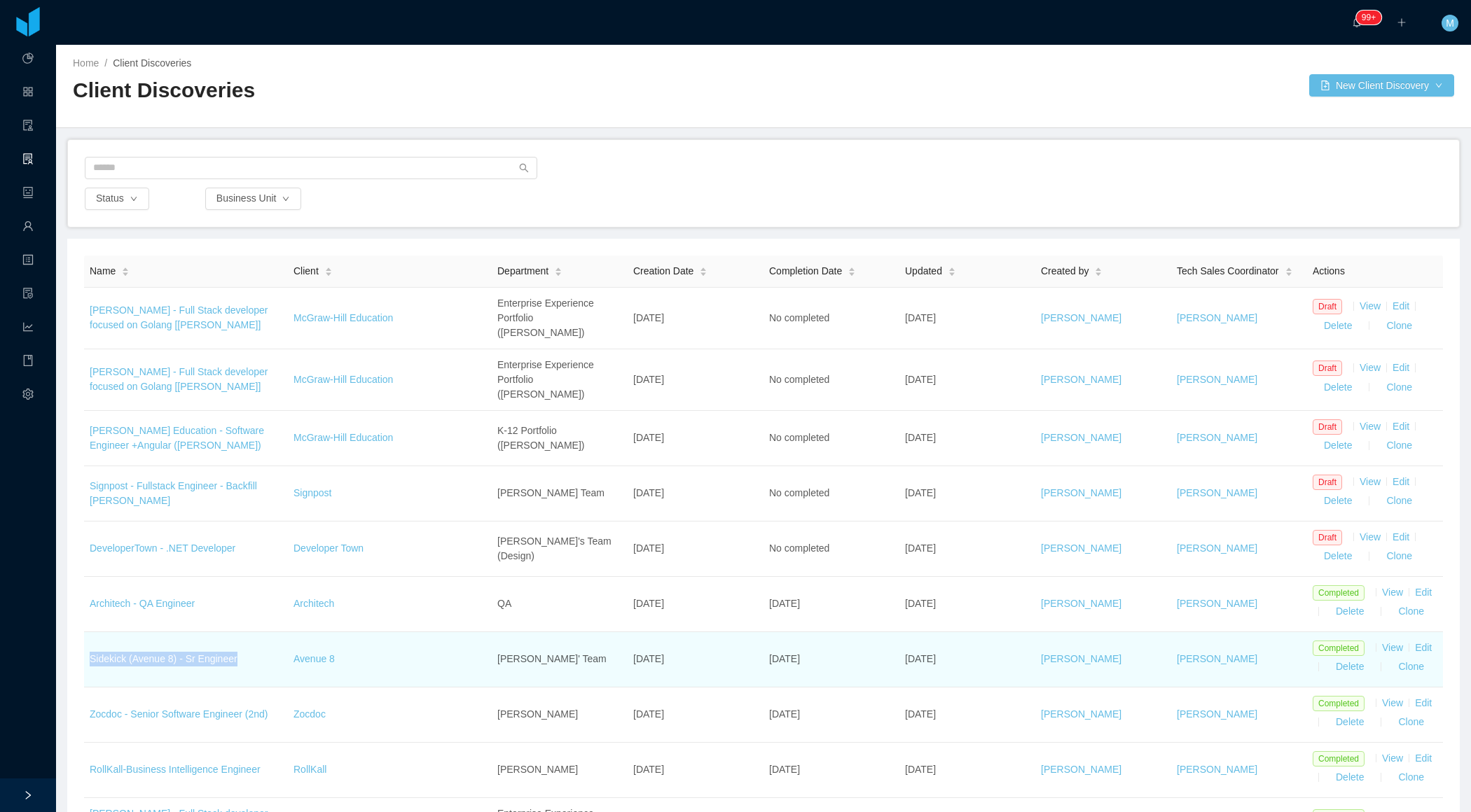
drag, startPoint x: 244, startPoint y: 646, endPoint x: 89, endPoint y: 640, distance: 155.1
click at [89, 640] on td "Sidekick (Avenue 8) - Sr Engineer" at bounding box center [186, 659] width 204 height 55
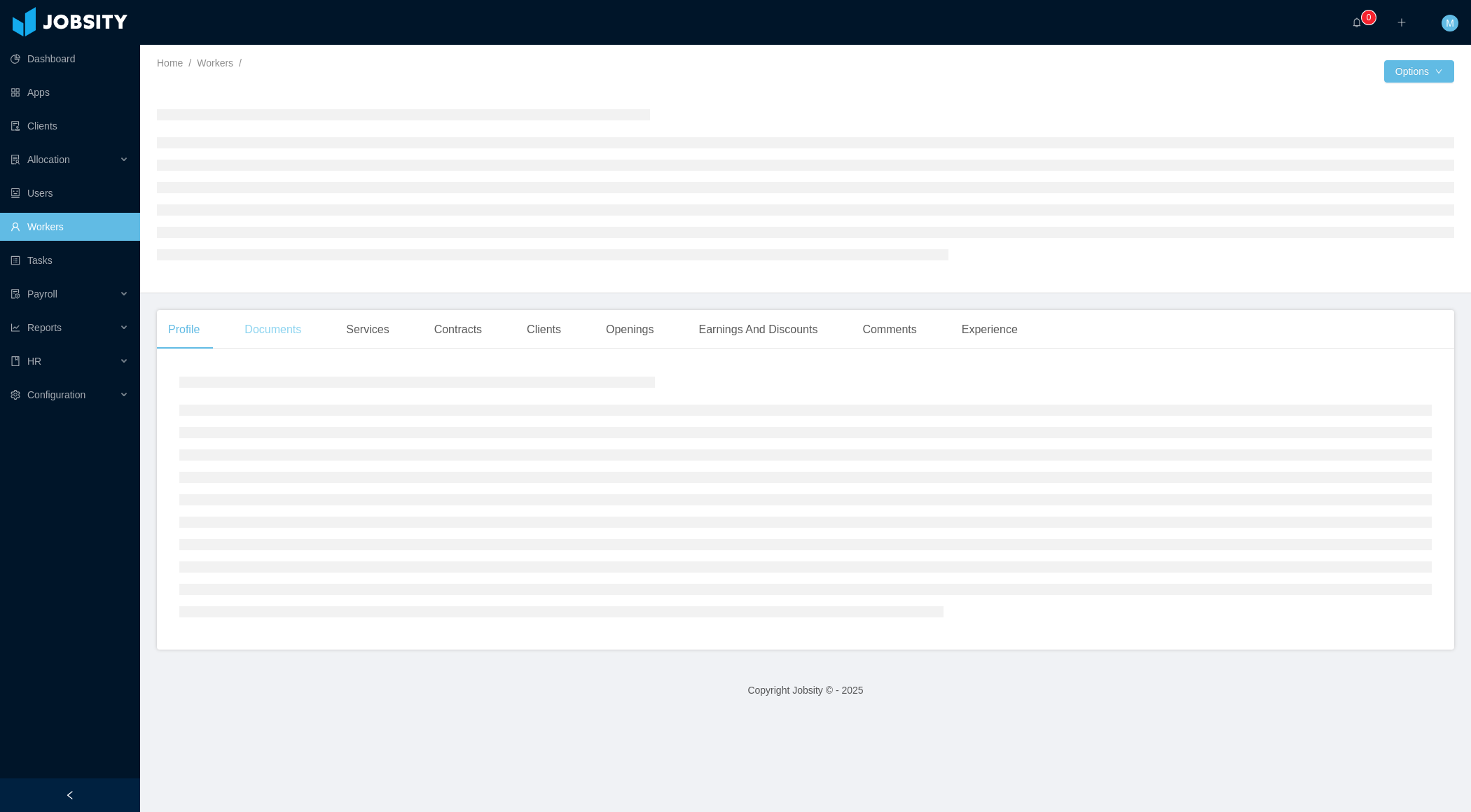
click at [277, 337] on div "Documents" at bounding box center [273, 329] width 80 height 39
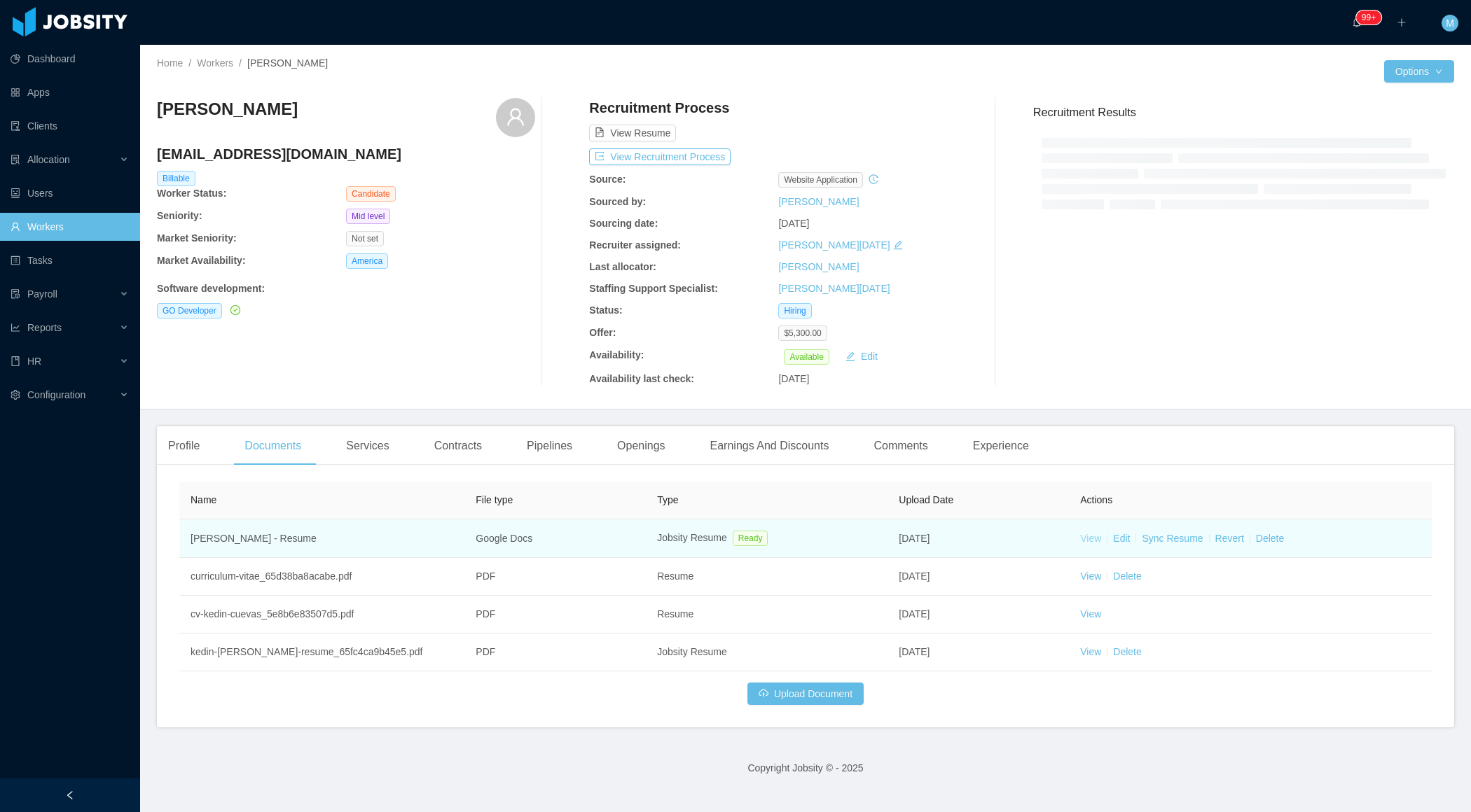
click at [1093, 533] on link "View" at bounding box center [1090, 539] width 21 height 11
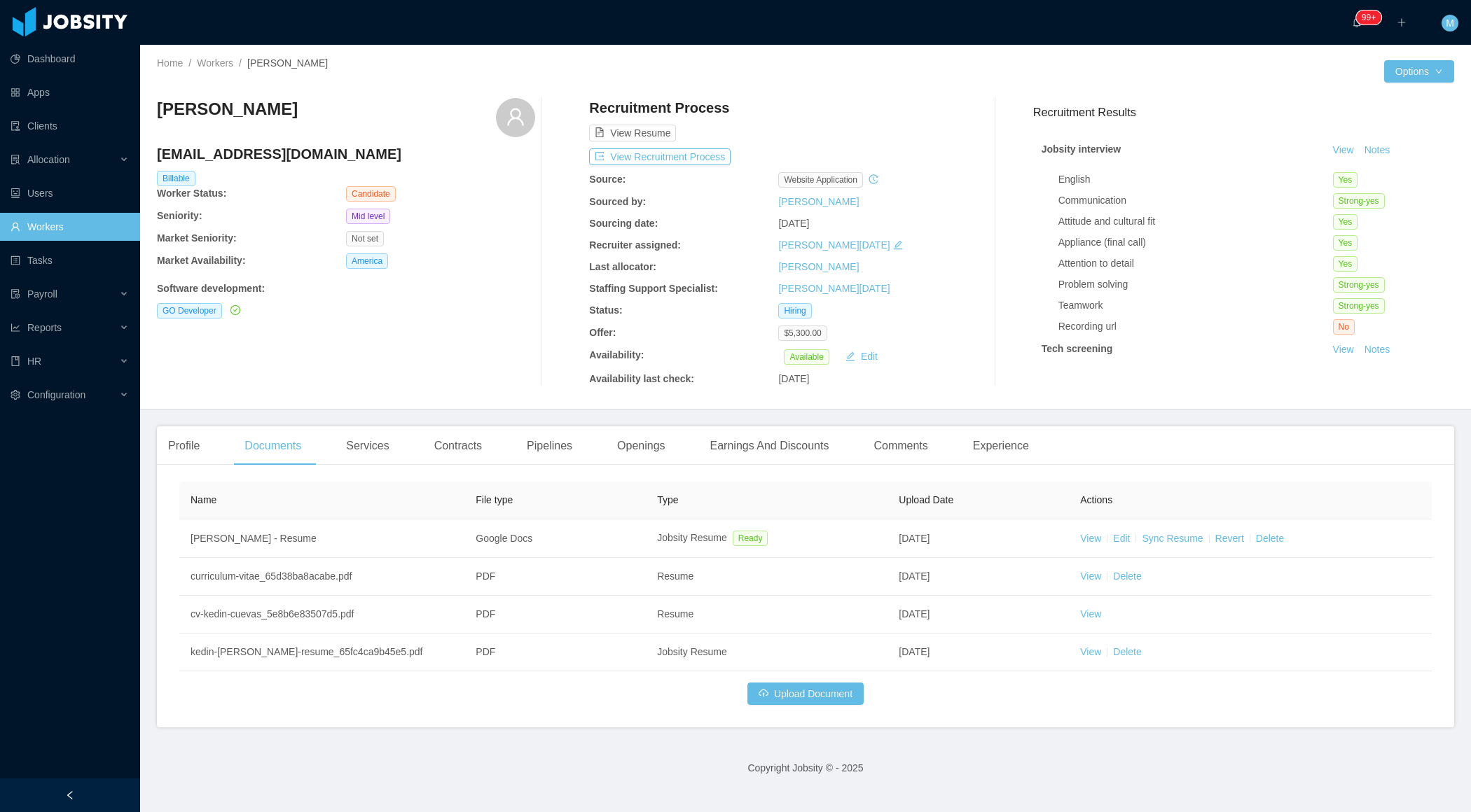
drag, startPoint x: 391, startPoint y: 125, endPoint x: 161, endPoint y: 112, distance: 230.4
click at [161, 112] on div "[PERSON_NAME]" at bounding box center [346, 118] width 378 height 39
copy h3 "[PERSON_NAME]"
